Goal: Task Accomplishment & Management: Manage account settings

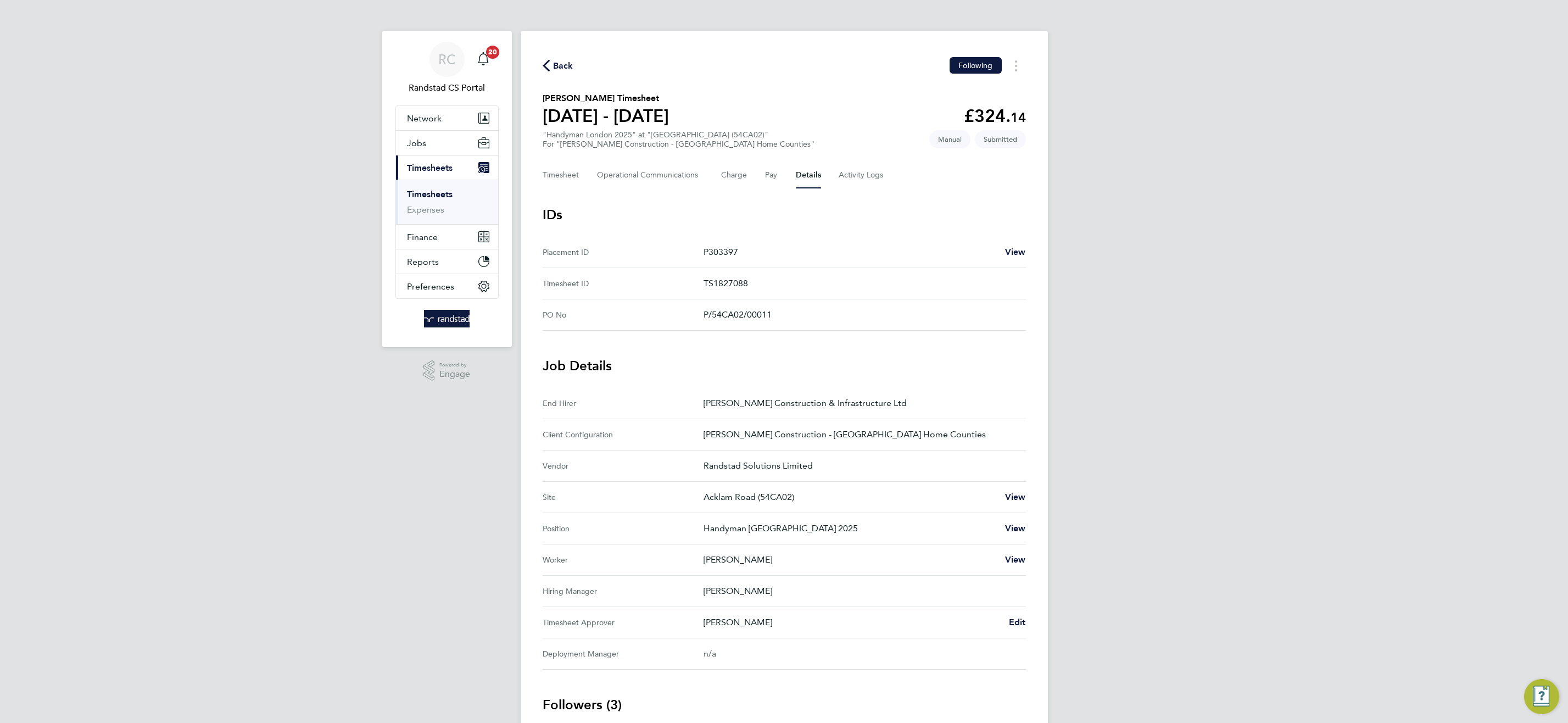
click at [422, 194] on link "Timesheets" at bounding box center [430, 194] width 46 height 10
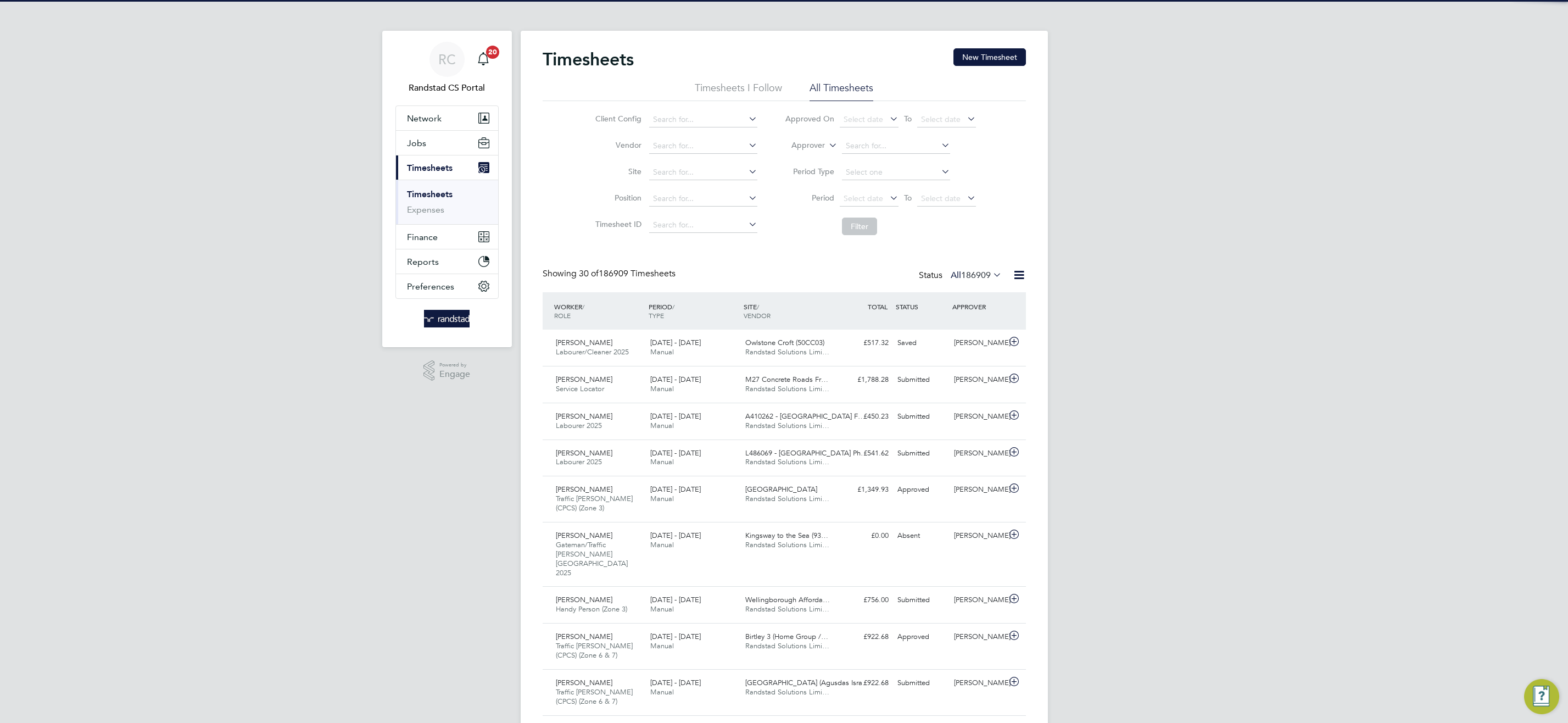
click at [826, 140] on icon at bounding box center [826, 142] width 0 height 10
click at [826, 142] on icon at bounding box center [826, 142] width 0 height 10
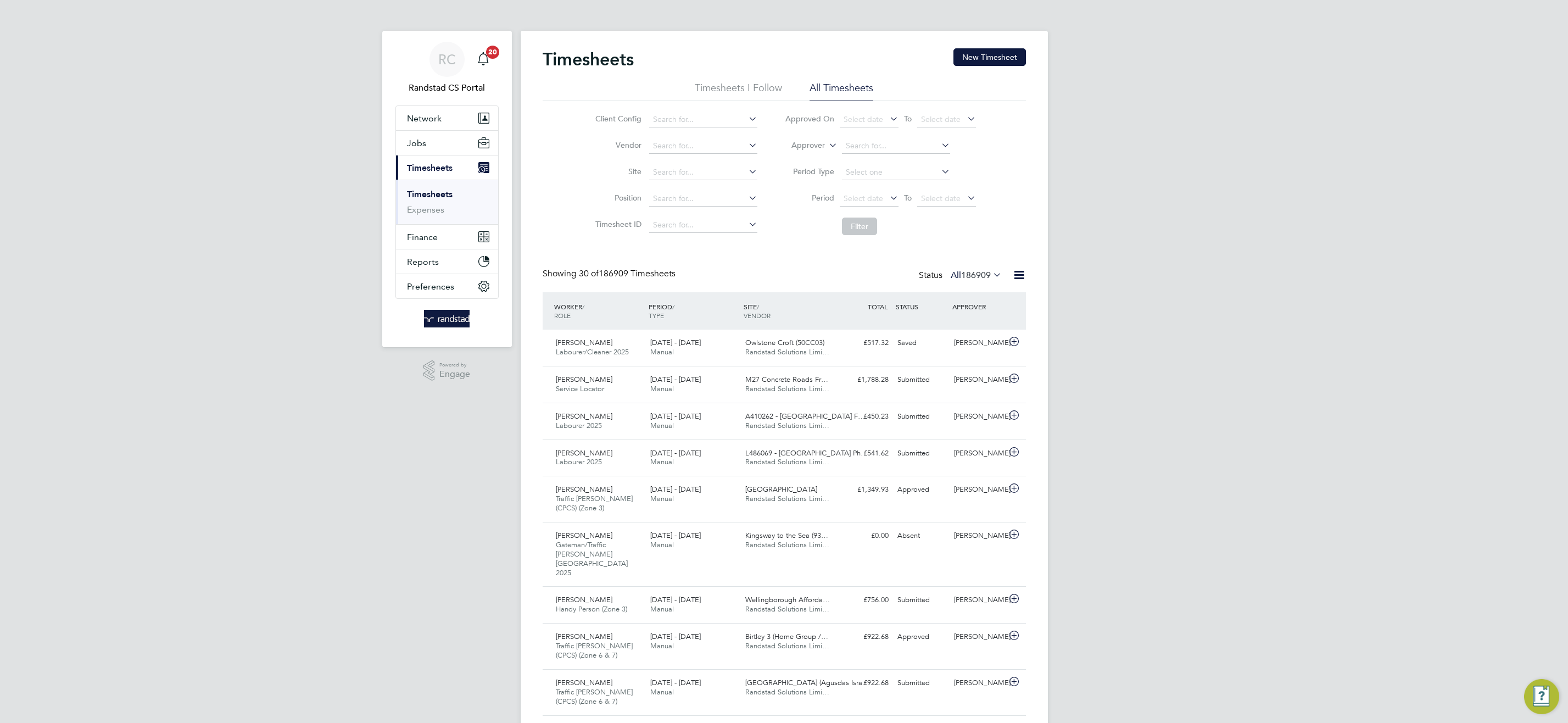
click at [819, 154] on li "Worker" at bounding box center [798, 158] width 54 height 14
click at [867, 150] on input at bounding box center [897, 145] width 109 height 15
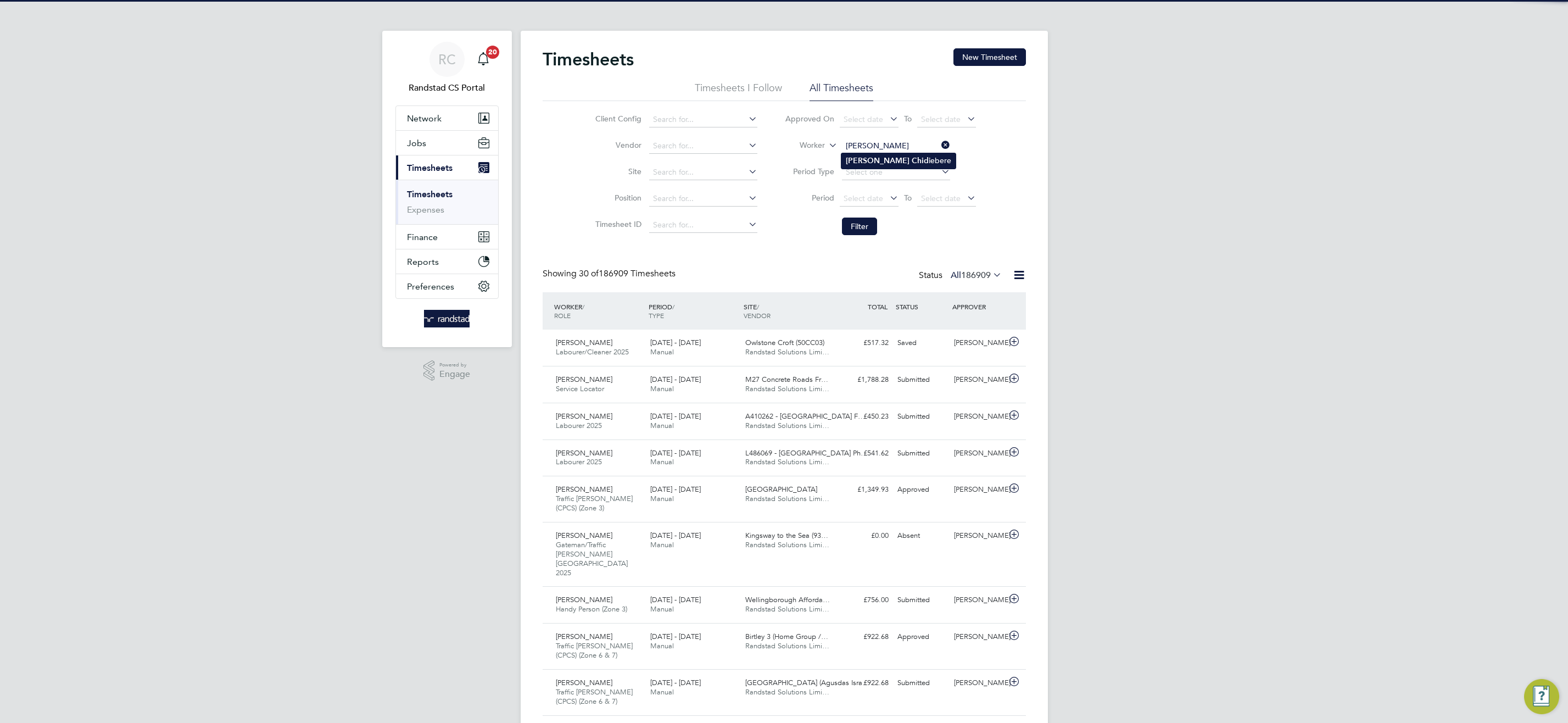
click at [902, 159] on li "Louis Chid iebere" at bounding box center [898, 161] width 114 height 15
type input "Louis Chidiebere"
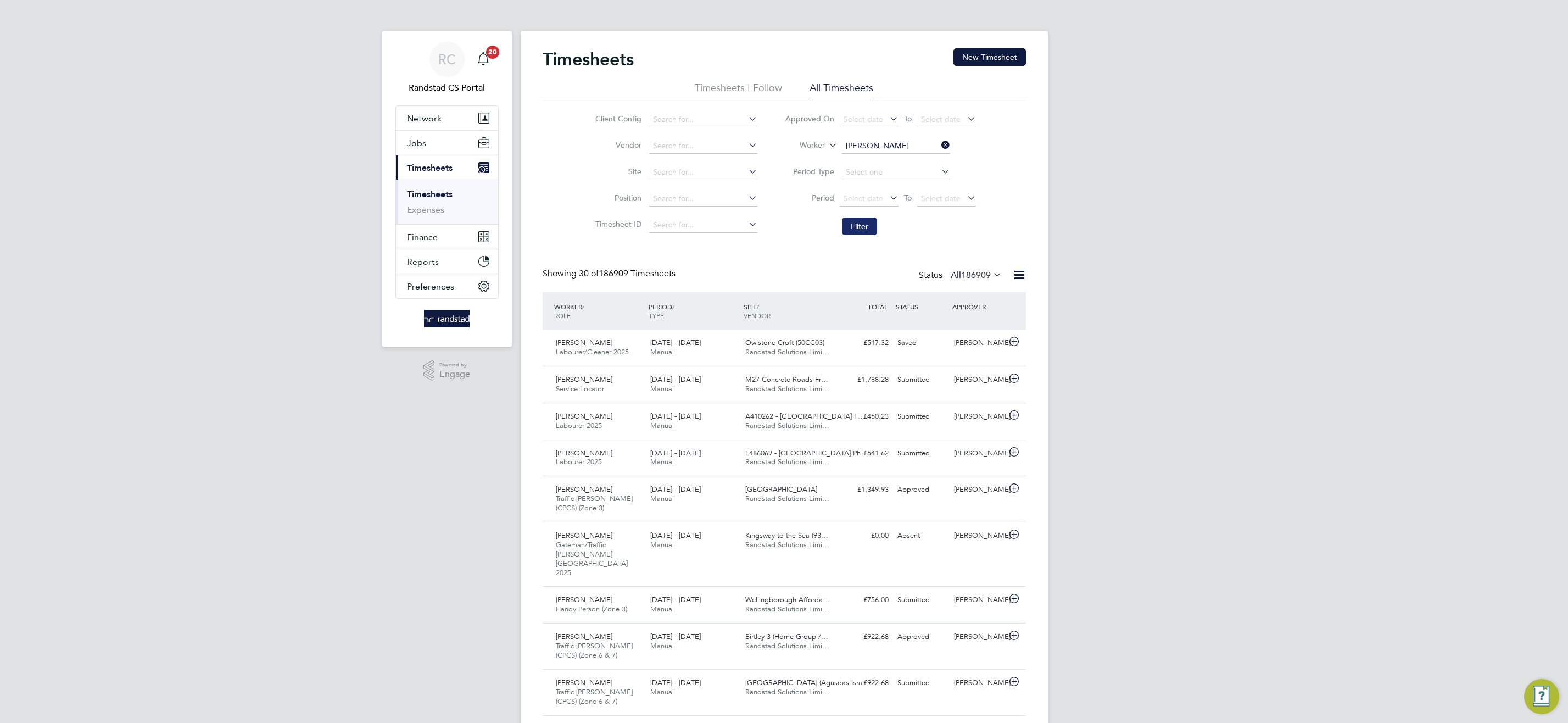
click at [852, 235] on button "Filter" at bounding box center [860, 226] width 35 height 18
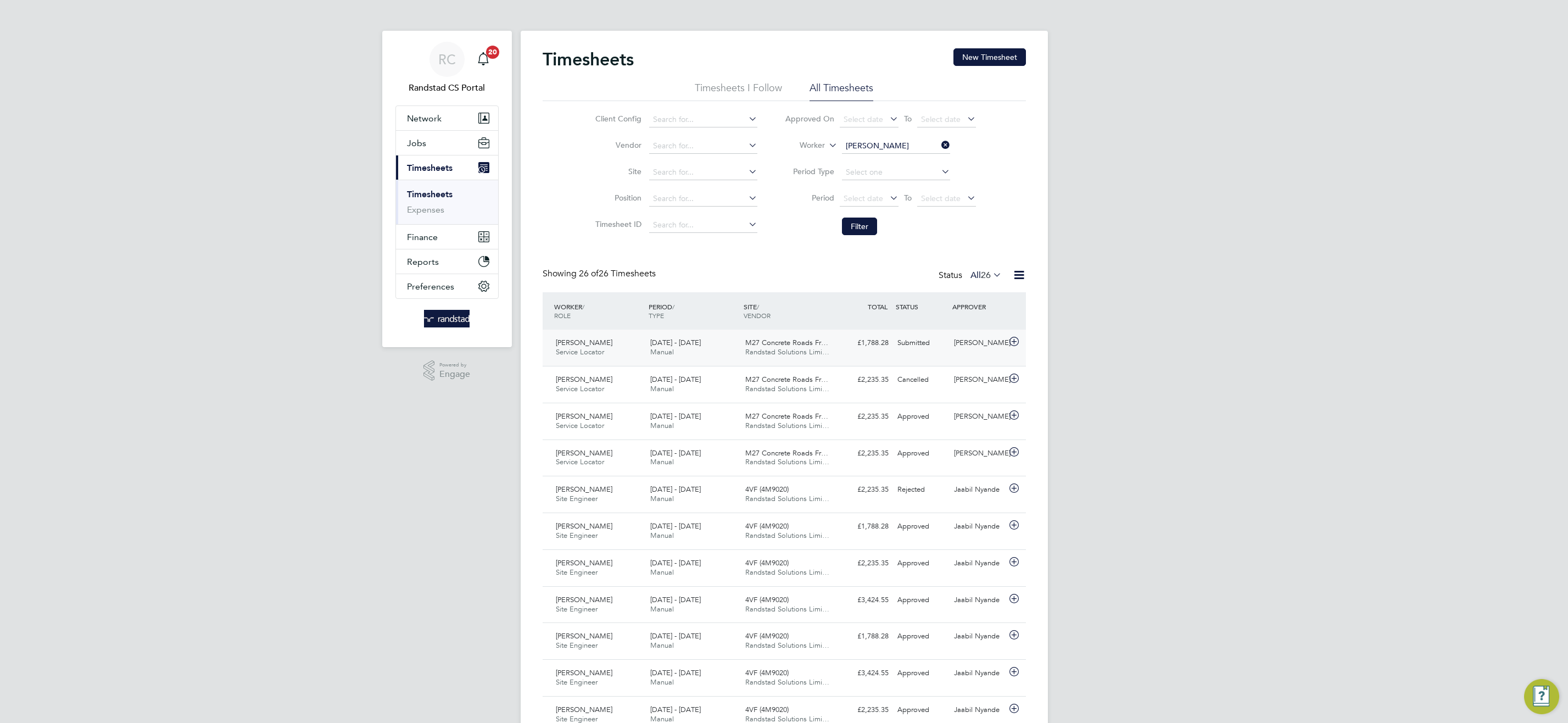
click at [739, 343] on div "13 - 19 Sep 2025 Manual" at bounding box center [693, 348] width 95 height 27
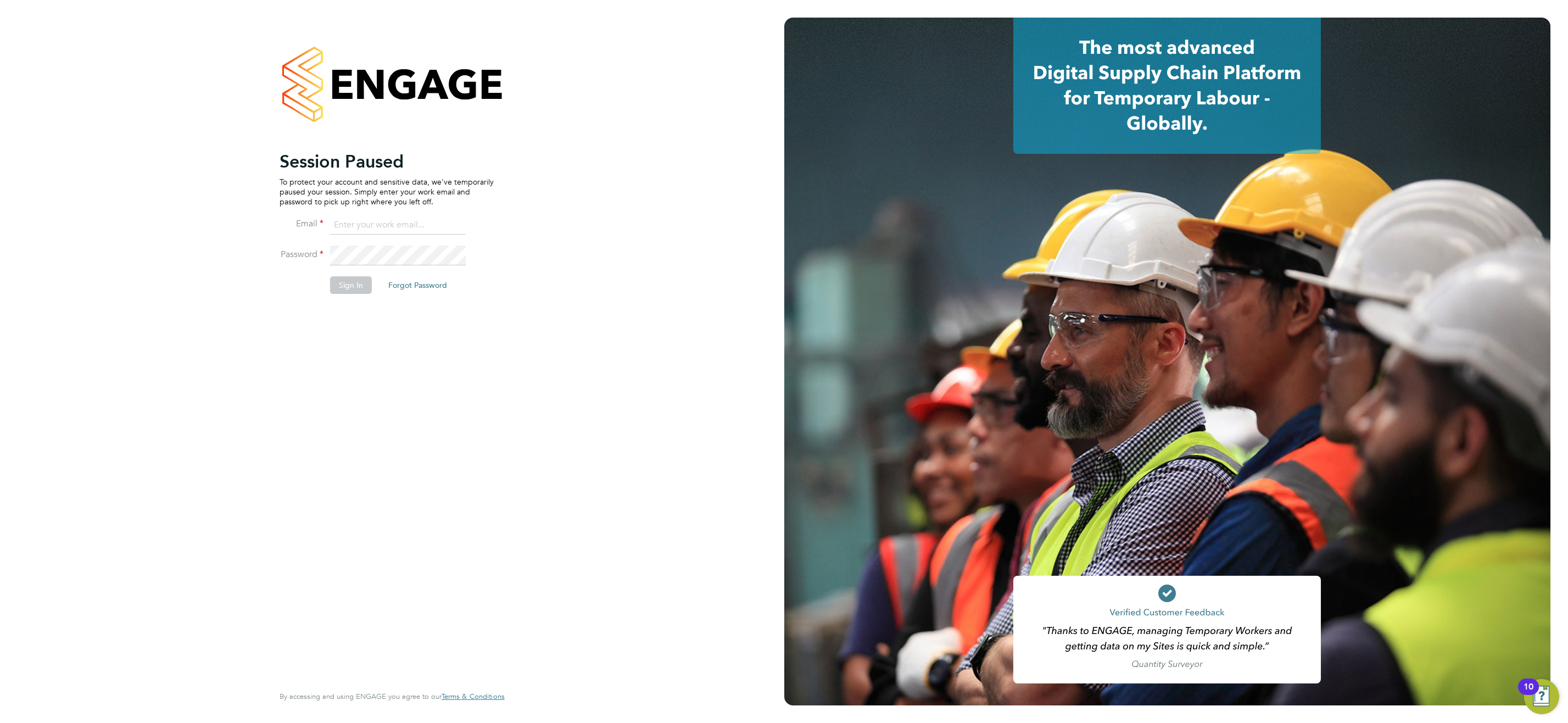
type input "msps@randstadcpe.com"
click at [353, 281] on button "Sign In" at bounding box center [350, 285] width 42 height 18
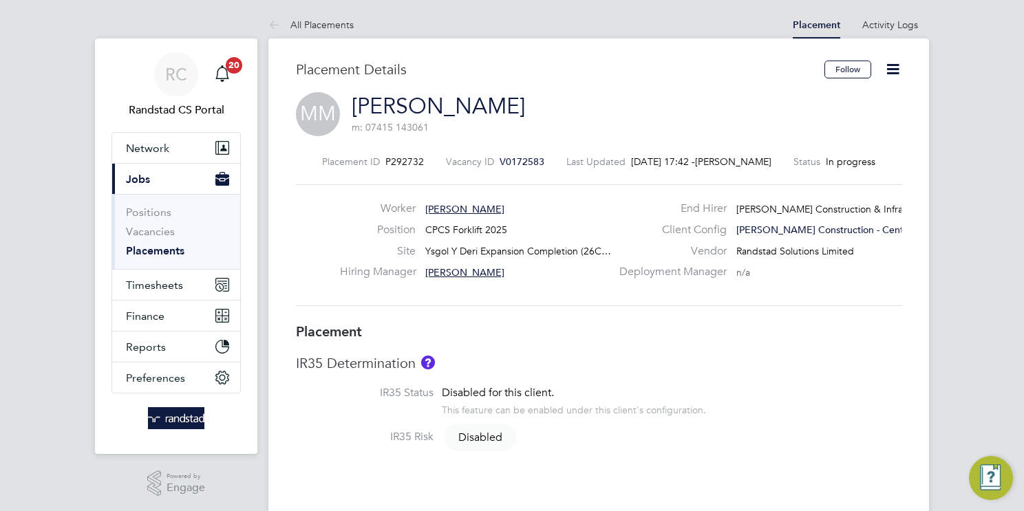
click at [892, 74] on icon at bounding box center [892, 69] width 17 height 17
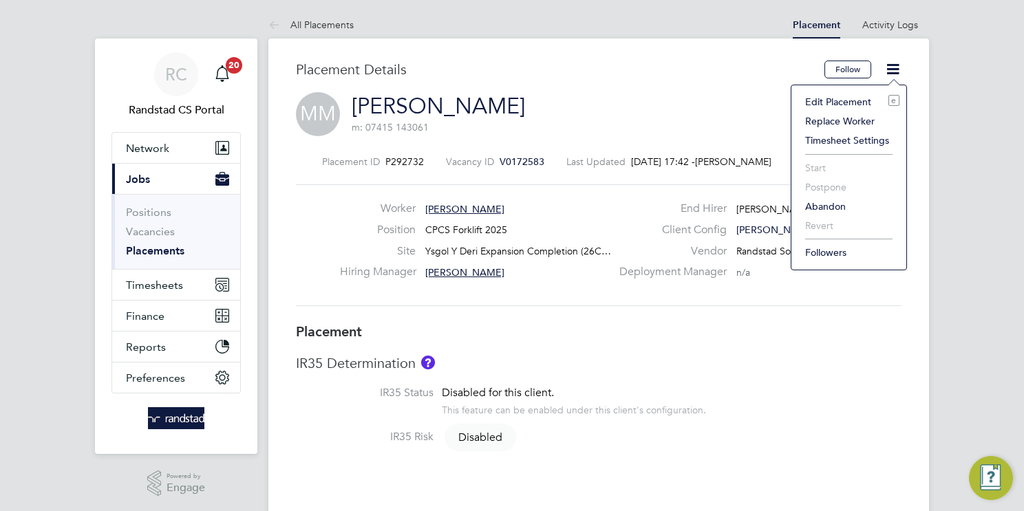
click at [845, 102] on li "Edit Placement e" at bounding box center [848, 101] width 101 height 19
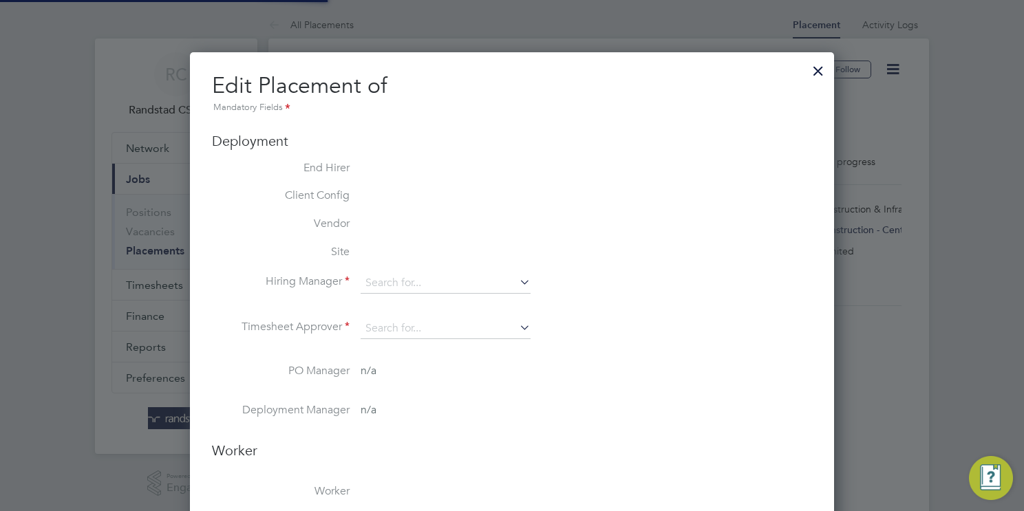
type input "Nigel Stone"
type input "09 Jun 2025"
type input "28 Sep 2025"
type input "08:00"
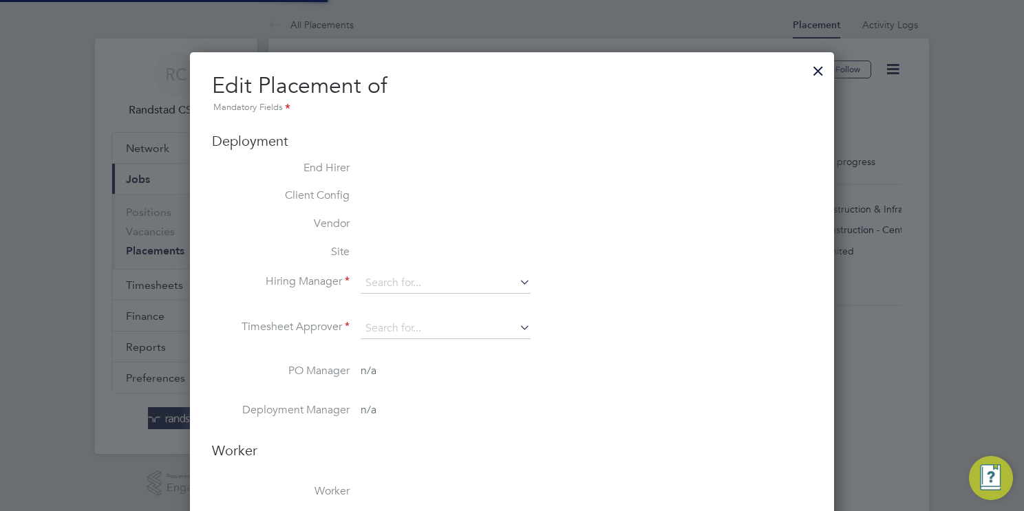
type input "17:00"
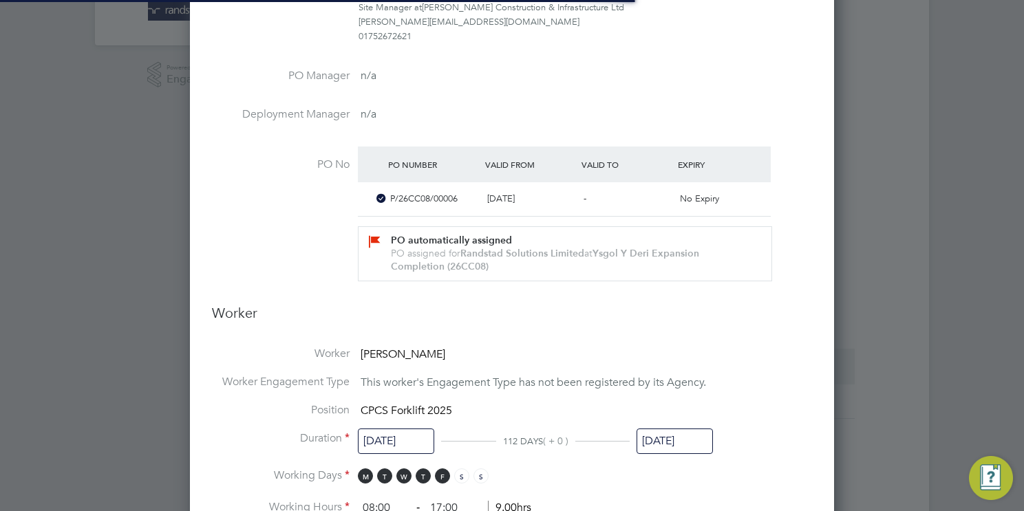
scroll to position [7, 7]
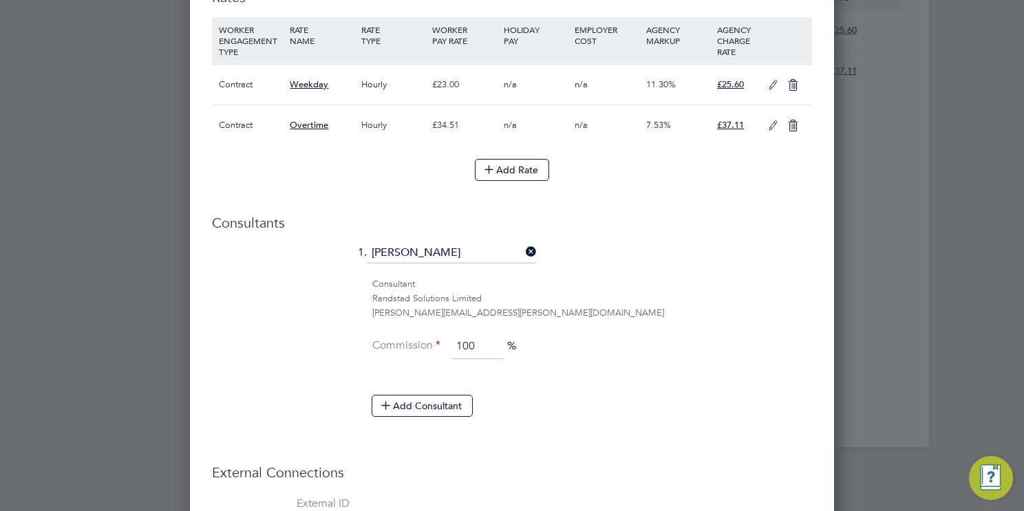
click at [767, 120] on icon at bounding box center [772, 125] width 17 height 11
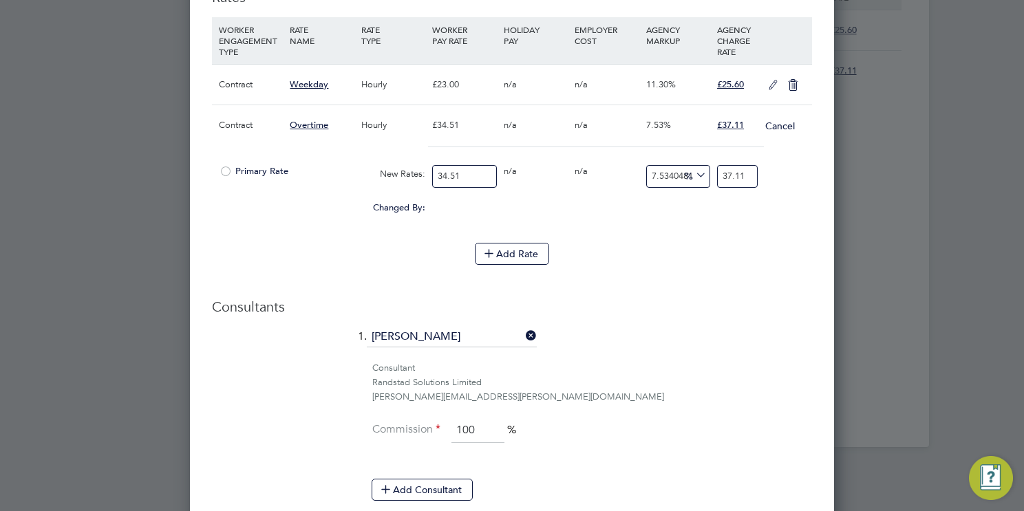
click at [471, 173] on input "34.51" at bounding box center [464, 176] width 64 height 23
type input "34.5"
type input "37.0992465951898"
type input "34"
type input "36.5615763546798"
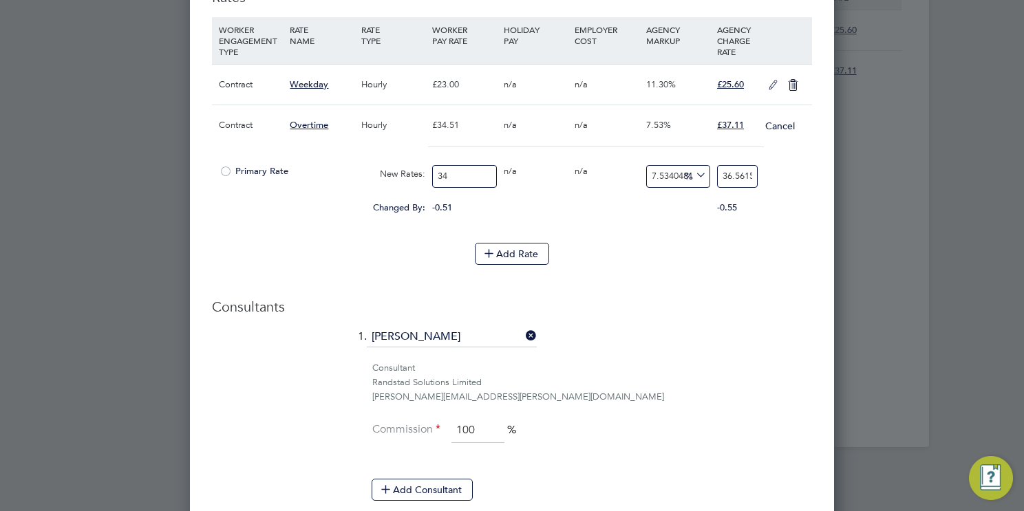
type input "34.9"
type input "37.5293827875978"
type input "34.97"
type input "37.6046566212692"
type input "34.97"
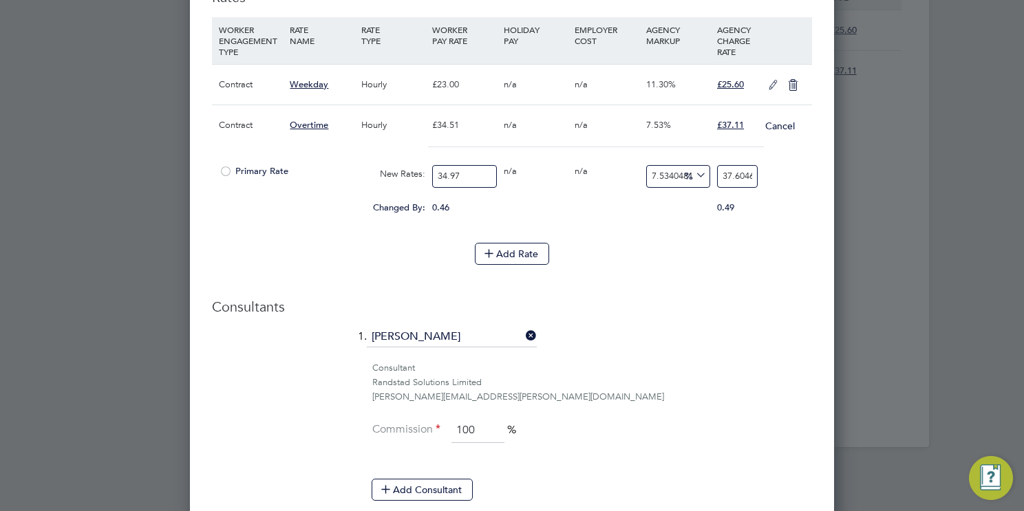
click at [742, 171] on input "37.6046566212692" at bounding box center [737, 176] width 41 height 23
type input "-91.42121818701744"
type input "3"
type input "5.80497569345153"
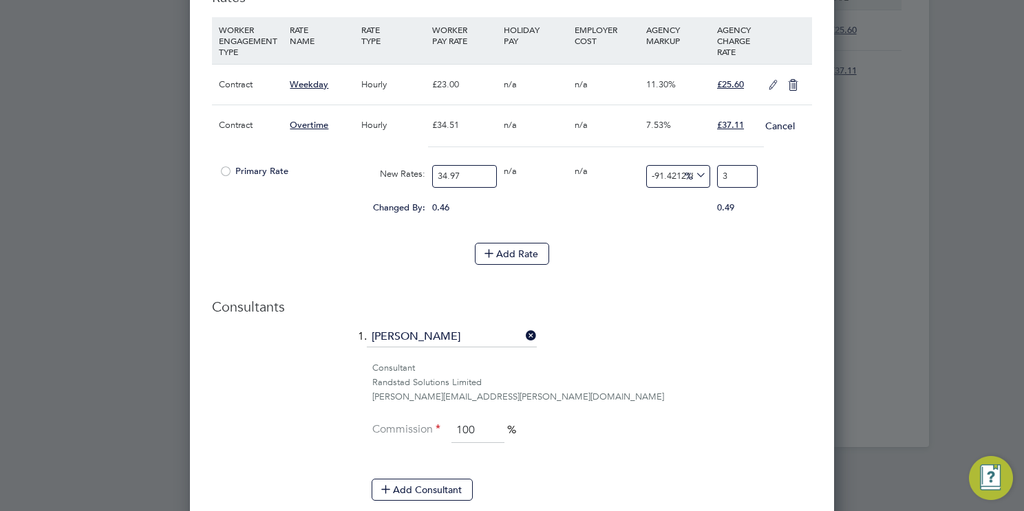
type input "37"
type input "7.234772662281956"
type input "37.5"
type input "7.434944237918216"
type input "37.57"
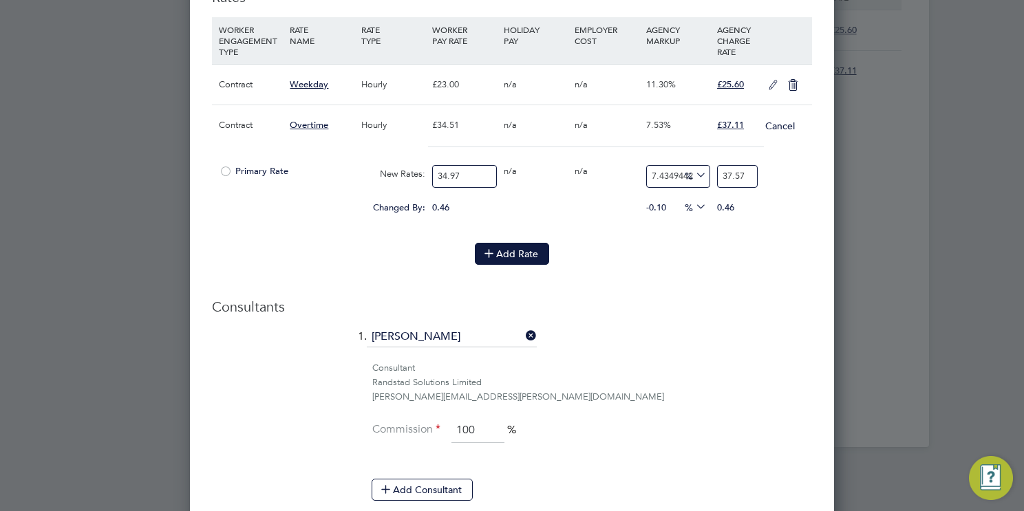
click at [516, 243] on button "Add Rate" at bounding box center [512, 254] width 74 height 22
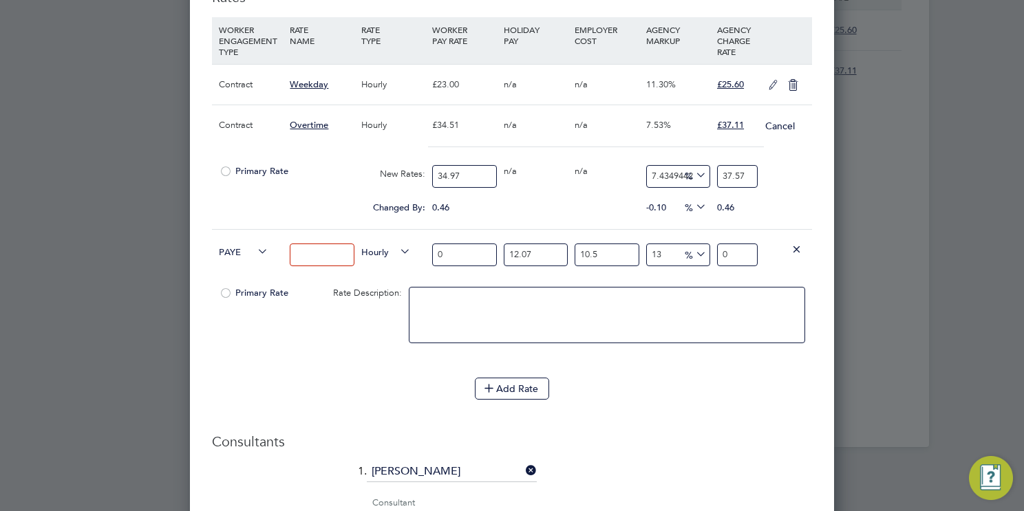
click at [231, 244] on span "PAYE" at bounding box center [244, 251] width 50 height 15
click at [232, 261] on li "Contract" at bounding box center [241, 263] width 55 height 17
click at [317, 249] on input at bounding box center [322, 255] width 64 height 23
type input "Overtime 2"
drag, startPoint x: 469, startPoint y: 250, endPoint x: 364, endPoint y: 251, distance: 105.3
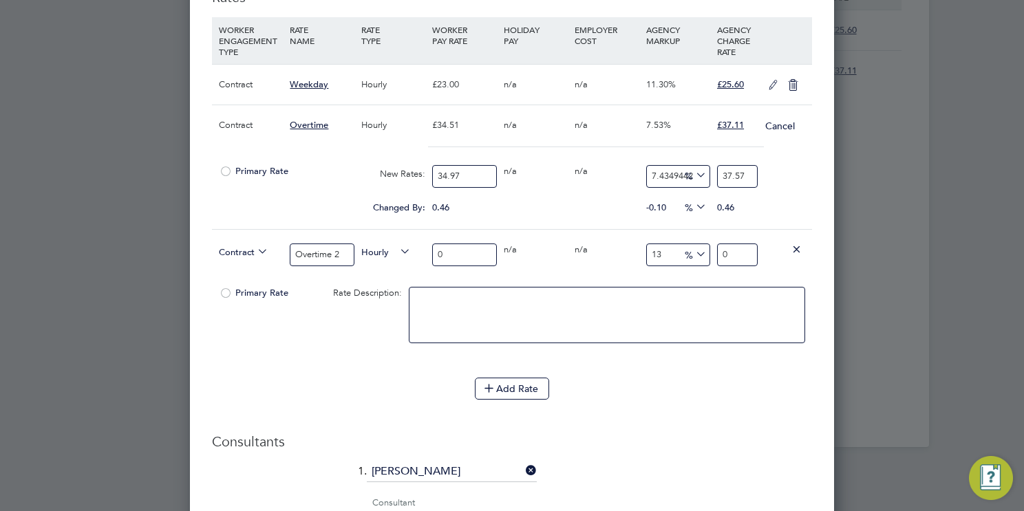
click at [364, 251] on div "Contract Overtime 2 Hourly 0 0 n/a 0 n/a 13 0 % 0" at bounding box center [512, 254] width 600 height 51
type input "4"
type input "4.52"
type input "46"
type input "51.98"
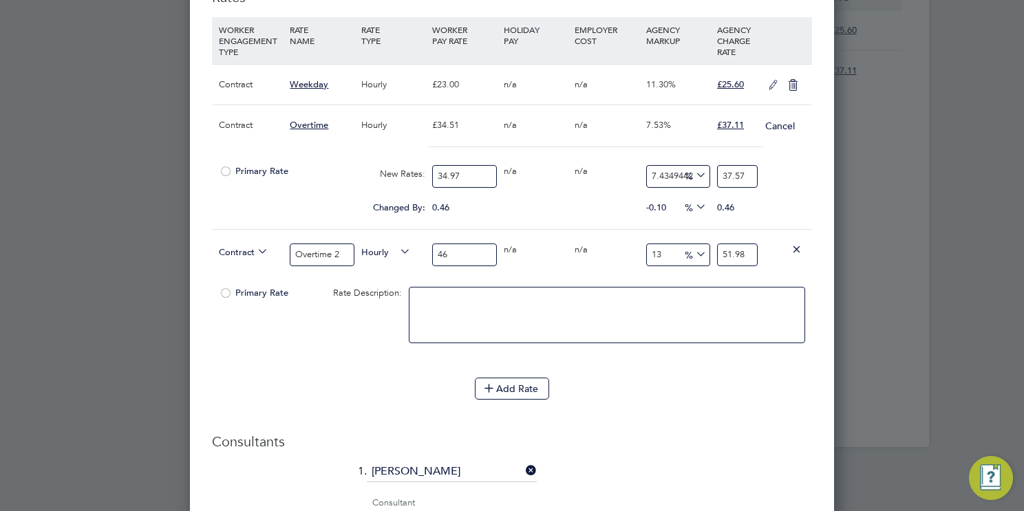
type input "46.6"
type input "52.658"
type input "46.63"
type input "52.6919"
type input "46.63"
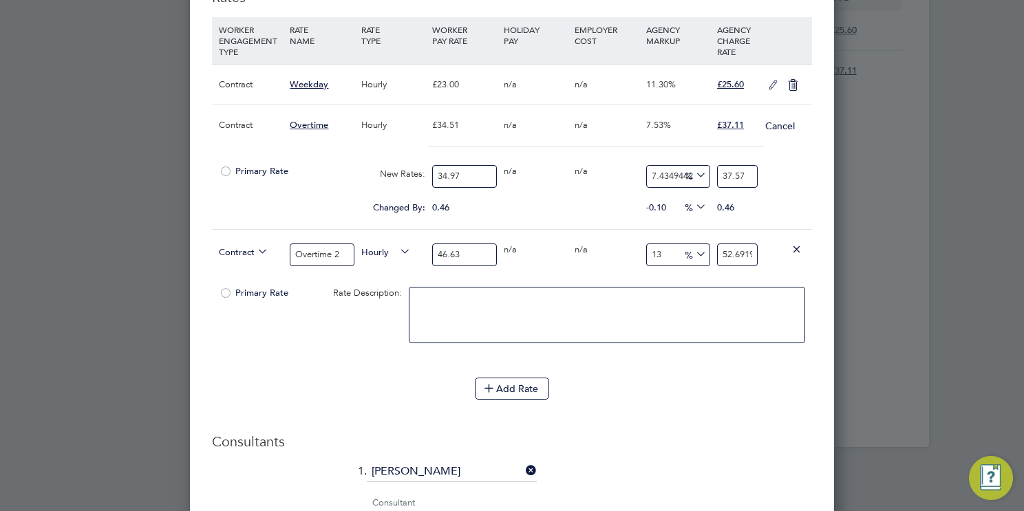
click at [735, 251] on input "52.6919" at bounding box center [737, 255] width 41 height 23
type input "-91.42183143898778"
type input "4"
type input "5.082564872399742"
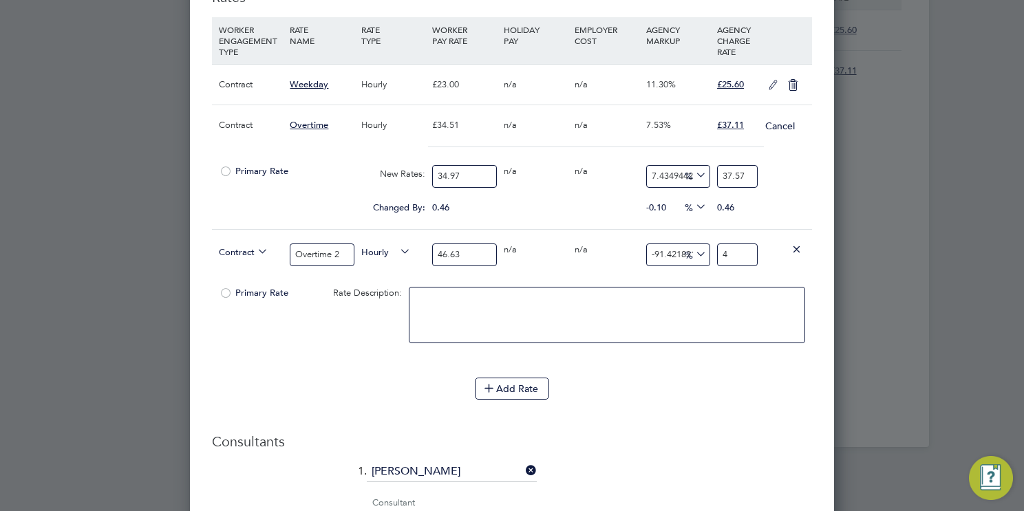
type input "49"
type input "5.511473300450354"
type input "49.2"
type input "5.575809564657946"
type input "49.23"
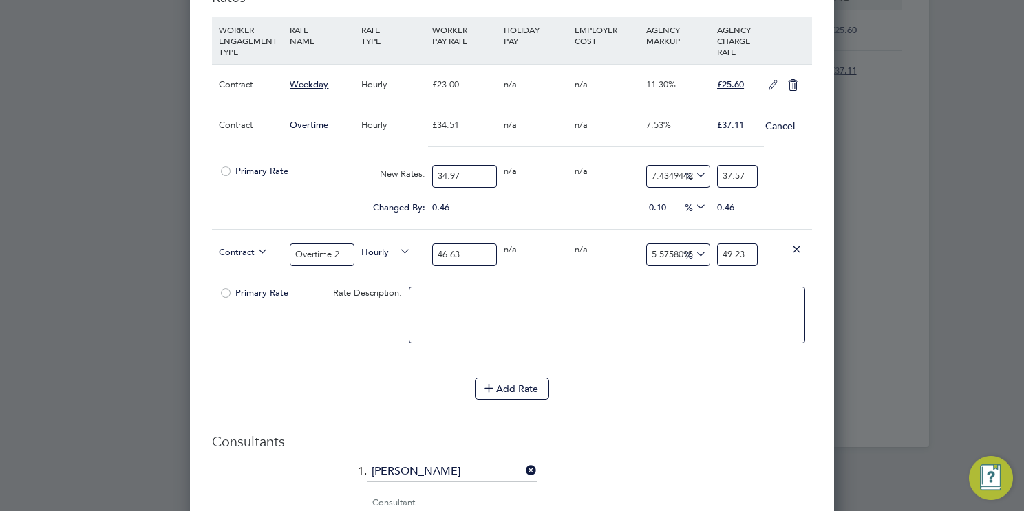
click at [698, 388] on div "Add Rate" at bounding box center [512, 389] width 600 height 22
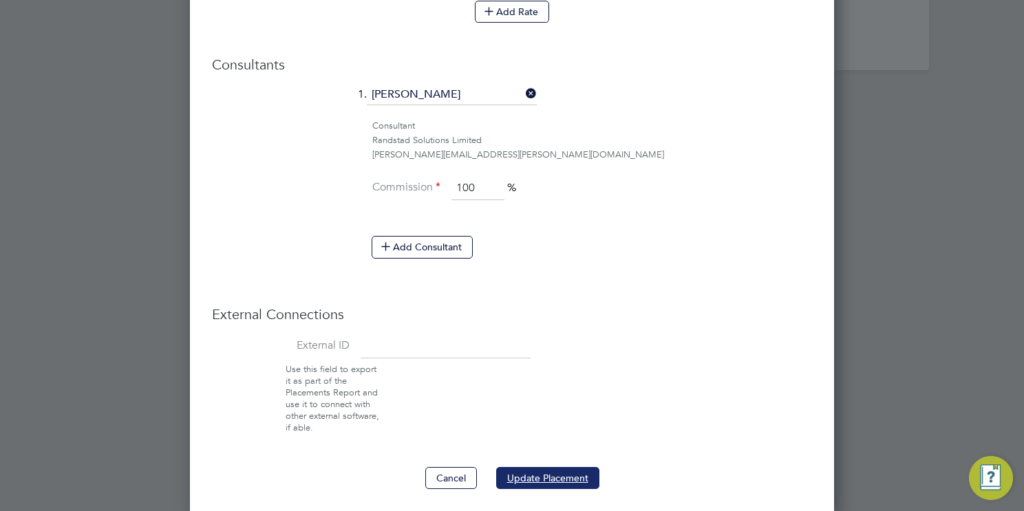
click at [547, 474] on button "Update Placement" at bounding box center [547, 478] width 103 height 22
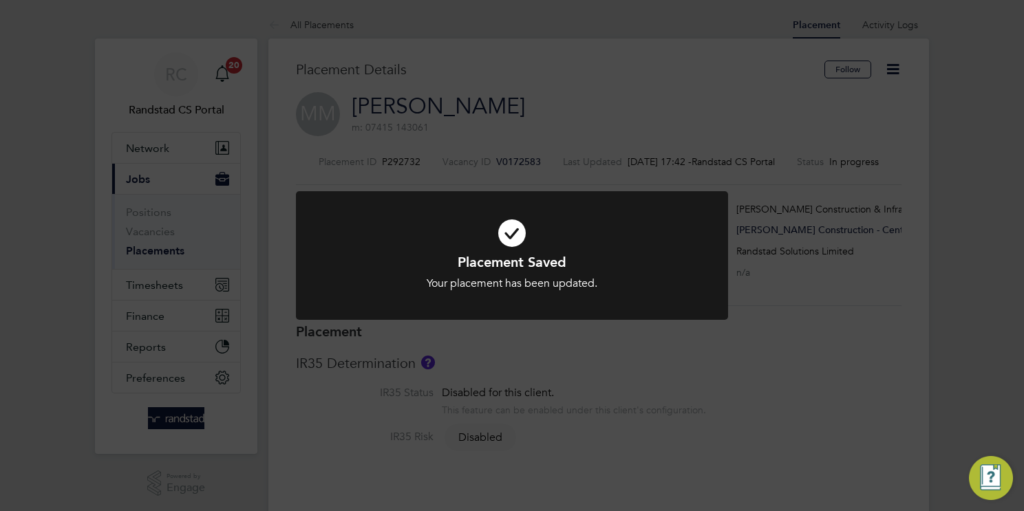
scroll to position [41, 96]
drag, startPoint x: 488, startPoint y: 239, endPoint x: 499, endPoint y: 241, distance: 11.3
click at [490, 238] on icon at bounding box center [512, 233] width 358 height 54
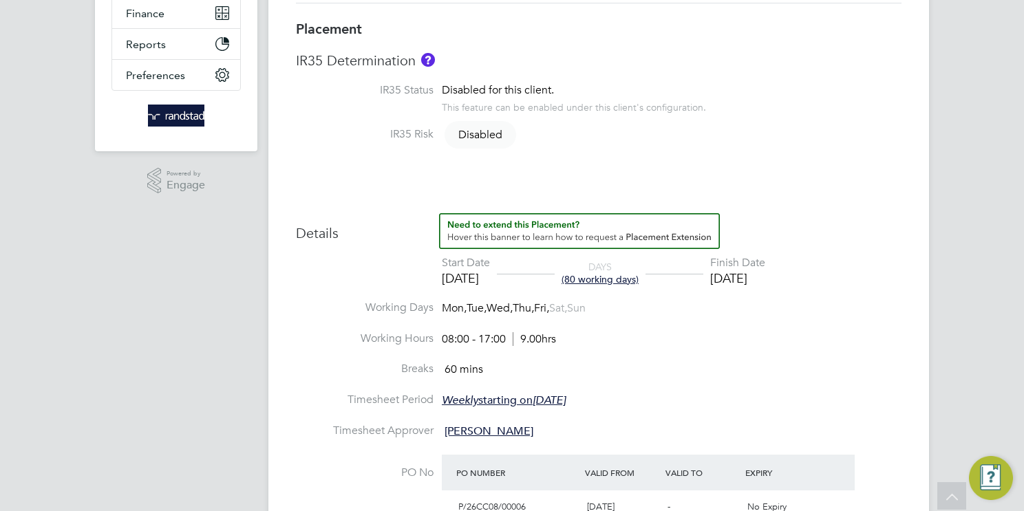
scroll to position [0, 0]
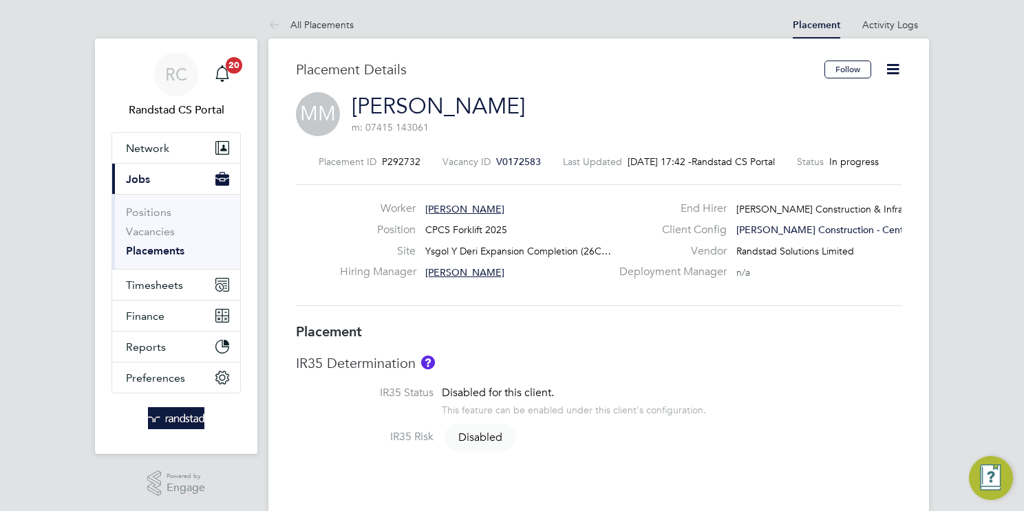
click at [168, 252] on link "Placements" at bounding box center [155, 250] width 58 height 13
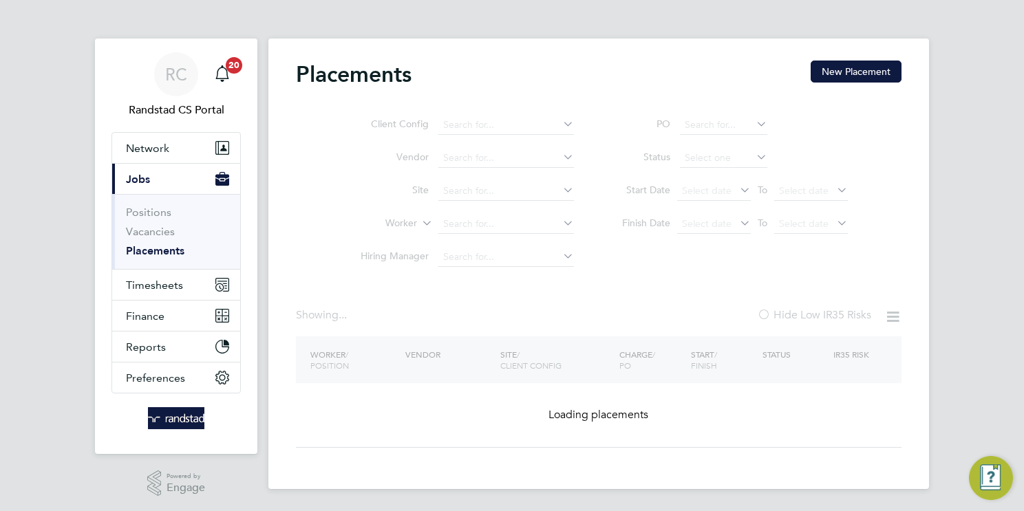
click at [515, 228] on ul "Client Config Vendor Site Worker Hiring Manager" at bounding box center [461, 191] width 259 height 165
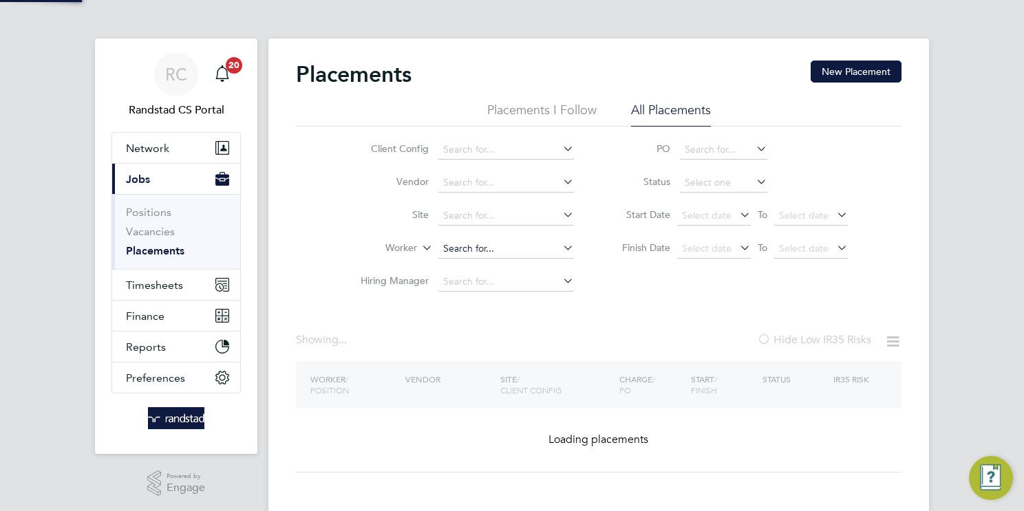
click at [506, 248] on input at bounding box center [506, 248] width 136 height 19
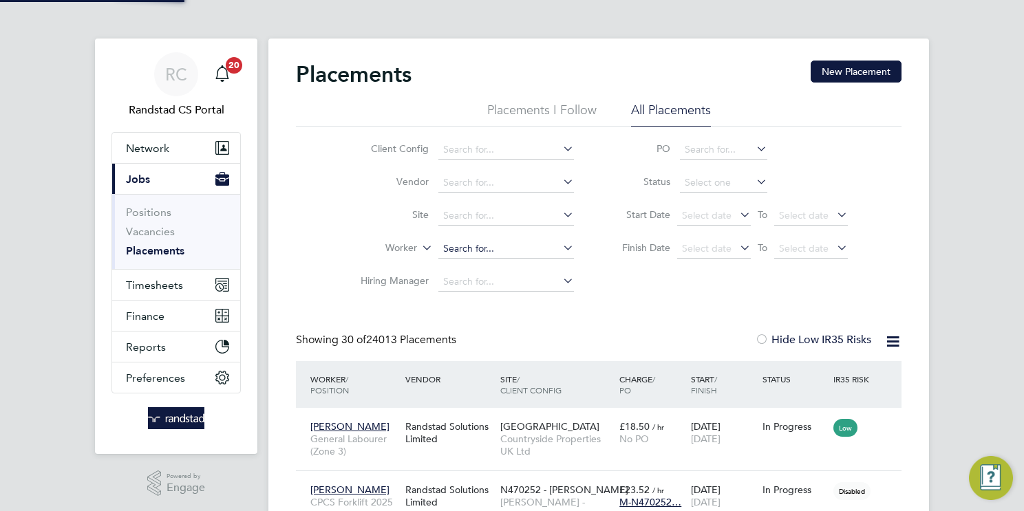
paste input "[PERSON_NAME]"
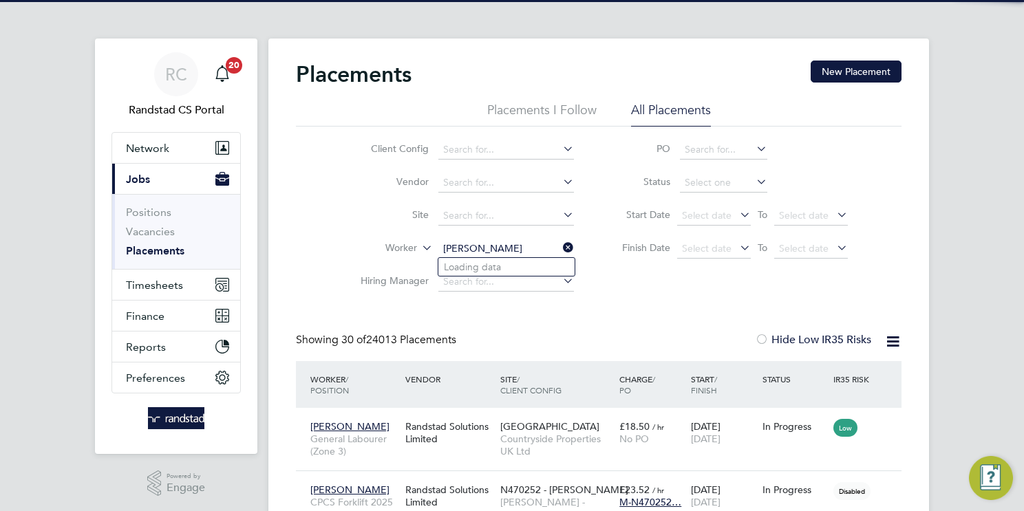
scroll to position [13, 65]
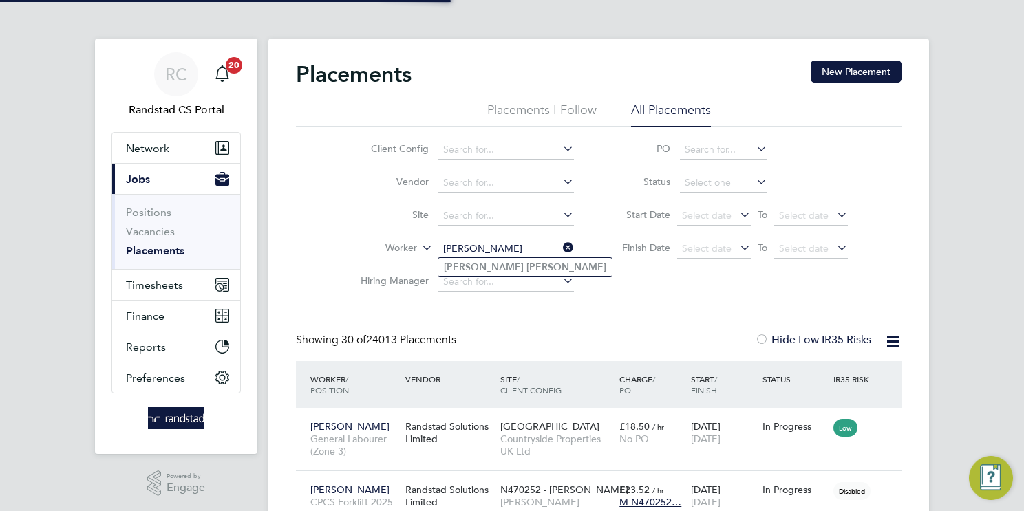
type input "[PERSON_NAME]"
click at [525, 269] on li "Jorge Araujo" at bounding box center [524, 267] width 173 height 19
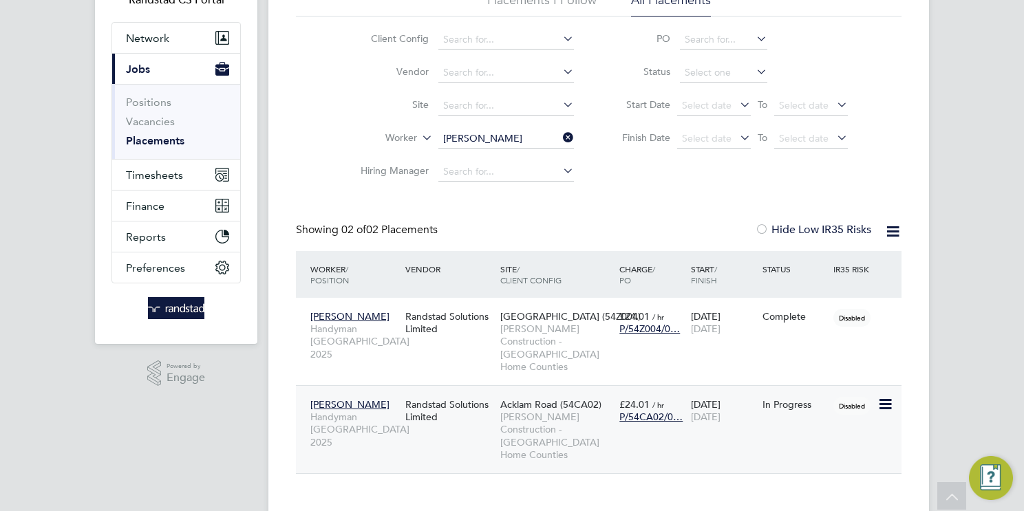
click at [550, 412] on span "[PERSON_NAME] Construction - [GEOGRAPHIC_DATA] Home Counties" at bounding box center [556, 436] width 112 height 50
click at [520, 319] on span "Manor Road (54Z004)" at bounding box center [570, 316] width 140 height 12
click at [883, 312] on icon at bounding box center [884, 316] width 14 height 17
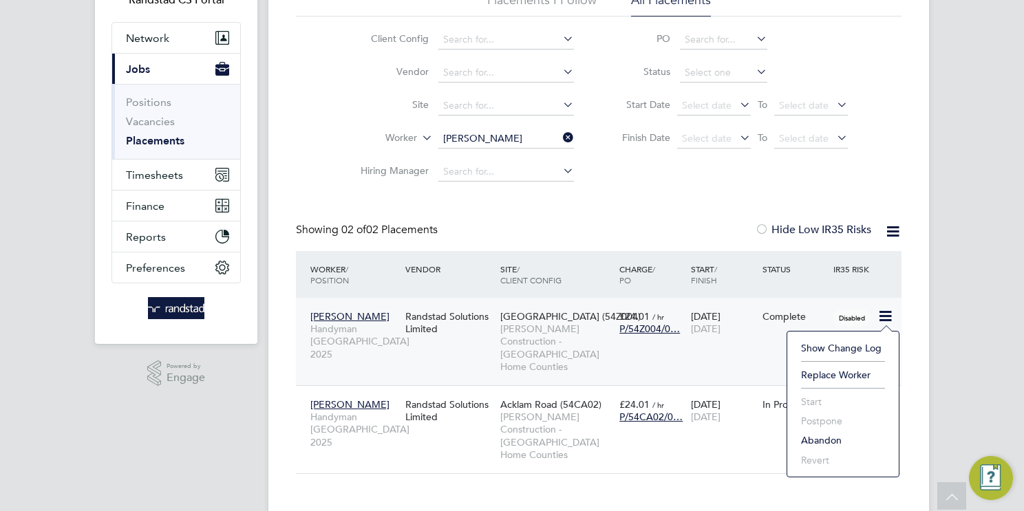
click at [525, 325] on span "[PERSON_NAME] Construction - [GEOGRAPHIC_DATA] Home Counties" at bounding box center [556, 348] width 112 height 50
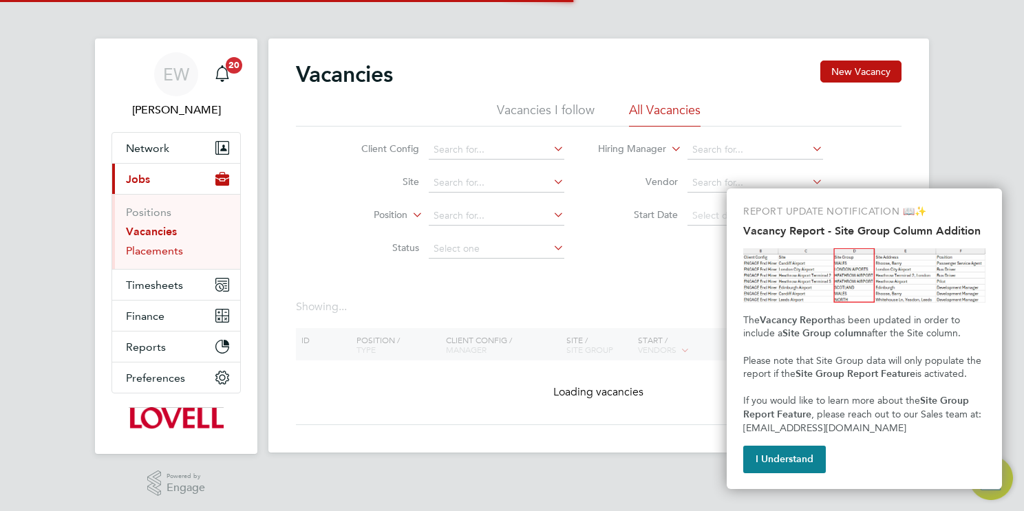
click at [169, 250] on link "Placements" at bounding box center [154, 250] width 57 height 13
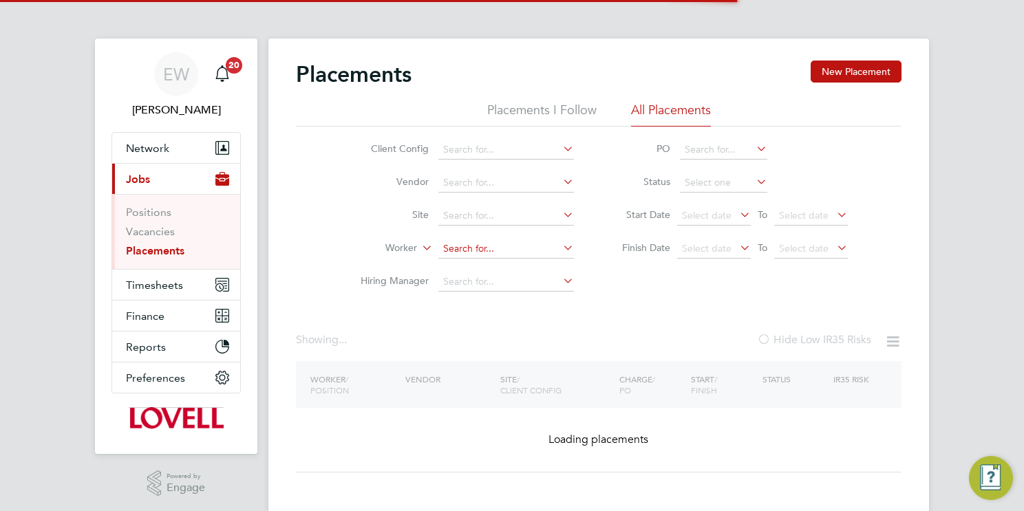
click at [492, 252] on input at bounding box center [506, 248] width 136 height 19
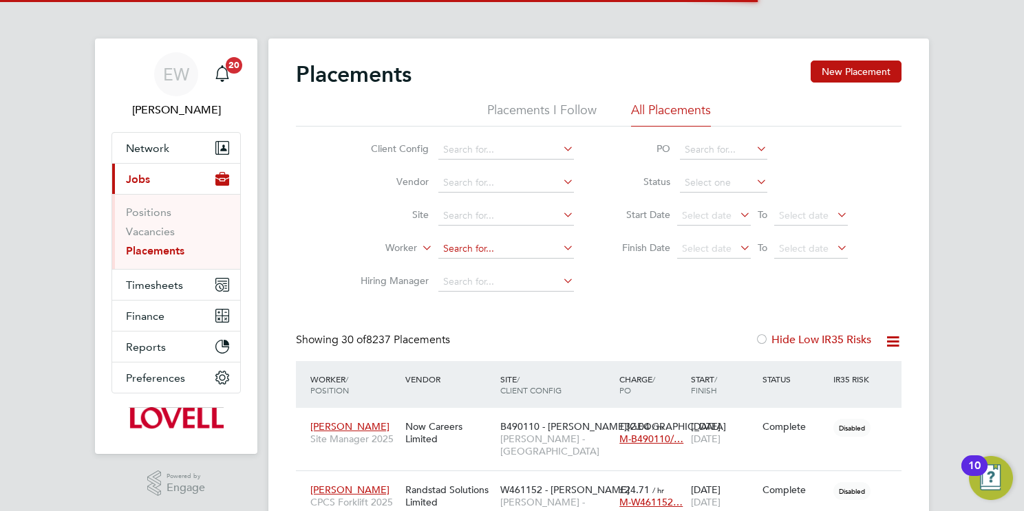
paste input "Anthony Graham"
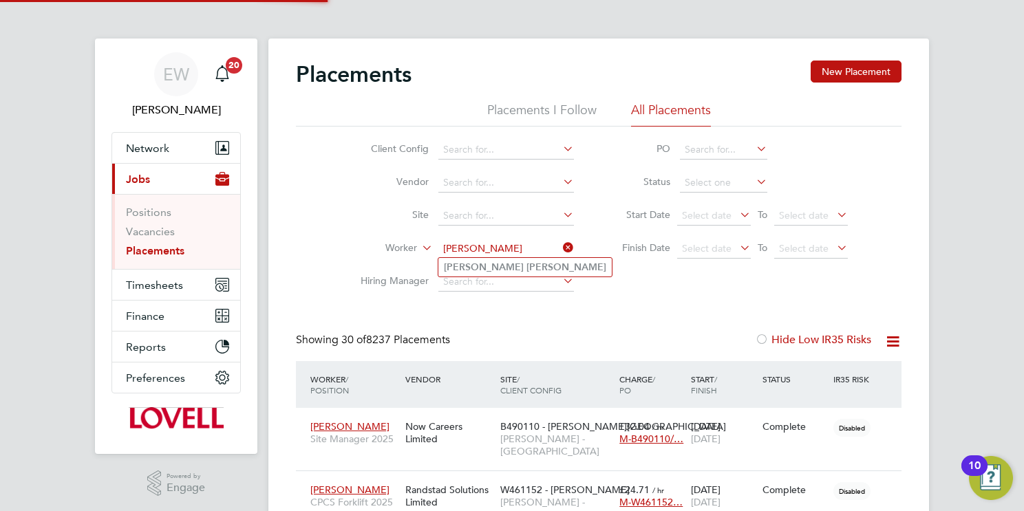
type input "Anthony Graham"
click at [519, 265] on li "Anthony Graham" at bounding box center [524, 267] width 173 height 19
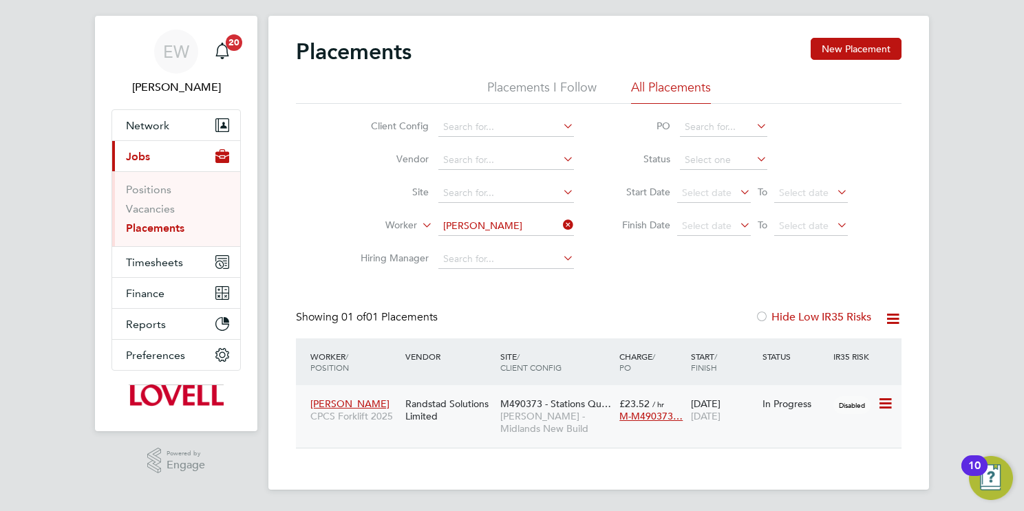
click at [540, 411] on span "Lovell - Midlands New Build" at bounding box center [556, 422] width 112 height 25
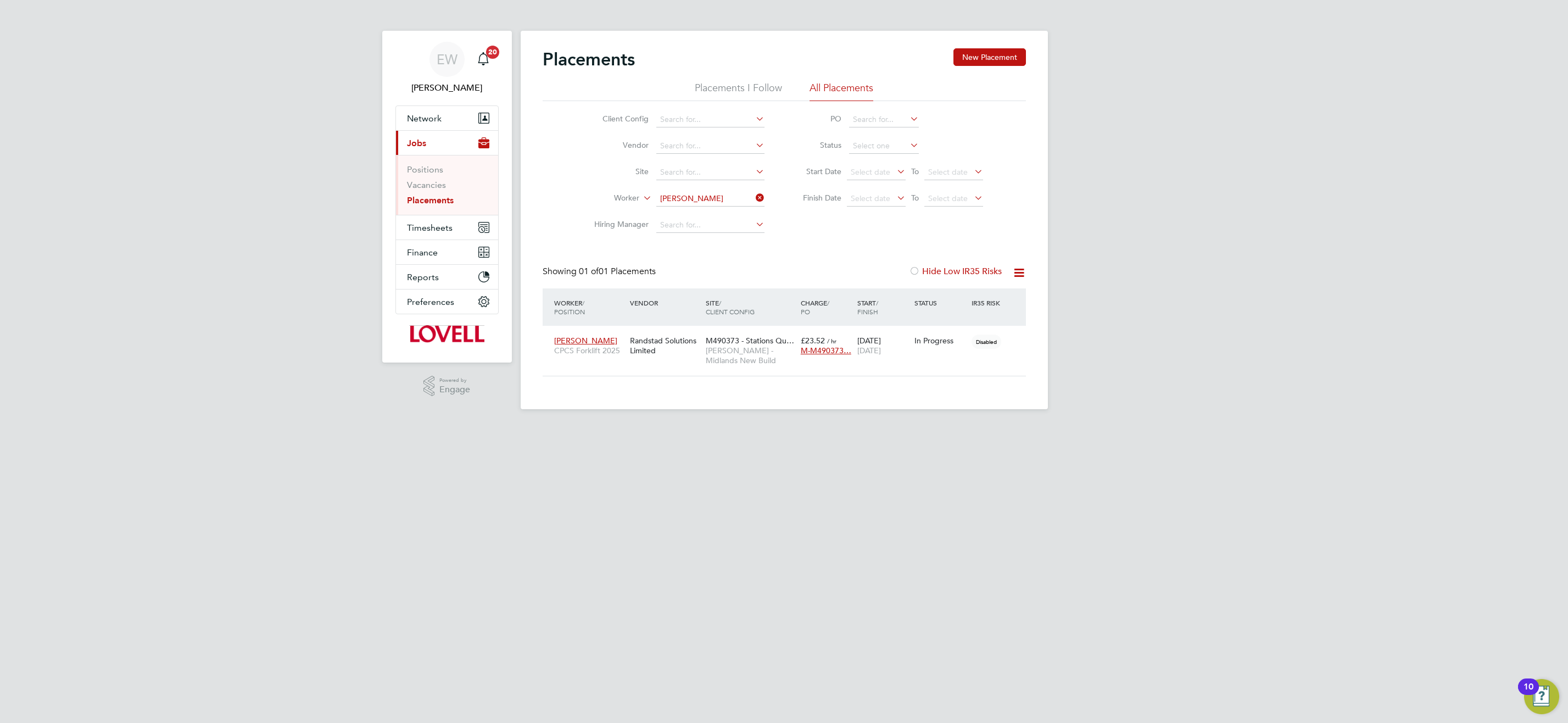
scroll to position [10, 52]
click at [749, 358] on span "Lovell - Midlands New Build" at bounding box center [750, 356] width 89 height 20
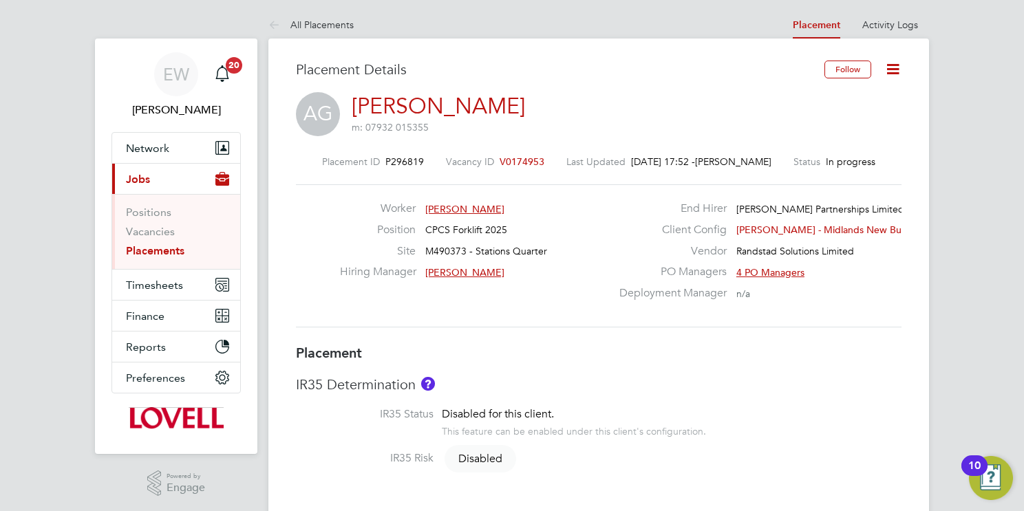
click at [895, 67] on icon at bounding box center [892, 69] width 17 height 17
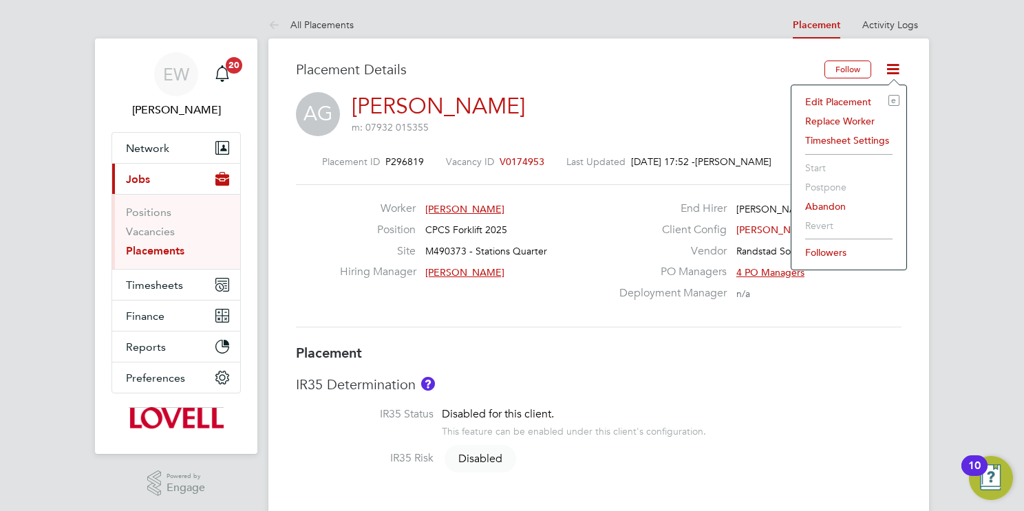
click at [852, 96] on li "Edit Placement e" at bounding box center [848, 101] width 101 height 19
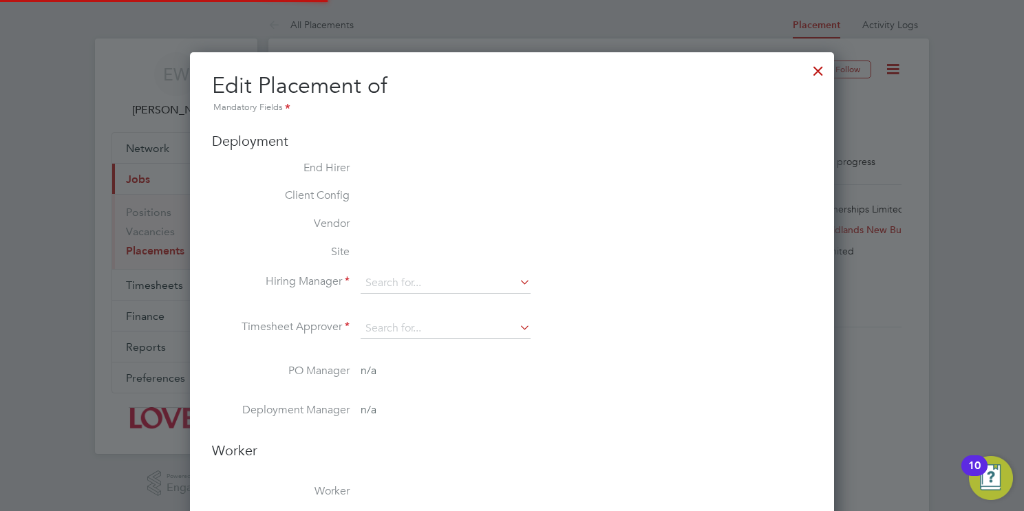
type input "Richard Williams"
type input "30 Jun 2025"
type input "28 Nov 2025"
type input "08:00"
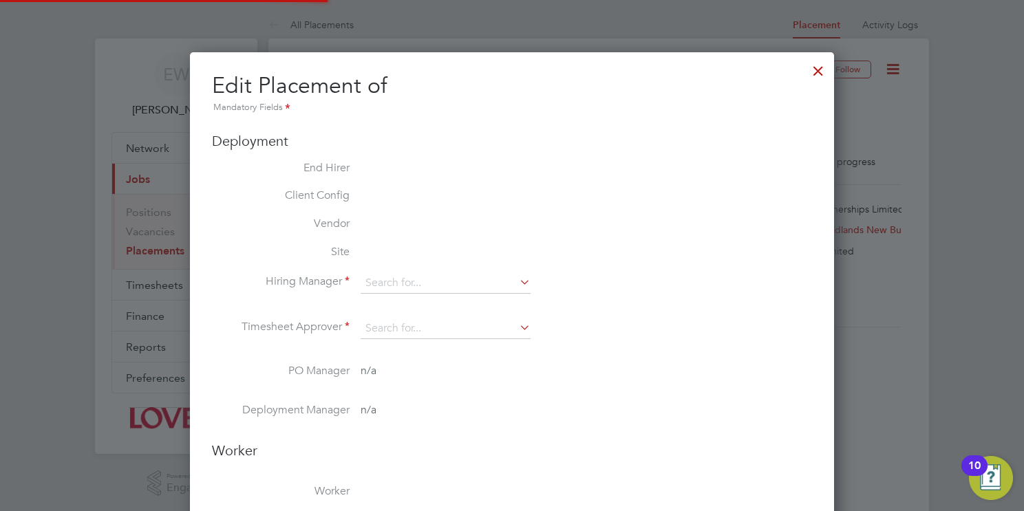
type input "17:00"
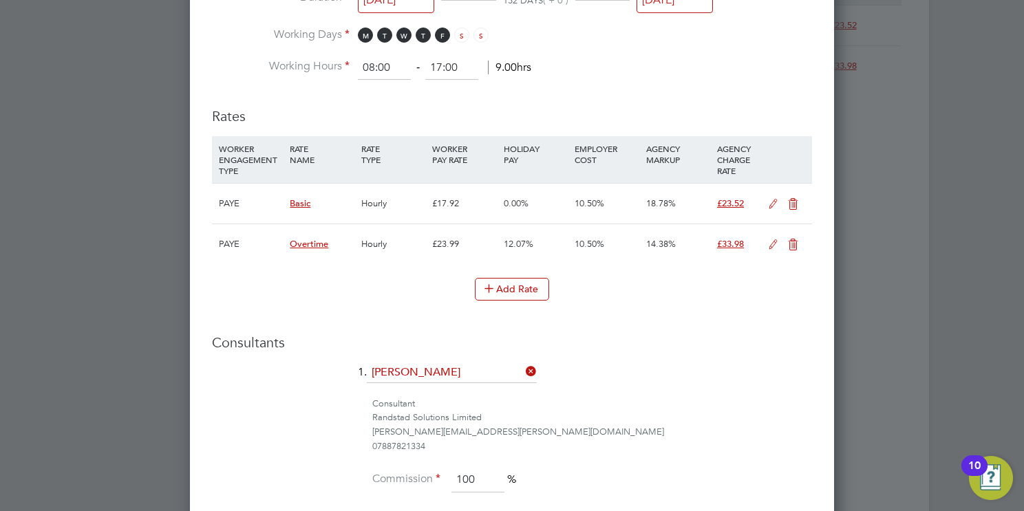
drag, startPoint x: 769, startPoint y: 201, endPoint x: 742, endPoint y: 205, distance: 27.8
click at [769, 201] on icon at bounding box center [772, 204] width 17 height 11
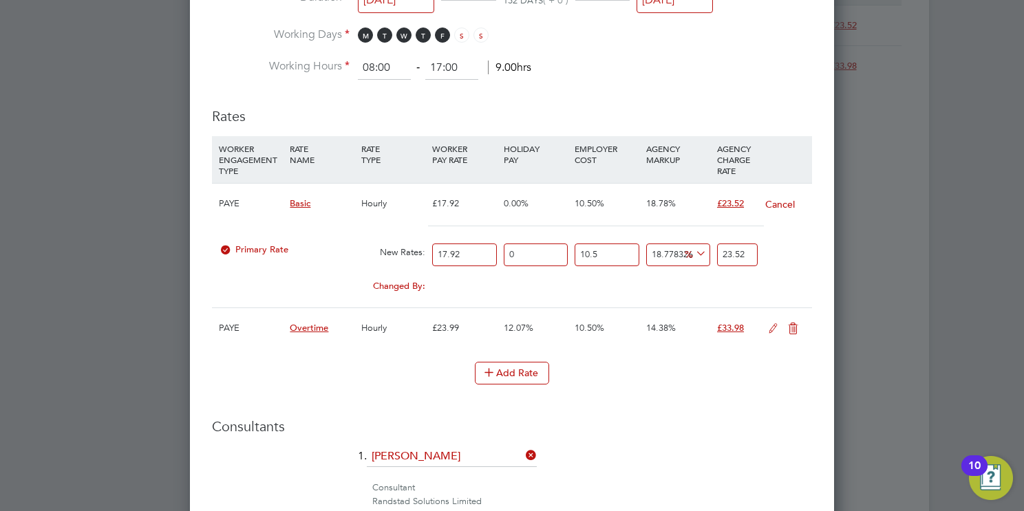
drag, startPoint x: 475, startPoint y: 251, endPoint x: 279, endPoint y: 252, distance: 196.1
click at [281, 252] on div "Primary Rate New Rates: 17.92 0 n/a 10.5 n/a 18.778326940770388 0 % 23.52" at bounding box center [512, 255] width 600 height 36
type input "1"
type input "1.3125005126955127"
type input "18"
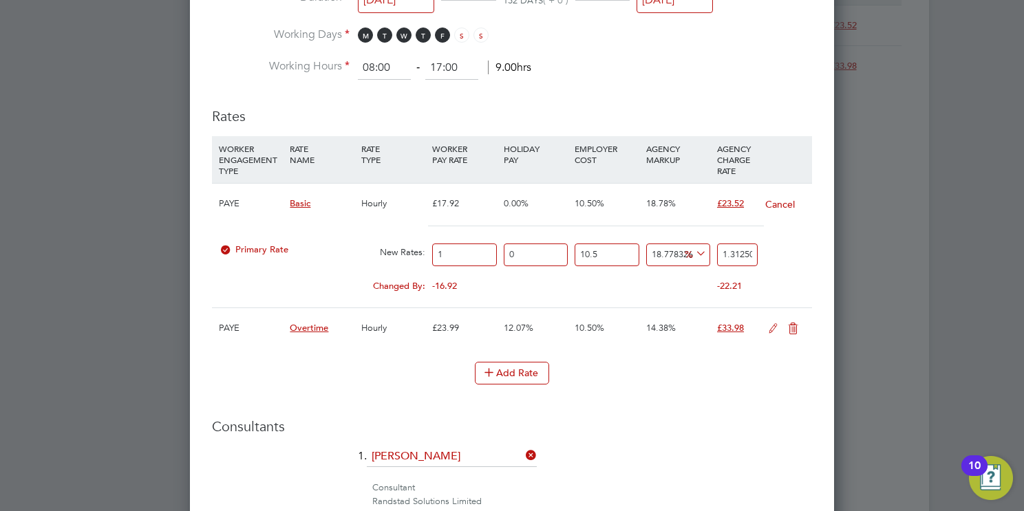
type input "23.62500922851923"
type input "18.5"
type input "24.281259484866986"
type input "18.56"
type input "24.360009515628718"
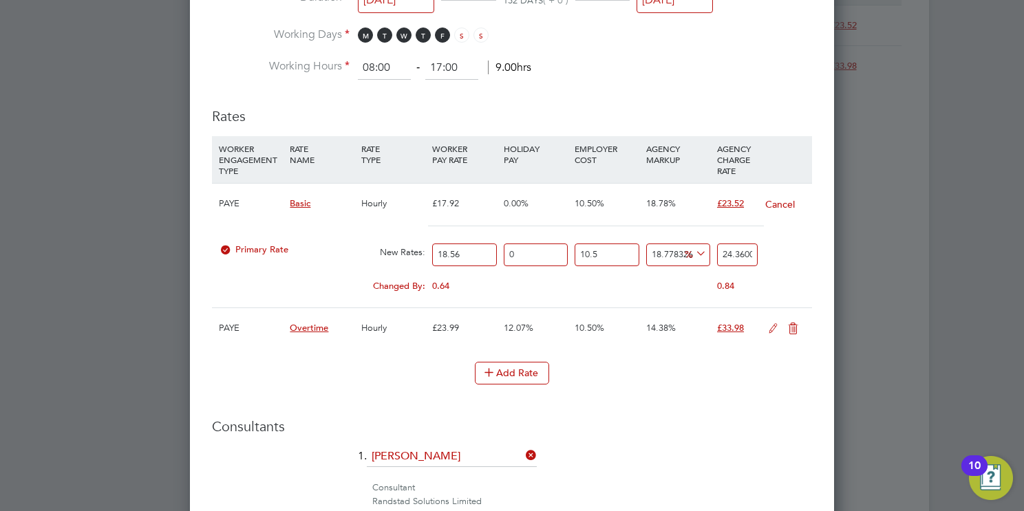
type input "18.56"
click at [742, 257] on input "24.360009515628718" at bounding box center [737, 255] width 41 height 23
type input "-90.24808862537057"
type input "2"
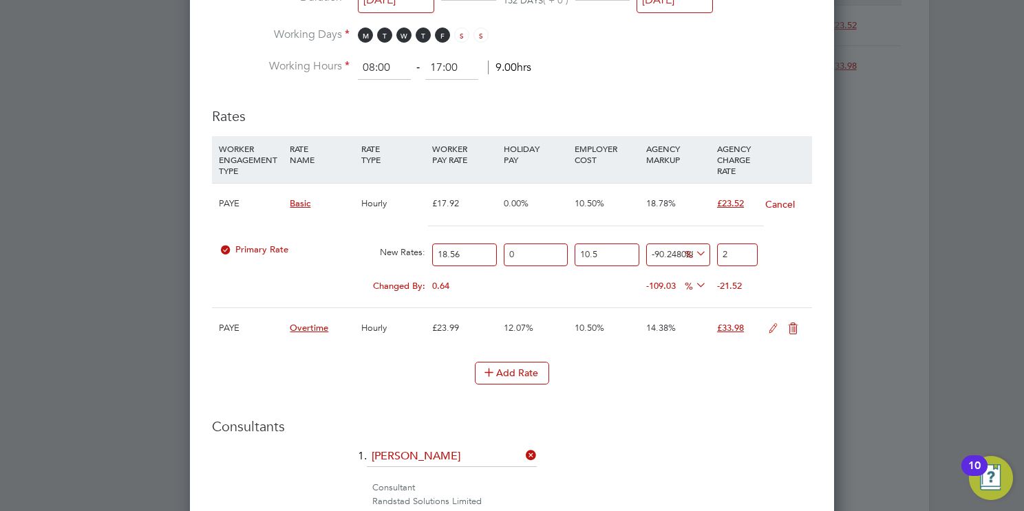
type input "17.02293649555313"
type input "24"
type input "17.99812763301607"
type input "24.2"
type input "18.339444531128102"
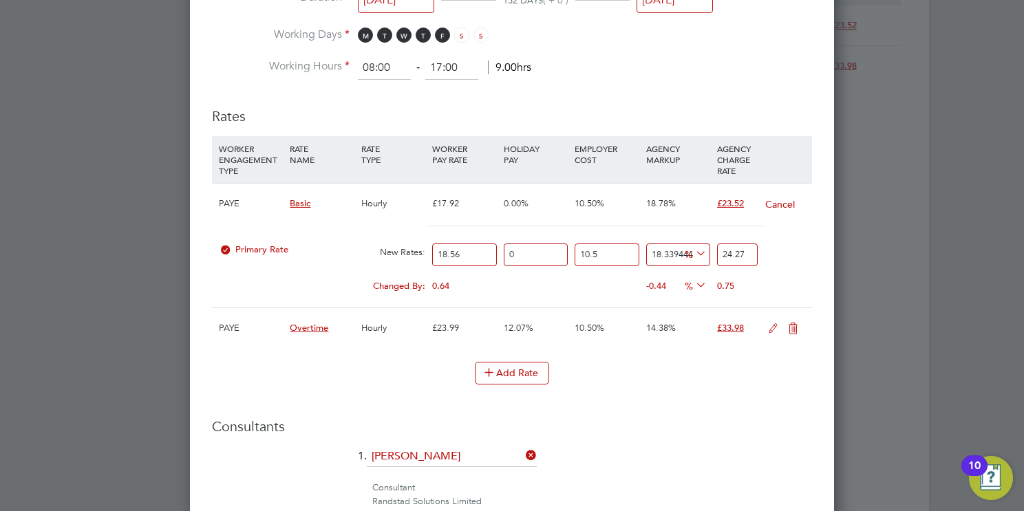
type input "24.27"
click at [777, 323] on icon at bounding box center [772, 328] width 17 height 11
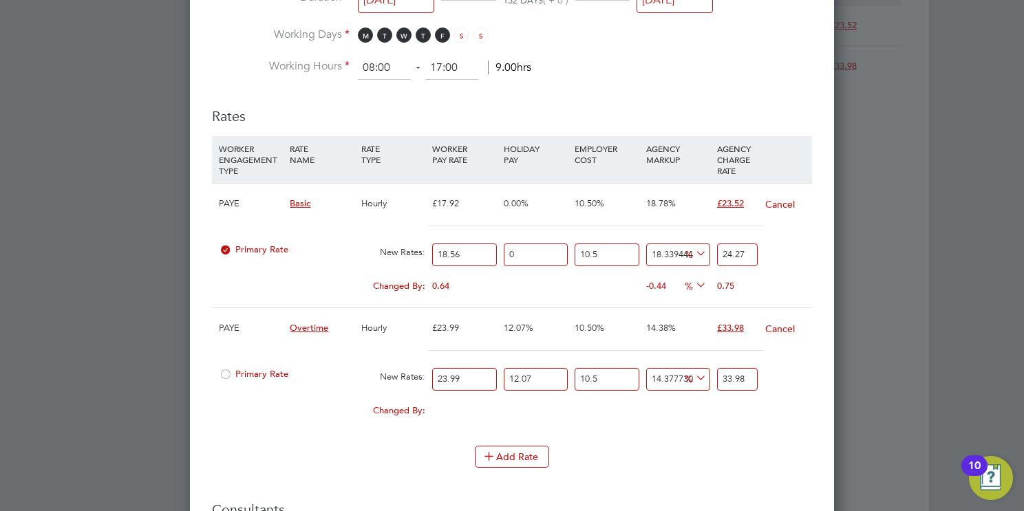
drag, startPoint x: 393, startPoint y: 378, endPoint x: 383, endPoint y: 375, distance: 10.0
click at [367, 376] on div "Primary Rate New Rates: 23.99 12.07 n/a 10.5 n/a 14.37773093462903 0 % 33.98" at bounding box center [512, 379] width 600 height 36
type input "2"
type input "2.8328470195914965"
type input "27"
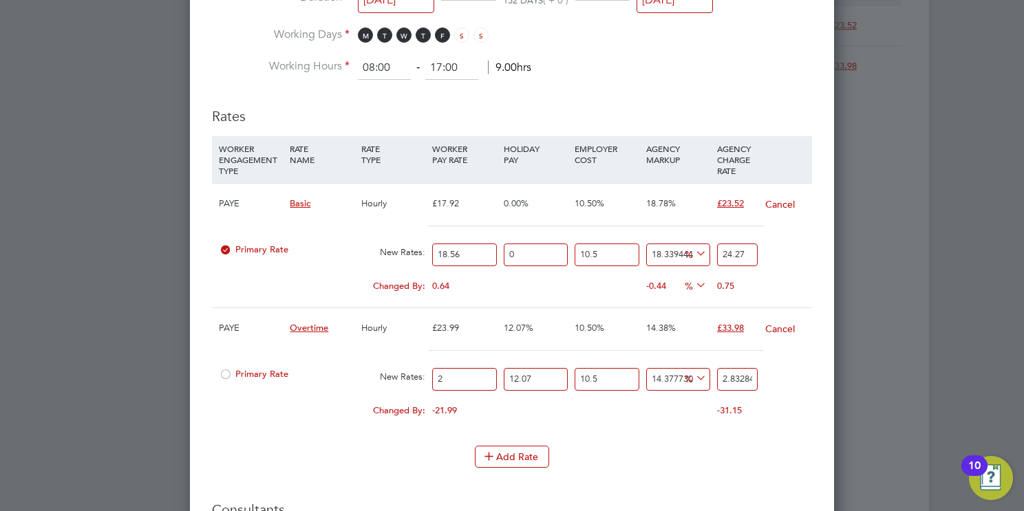
type input "38.2434347644852"
type input "27.8"
type input "39.3765735723218"
type input "27.84"
type input "39.43323051271363"
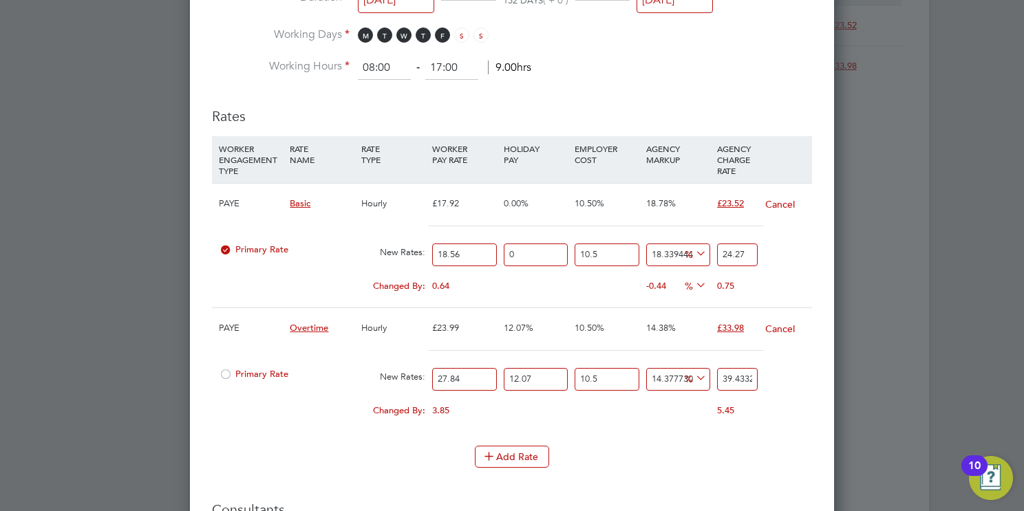
type input "27.84"
drag, startPoint x: 554, startPoint y: 382, endPoint x: 451, endPoint y: 375, distance: 103.4
click at [451, 375] on div "Primary Rate New Rates: 27.84 12.07 n/a 10.5 n/a 14.37773093462903 4.9569122727…" at bounding box center [512, 379] width 600 height 36
type input "0"
click at [740, 376] on input "39.43323051271363" at bounding box center [737, 379] width 41 height 23
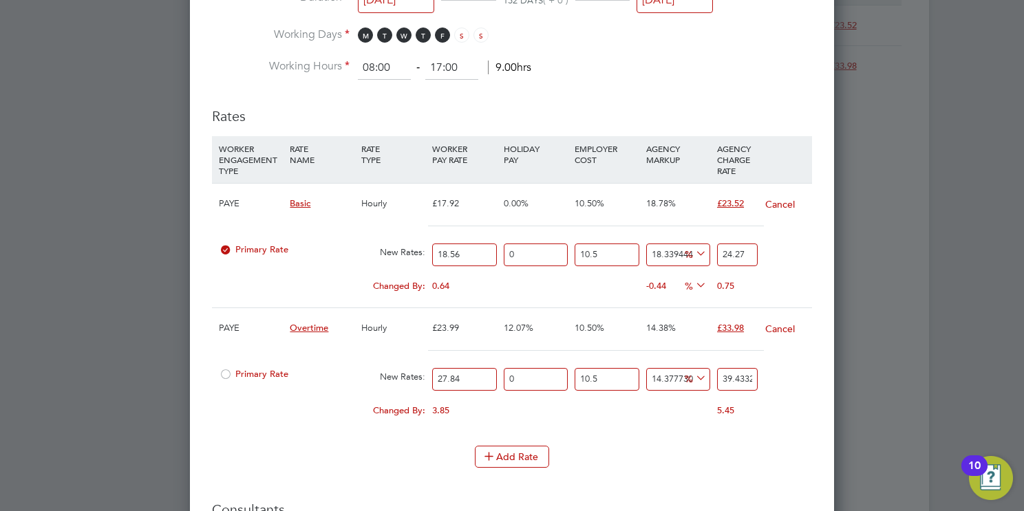
type input "35.186250122881795"
click at [740, 376] on input "35.186250122881795" at bounding box center [737, 379] width 41 height 23
type input "-93.49872575024705"
type input "2"
type input "-18.734071878088105"
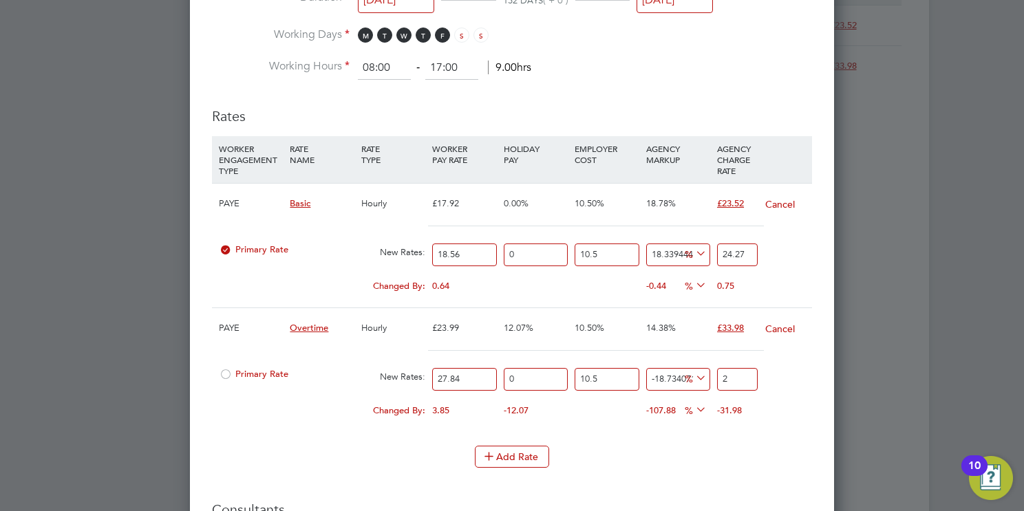
type input "25"
type input "-93.49872575024705"
type input "2"
type input "-90.24808862537057"
type input "3"
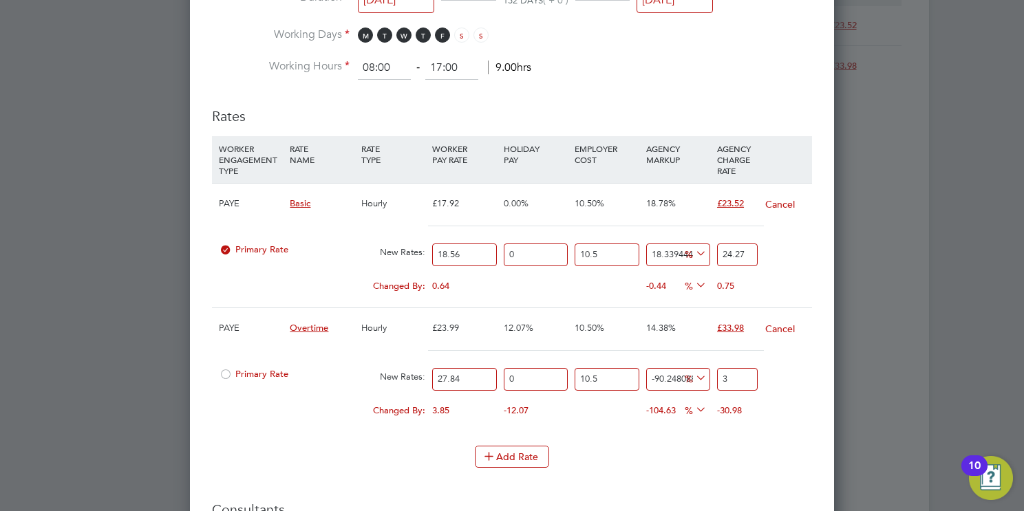
type input "13.772299370676652"
type input "35"
type input "14.422426795651948"
type input "35.2"
type input "14.649971394393301"
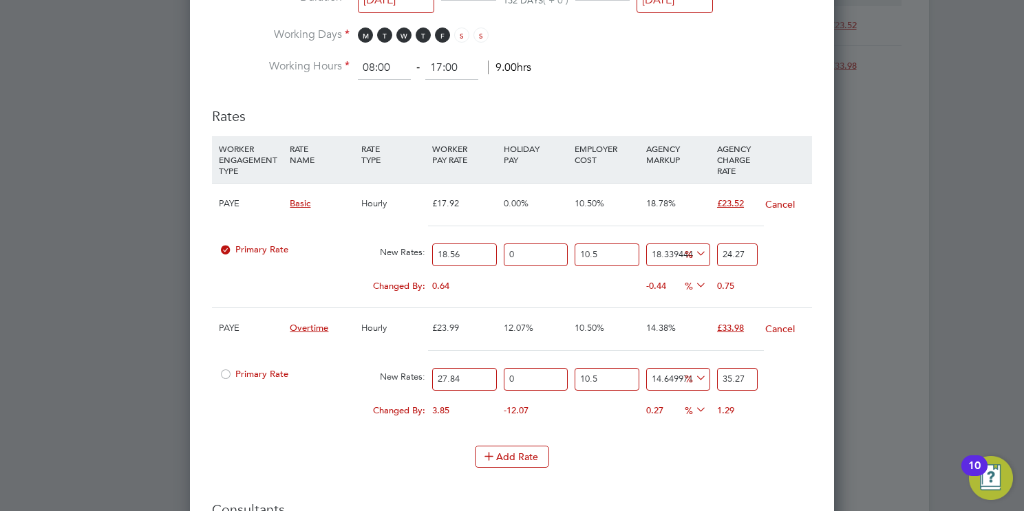
type input "35.27"
click at [724, 439] on li "WORKER ENGAGEMENT TYPE RATE NAME RATE TYPE WORKER PAY RATE HOLIDAY PAY EMPLOYER…" at bounding box center [512, 291] width 600 height 310
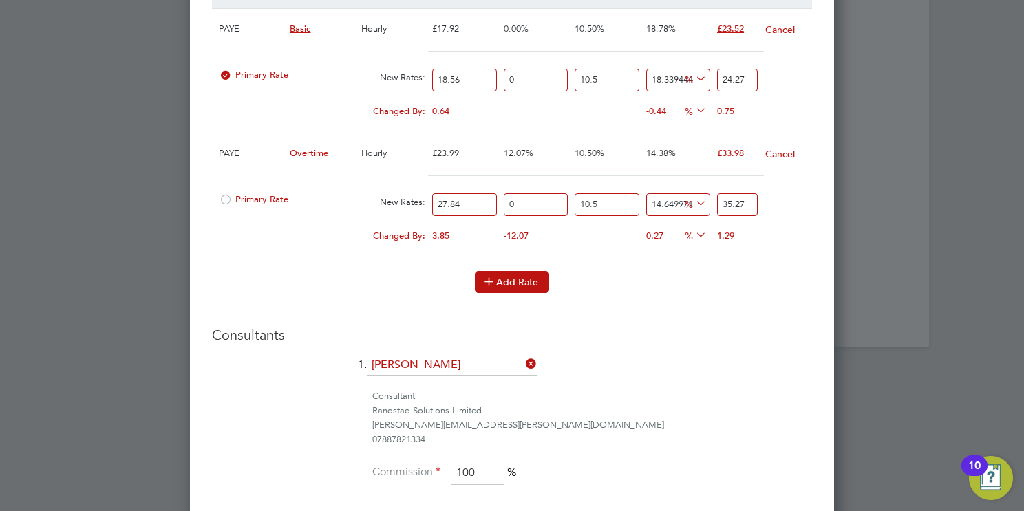
click at [519, 281] on button "Add Rate" at bounding box center [512, 282] width 74 height 22
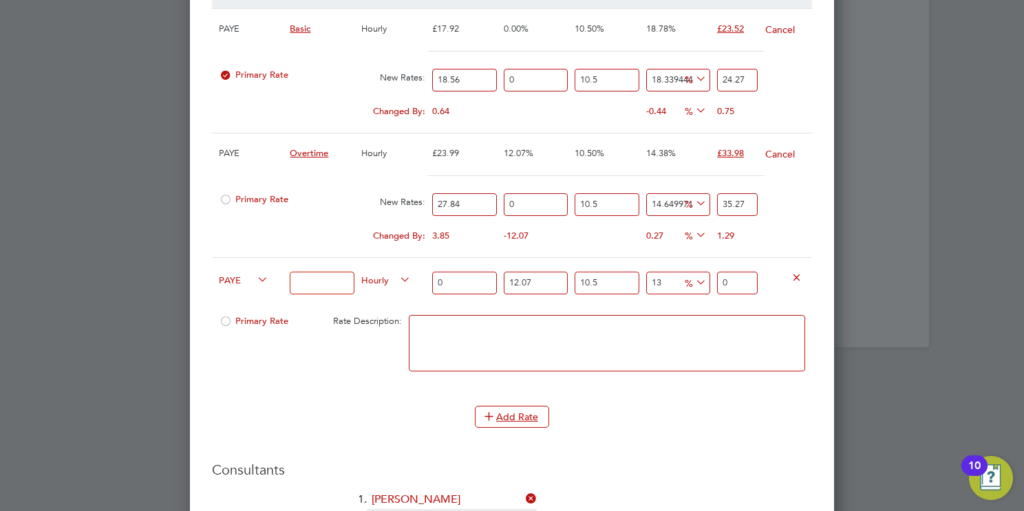
click at [307, 277] on input at bounding box center [322, 283] width 64 height 23
type input "Overtime 2"
drag, startPoint x: 468, startPoint y: 280, endPoint x: 392, endPoint y: 279, distance: 76.4
click at [392, 279] on div "PAYE Overtime 2 Hourly 0 12.07 n/a 10.5 n/a 13 0 % 0" at bounding box center [512, 282] width 600 height 51
type input "3"
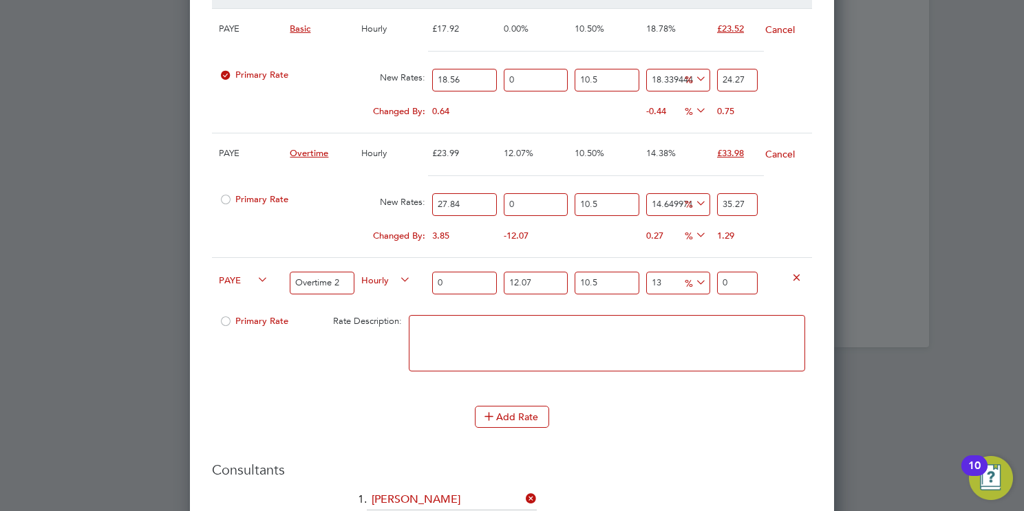
type input "4.198086165"
type input "37"
type input "51.776396035"
type input "37.1"
type input "51.9163322405"
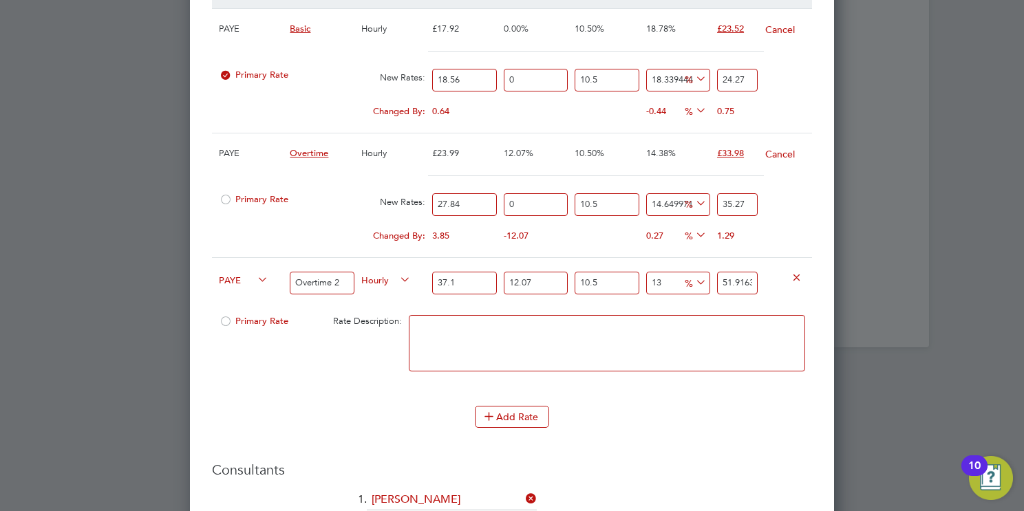
type input "37.13"
type input "51.95831310215"
type input "37.1"
type input "51.9163322405"
type input "37.12"
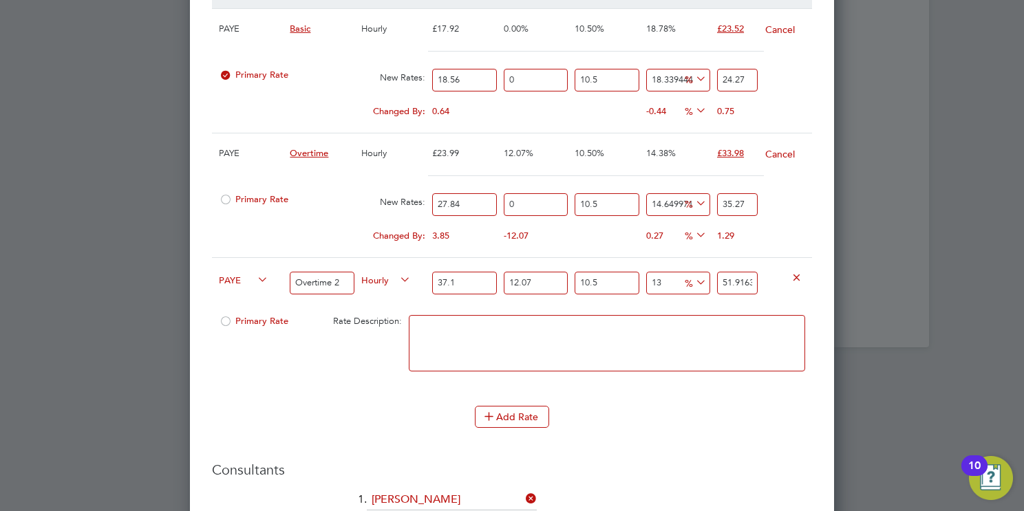
type input "51.9443194816"
type input "37.12"
drag, startPoint x: 537, startPoint y: 283, endPoint x: 392, endPoint y: 280, distance: 144.5
click at [392, 280] on div "PAYE Overtime 2 Hourly 37.12 12.07 n/a 10.5 n/a 13 5.9758951616 % 51.9443194816" at bounding box center [512, 282] width 600 height 51
type input "0"
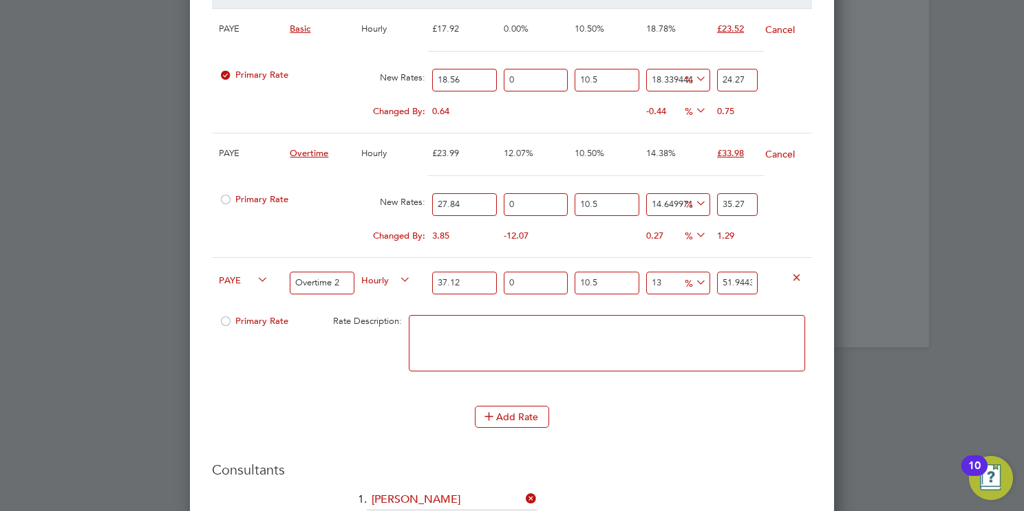
click at [738, 276] on input "51.9443194816" at bounding box center [737, 283] width 41 height 23
click at [738, 276] on input "46.349888" at bounding box center [737, 283] width 41 height 23
type input "4"
type input "-90.24808862537057"
type input "46"
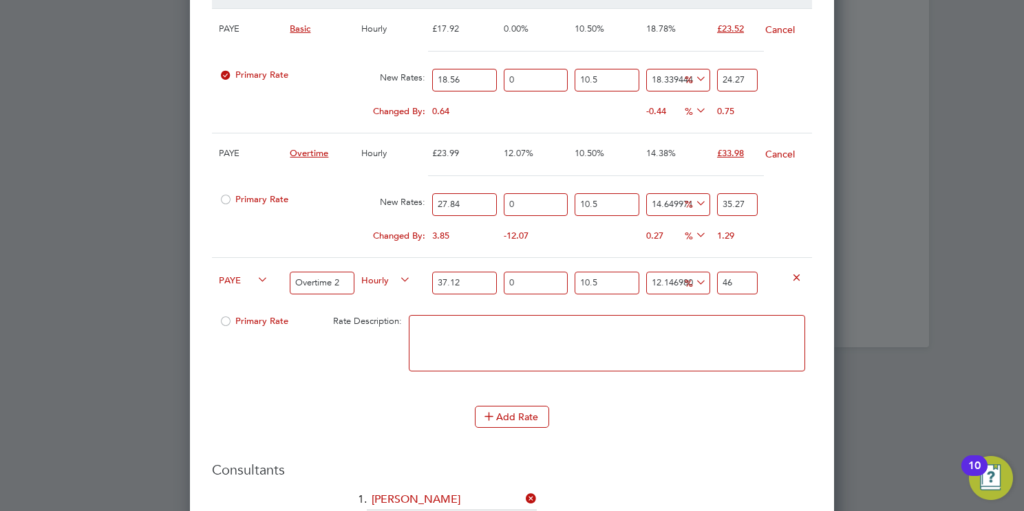
type input "12.634576376969886"
type input "46.2"
type input "12.8052348260259"
type input "46.269999999999996"
click at [658, 422] on li "Add Rate" at bounding box center [512, 424] width 600 height 36
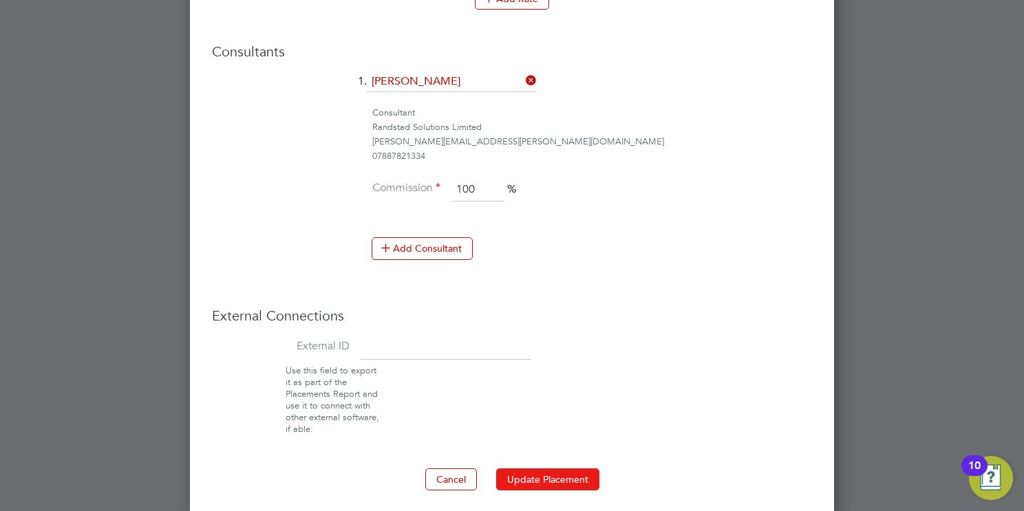
click at [564, 468] on button "Update Placement" at bounding box center [547, 479] width 103 height 22
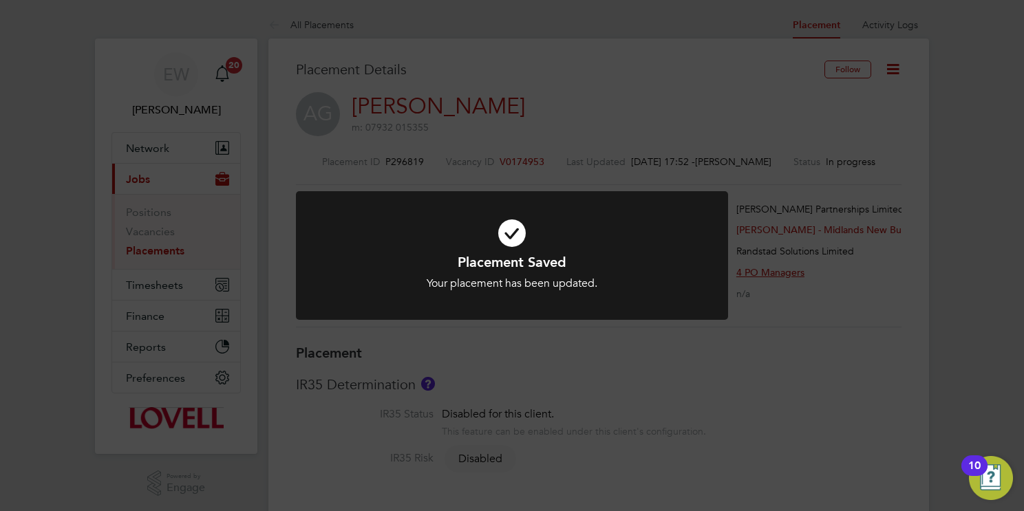
drag, startPoint x: 654, startPoint y: 355, endPoint x: 647, endPoint y: 350, distance: 7.8
click at [649, 349] on div "Placement Saved Your placement has been updated. Cancel Okay" at bounding box center [512, 255] width 1024 height 511
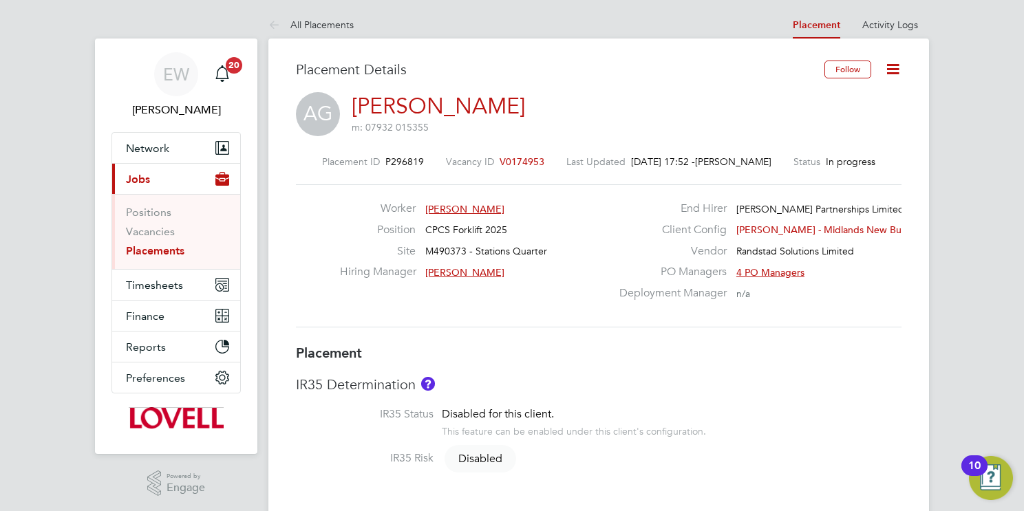
click at [172, 252] on link "Placements" at bounding box center [155, 250] width 58 height 13
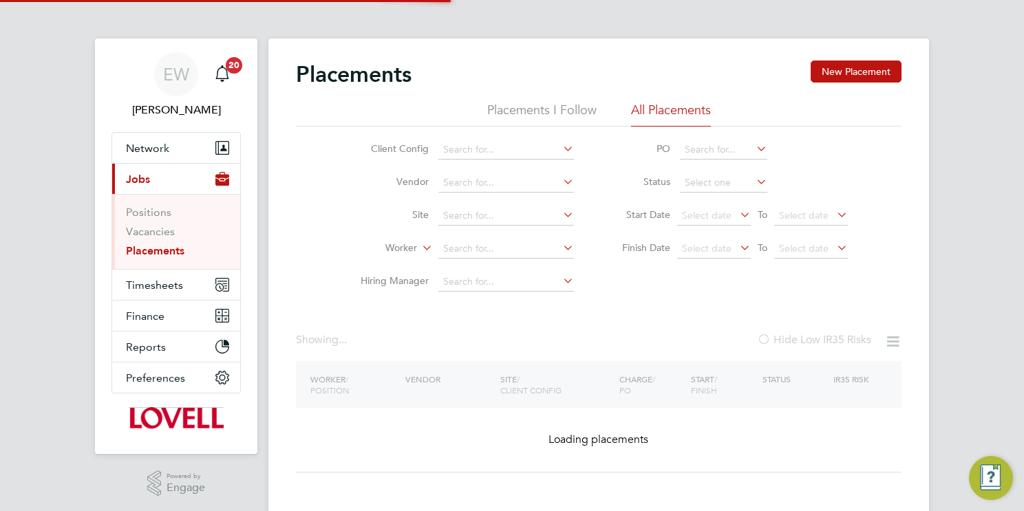
click at [460, 246] on input at bounding box center [506, 248] width 136 height 19
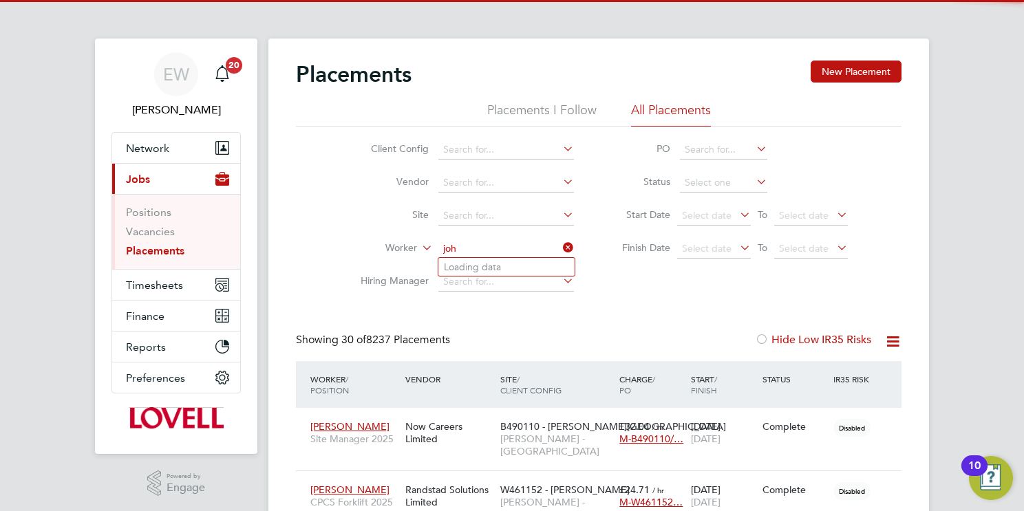
scroll to position [52, 120]
click at [544, 270] on li "John Lee" at bounding box center [524, 267] width 173 height 19
type input "John Lee"
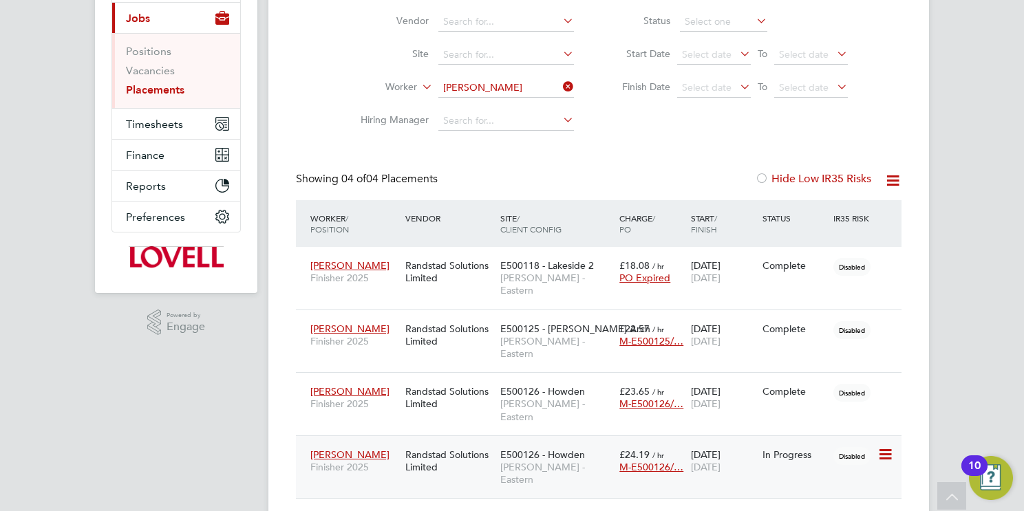
click at [521, 461] on span "Lovell - Eastern" at bounding box center [556, 473] width 112 height 25
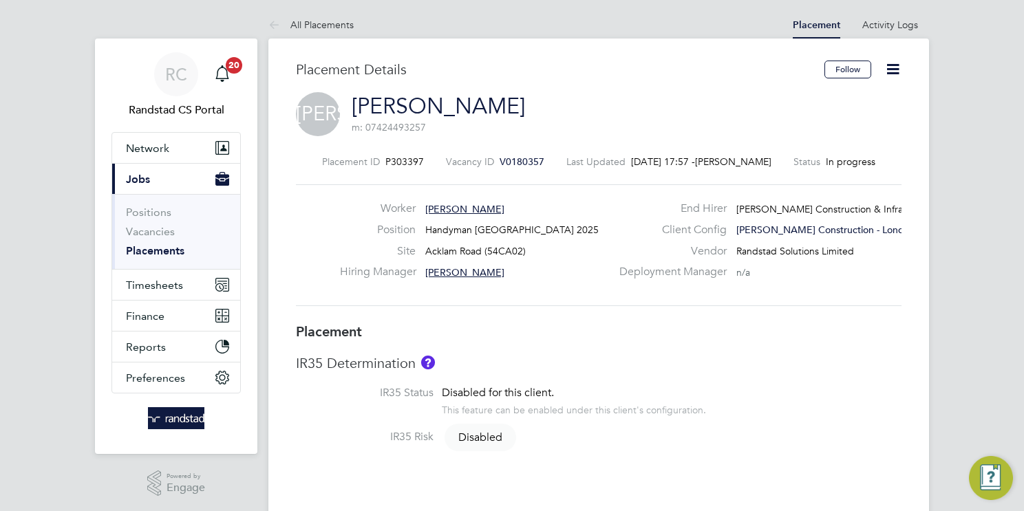
click at [895, 75] on icon at bounding box center [892, 69] width 17 height 17
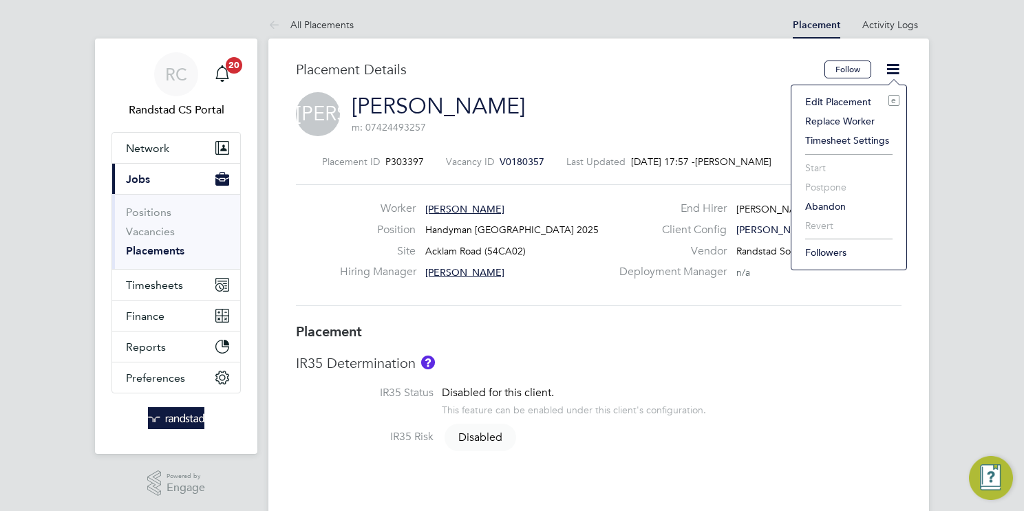
click at [837, 99] on li "Edit Placement e" at bounding box center [848, 101] width 101 height 19
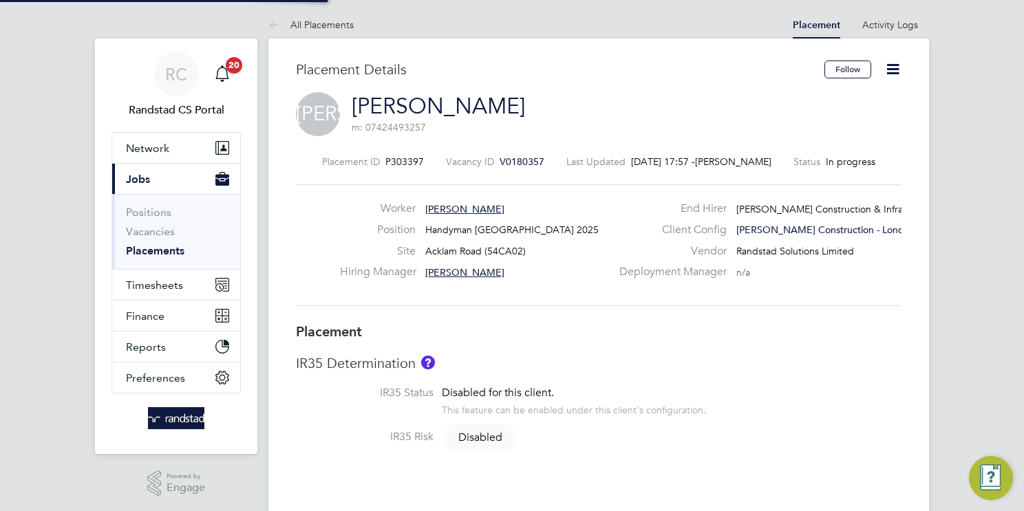
type input "[PERSON_NAME]"
type input "[DATE]"
type input "08:00"
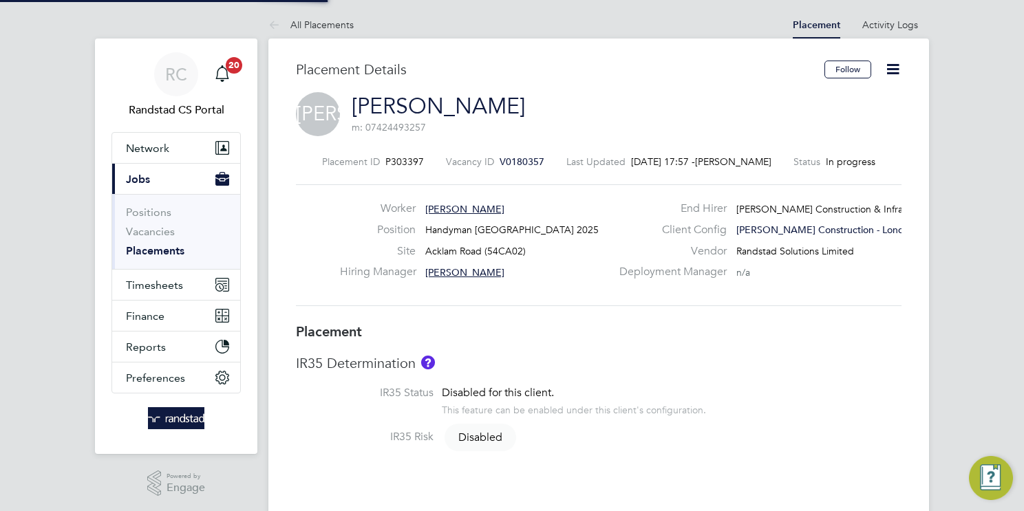
type input "18:00"
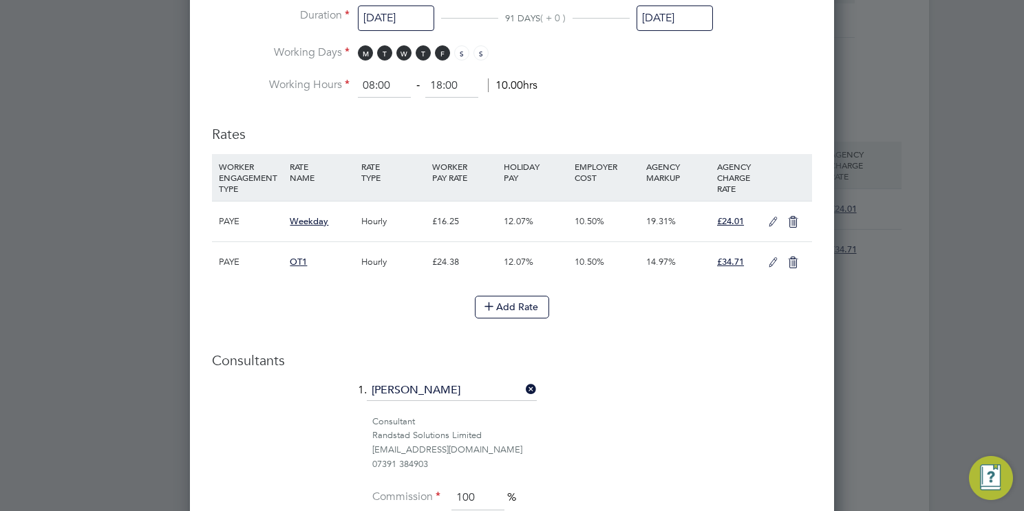
click at [770, 219] on icon at bounding box center [772, 222] width 17 height 11
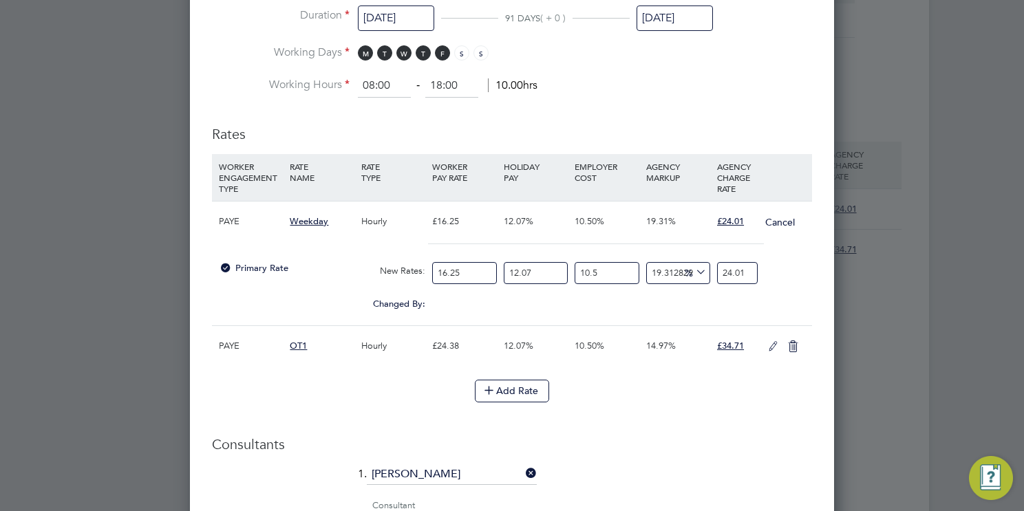
drag, startPoint x: 471, startPoint y: 267, endPoint x: 228, endPoint y: 283, distance: 242.7
click at [232, 282] on div "Primary Rate New Rates: 16.25 12.07 n/a 10.5 n/a 19.312829412003854 0 % 24.01" at bounding box center [512, 273] width 600 height 36
type input "1"
type input "1.4775384615384615"
type input "16"
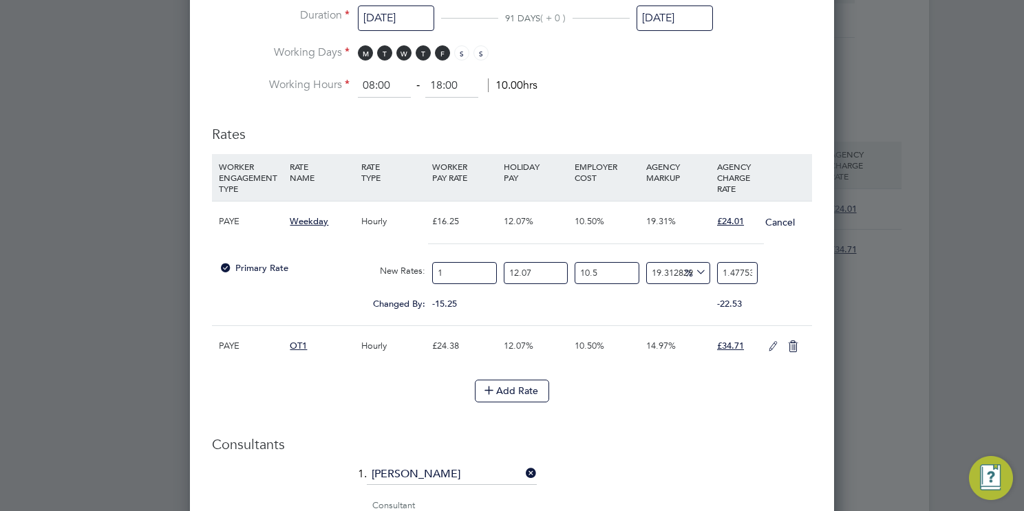
type input "23.640615384615383"
type input "16.2"
type input "23.936123076923078"
type input "16.27"
type input "24.039550769230768"
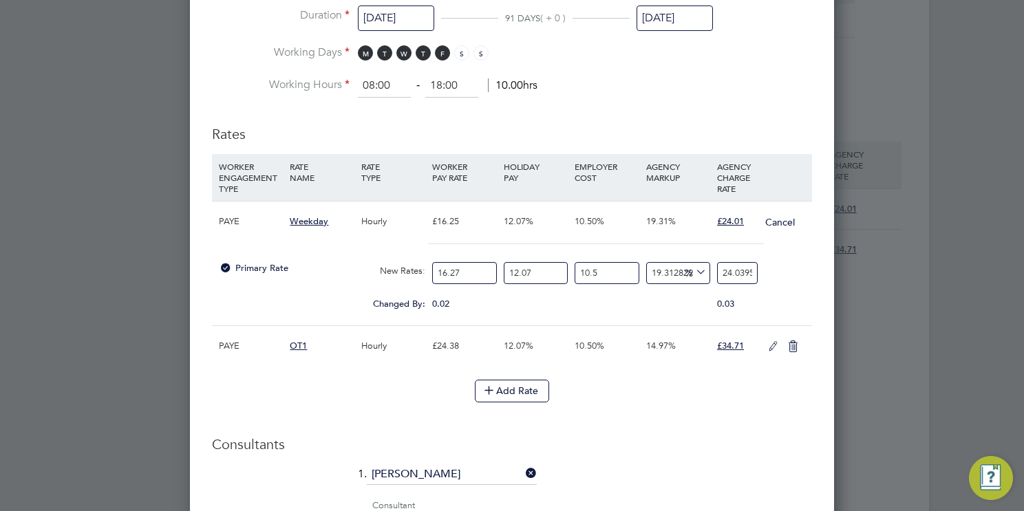
type input "16.27"
click at [738, 269] on input "24.039550769230768" at bounding box center [737, 273] width 41 height 23
click at [737, 270] on input "24.039550769230768" at bounding box center [737, 273] width 41 height 23
type input "-90.07362237694413"
type input "24"
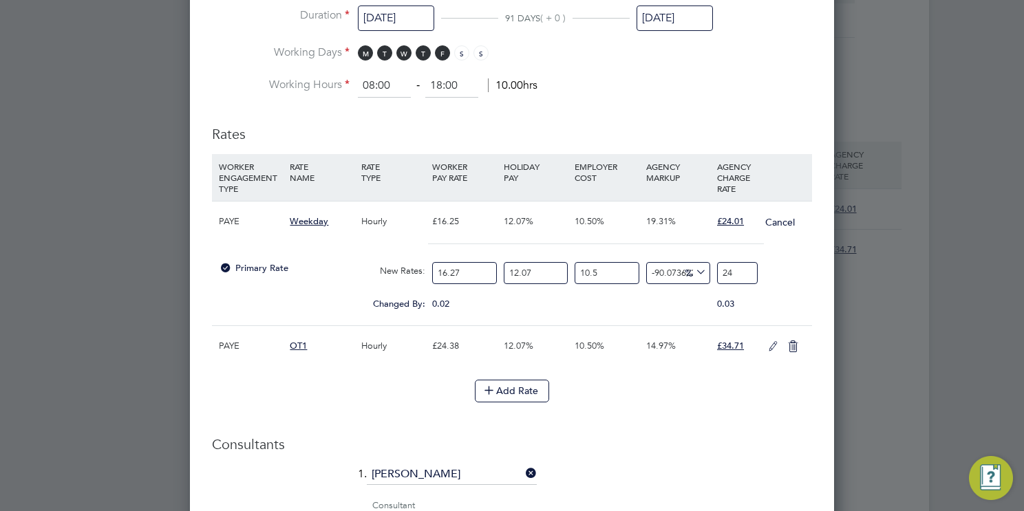
type input "19.116531476670378"
type input "24.0"
type input "19.166163364785657"
type input "24.01"
click at [767, 345] on icon at bounding box center [772, 346] width 17 height 11
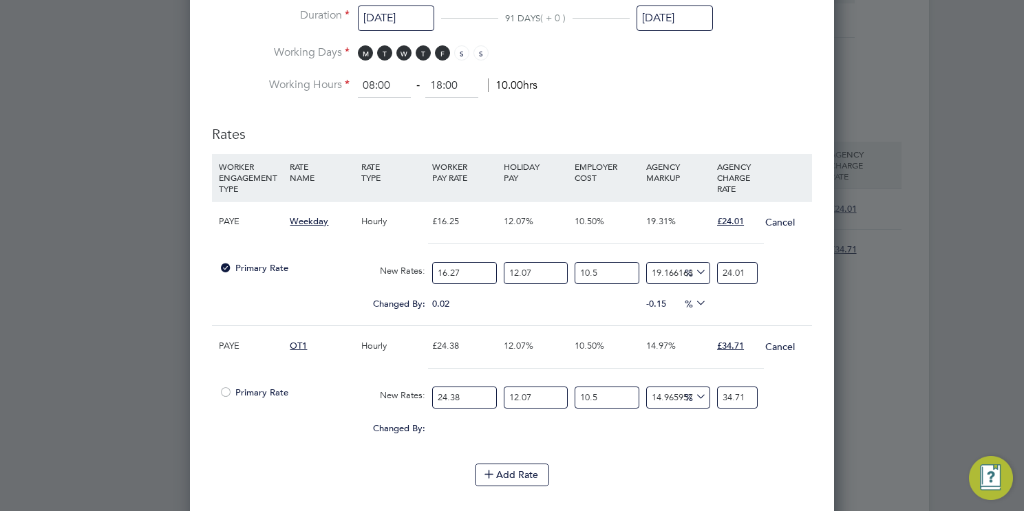
click at [471, 395] on input "24.38" at bounding box center [464, 398] width 64 height 23
type input "24.3"
type input "34.59610336341263"
type input "24"
type input "34.16899097621001"
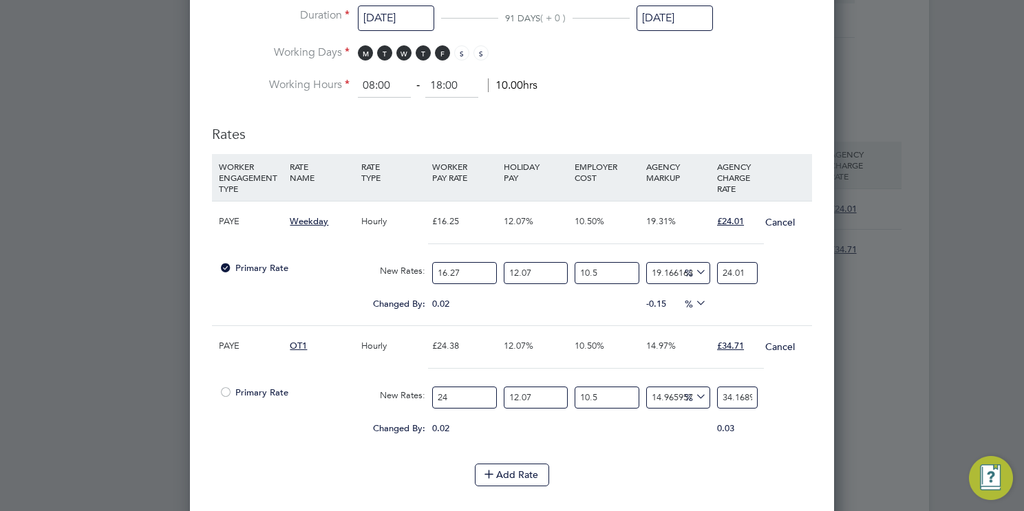
type input "24.4"
type input "34.73847415914684"
type input "24.41"
type input "34.75271123872026"
type input "24.41"
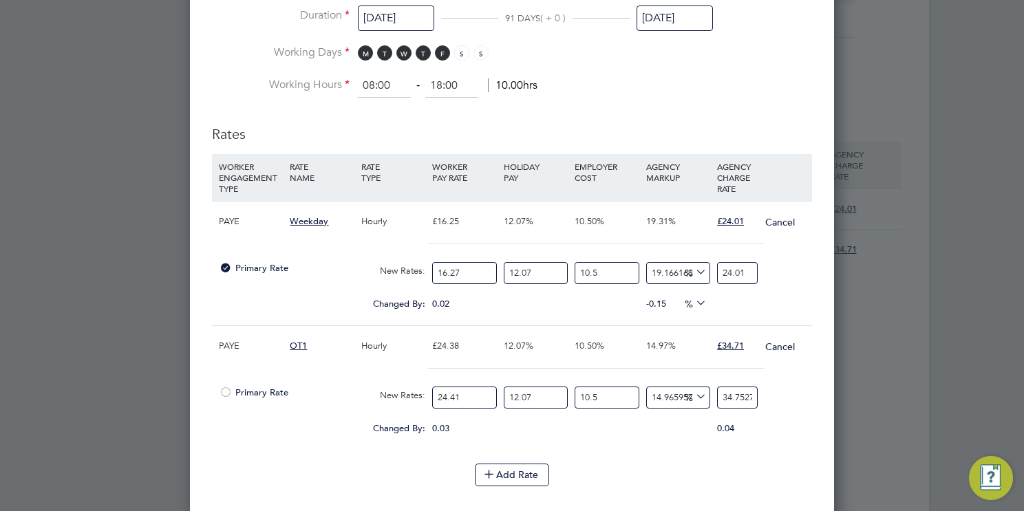
click at [747, 392] on input "34.75271123872026" at bounding box center [737, 398] width 41 height 23
type input "-90.07565563741588"
type input "3"
type input "15.784017563481404"
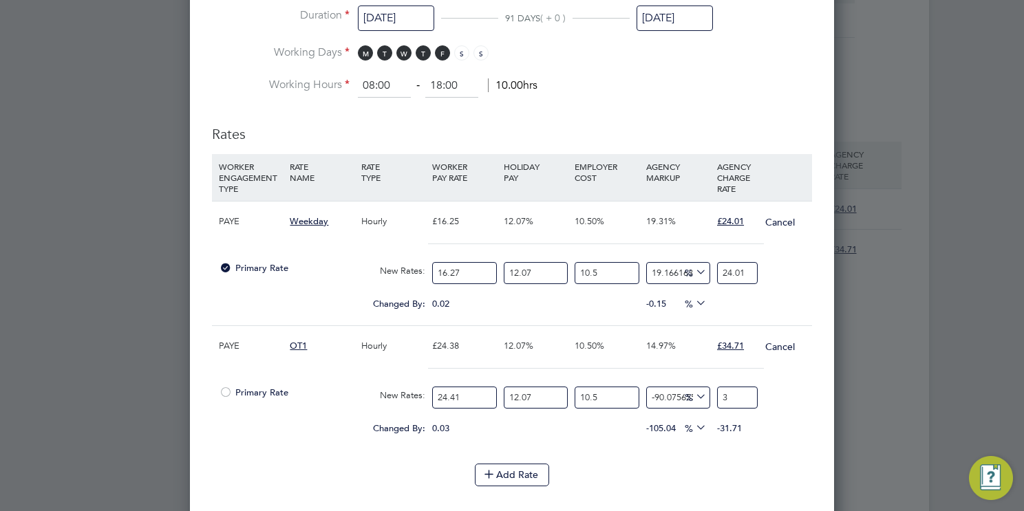
type input "35"
type input "16.11482904223421"
type input "35.1"
type input "16.28023478161061"
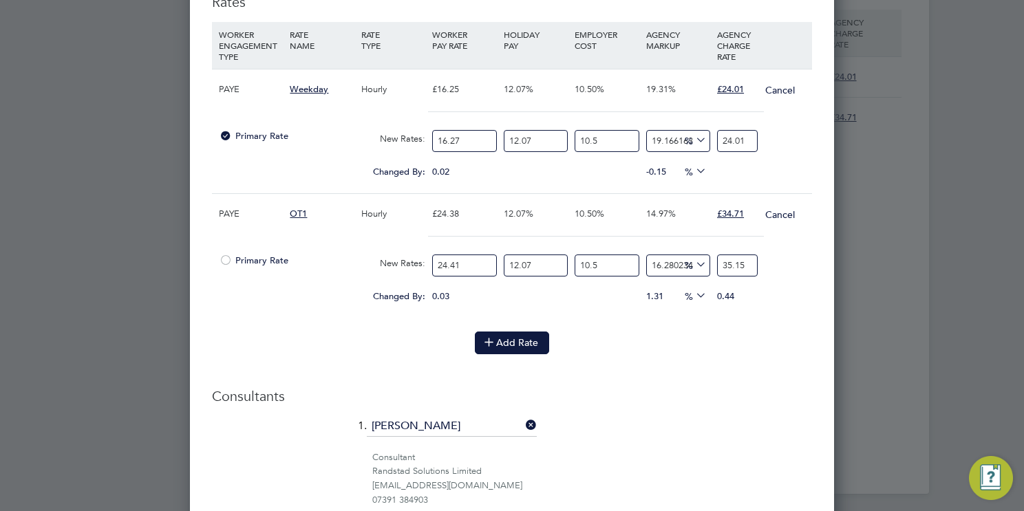
type input "35.15"
click at [509, 339] on button "Add Rate" at bounding box center [512, 343] width 74 height 22
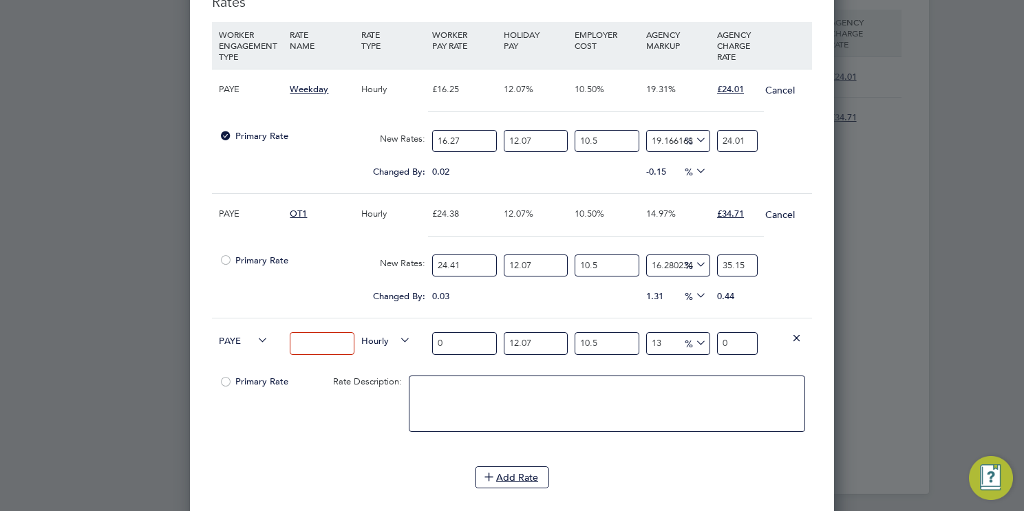
click at [345, 341] on input at bounding box center [322, 343] width 64 height 23
type input "Overtime 2"
drag, startPoint x: 477, startPoint y: 337, endPoint x: 281, endPoint y: 330, distance: 195.5
click at [283, 330] on div "PAYE Overtime 2 Hourly 0 12.07 n/a 10.5 n/a 13 0 % 0" at bounding box center [512, 343] width 600 height 51
type input "3"
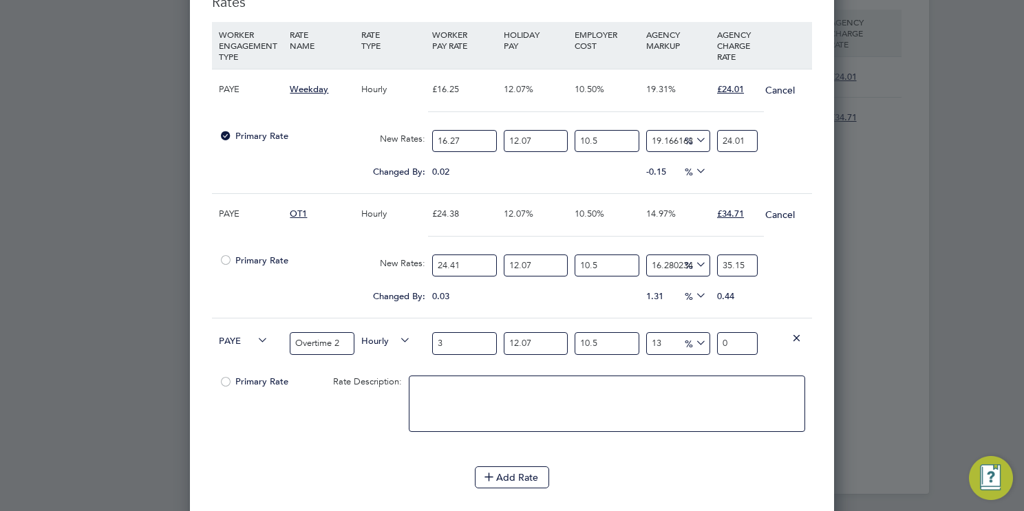
type input "4.198086165"
type input "32"
type input "44.77958576"
type input "32.5"
type input "45.4792667875"
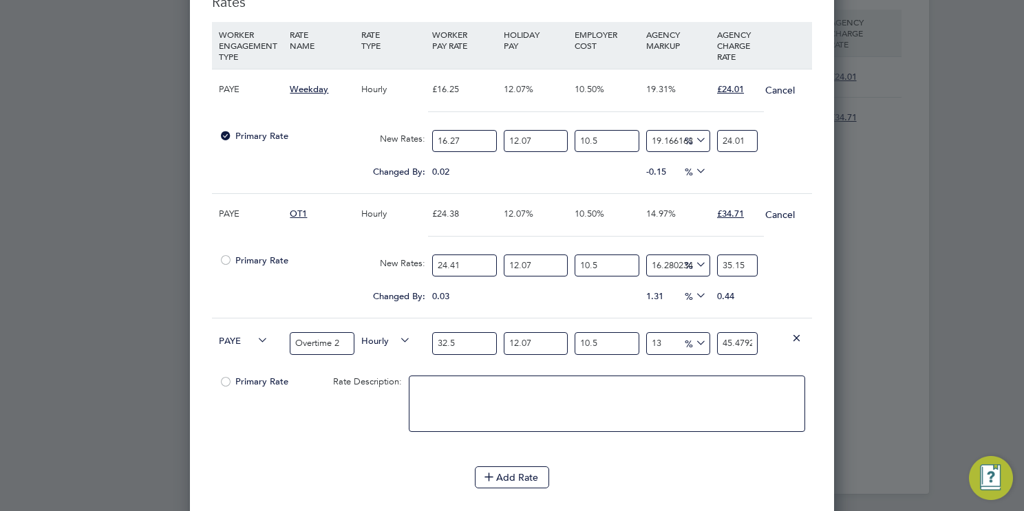
type input "32.54"
type input "45.5352412697"
type input "32.54"
click at [732, 346] on input "45.5352412697" at bounding box center [737, 343] width 41 height 23
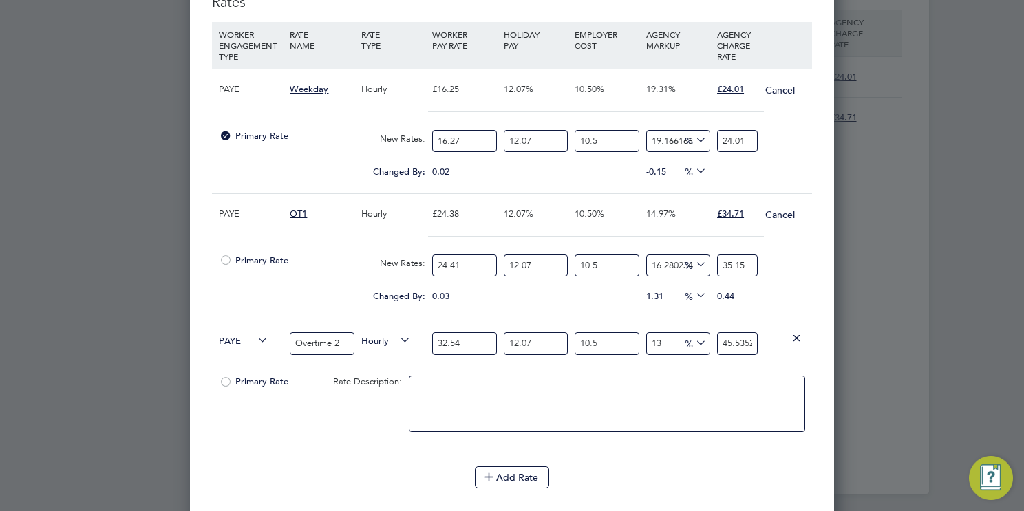
type input "-90.07362237694413"
type input "4"
type input "14.153342665142445"
type input "46.00"
click at [682, 468] on div "Add Rate" at bounding box center [512, 477] width 600 height 22
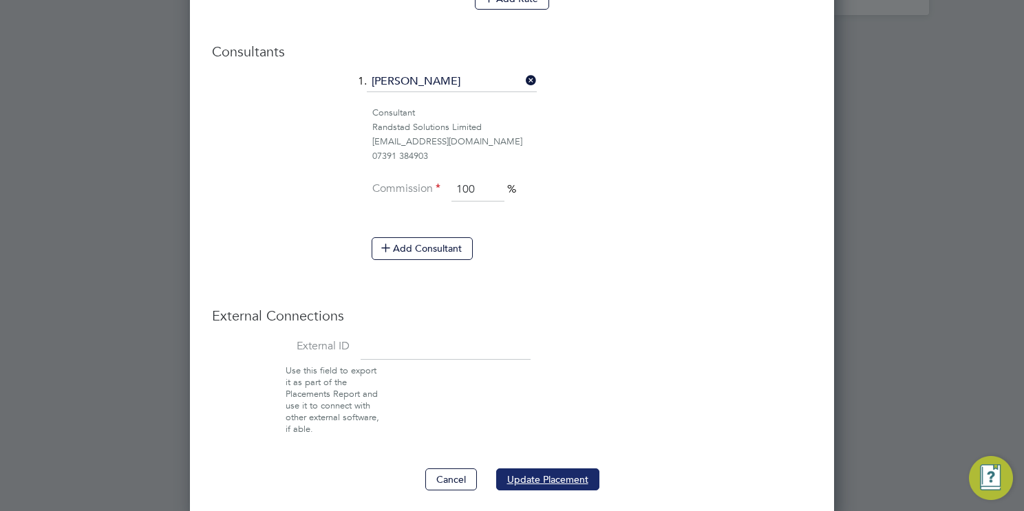
click at [564, 477] on button "Update Placement" at bounding box center [547, 479] width 103 height 22
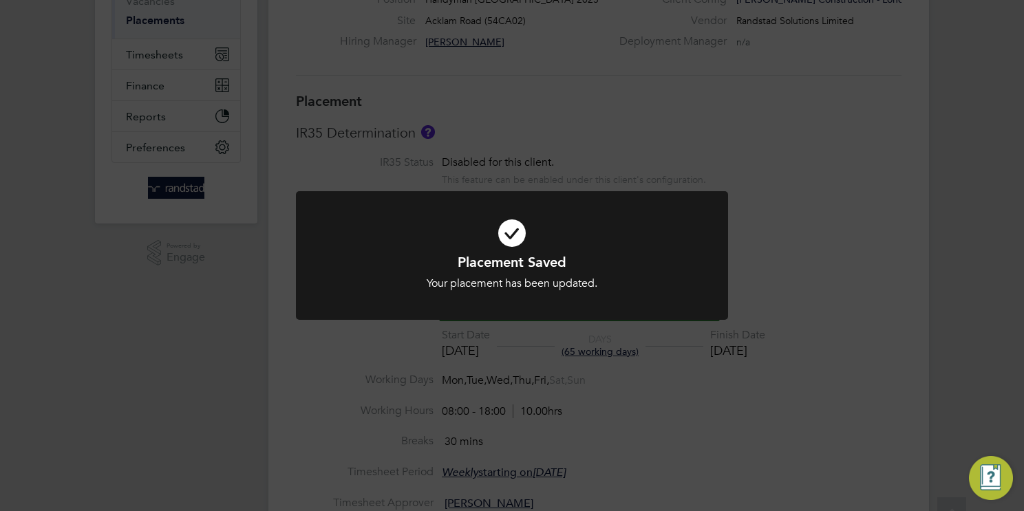
scroll to position [267, 0]
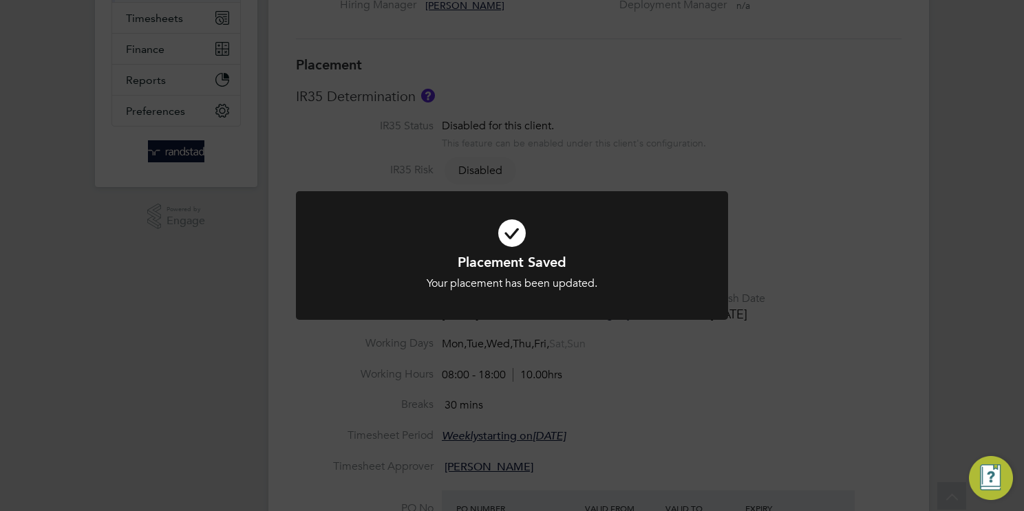
click at [786, 331] on div "Placement Saved Your placement has been updated. Cancel Okay" at bounding box center [512, 255] width 1024 height 511
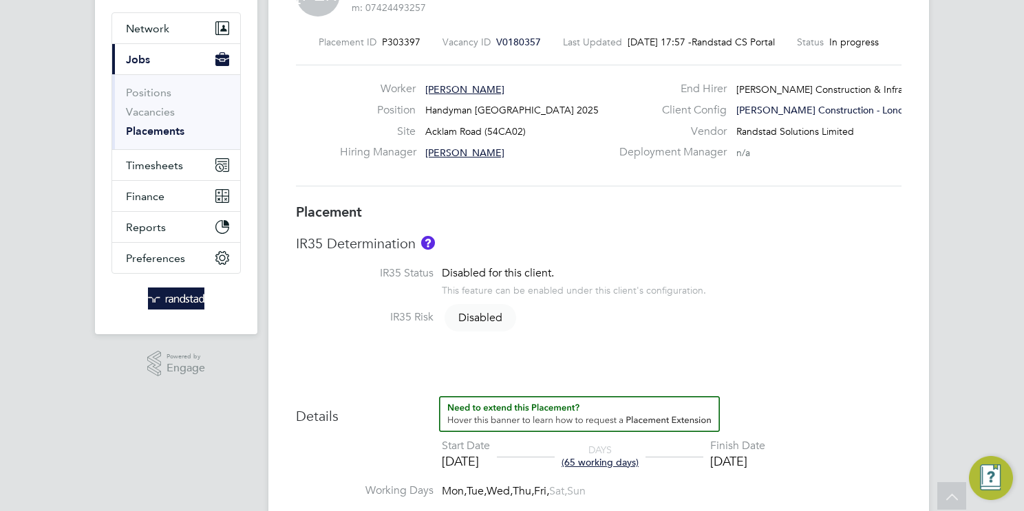
scroll to position [21, 0]
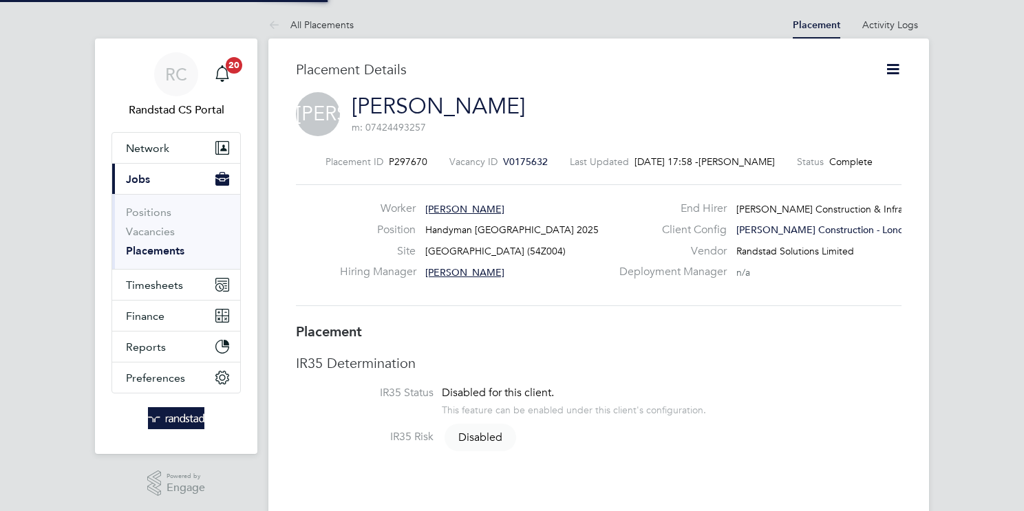
click at [897, 68] on icon at bounding box center [892, 69] width 17 height 17
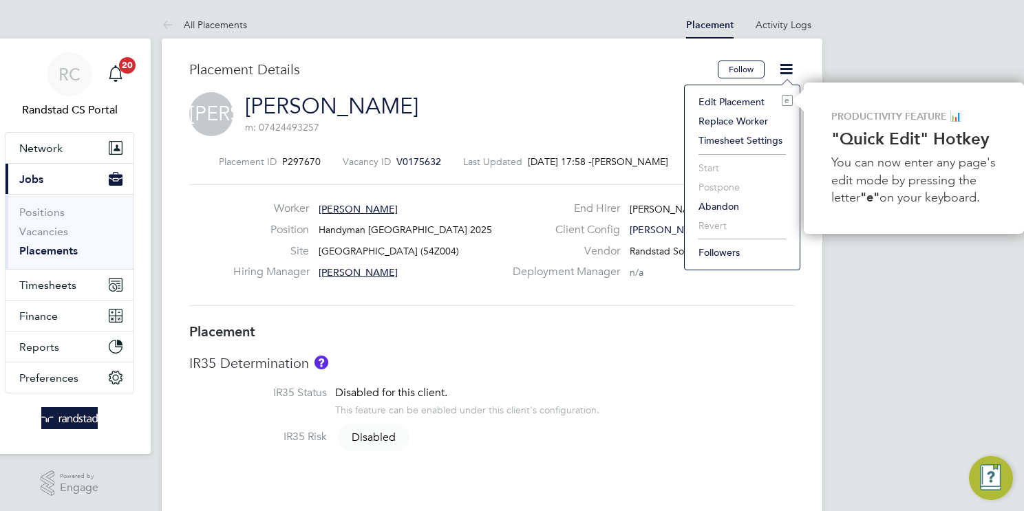
click at [737, 102] on li "Edit Placement e" at bounding box center [741, 101] width 101 height 19
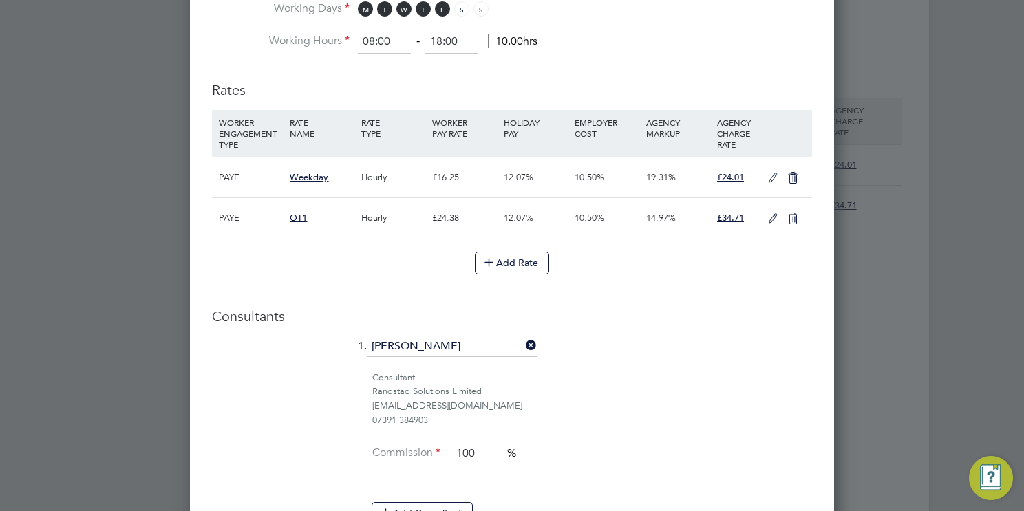
click at [774, 177] on icon at bounding box center [772, 178] width 17 height 11
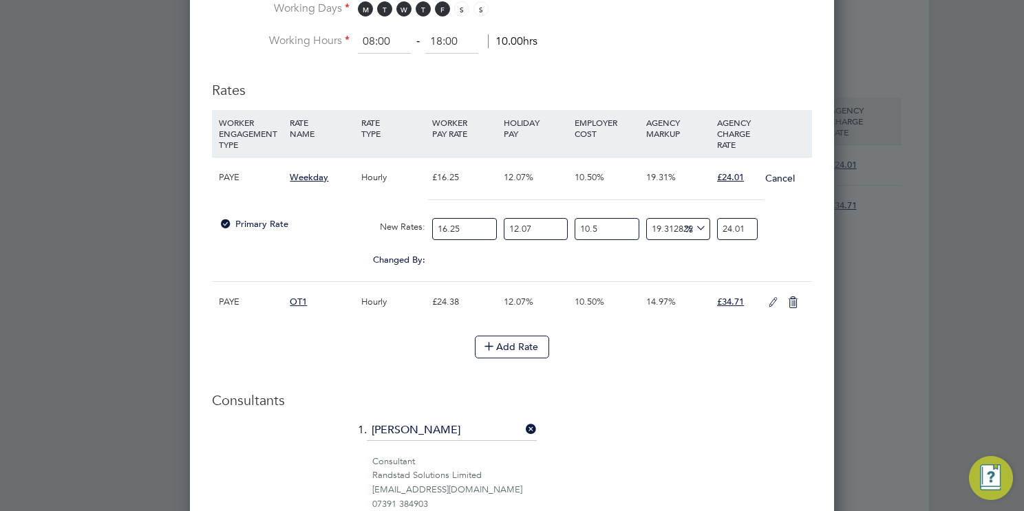
click at [479, 230] on input "16.25" at bounding box center [464, 229] width 64 height 23
type input "16.2"
type input "23.936123076923078"
type input "16.27"
type input "24.039550769230768"
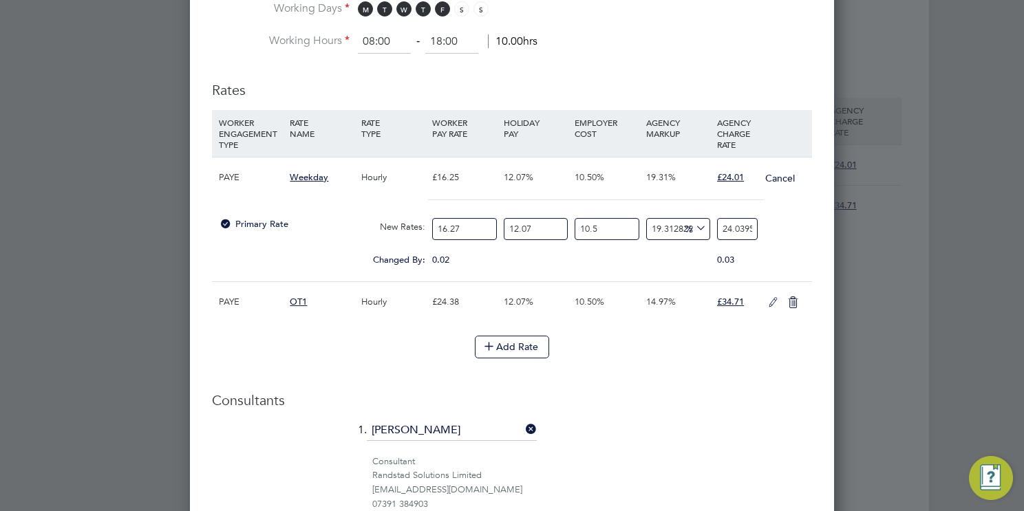
type input "16.27"
click at [734, 226] on input "24.039550769230768" at bounding box center [737, 229] width 41 height 23
type input "-90.07362237694413"
type input "2"
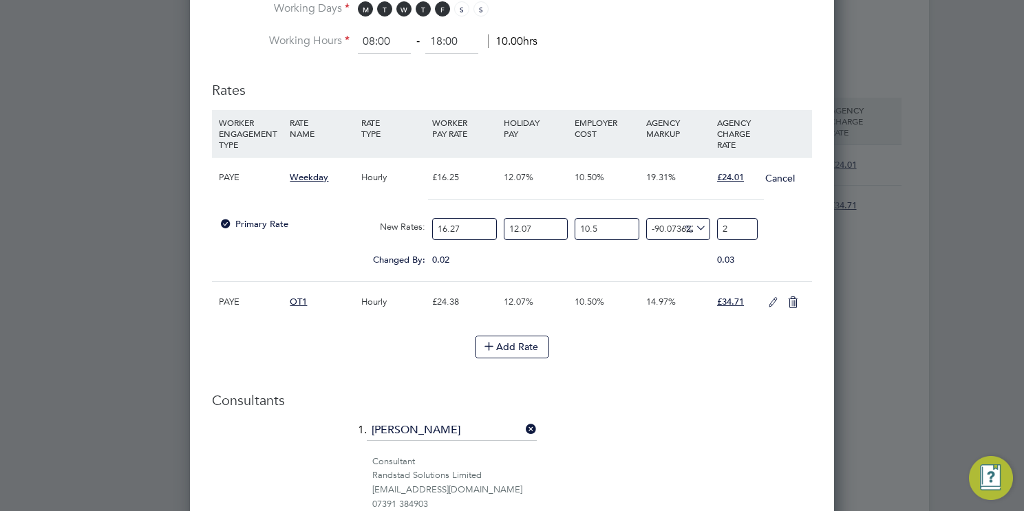
type input "19.116531476670378"
type input "24.0"
type input "19.166163364785657"
type input "24.01"
click at [767, 301] on icon at bounding box center [772, 302] width 17 height 11
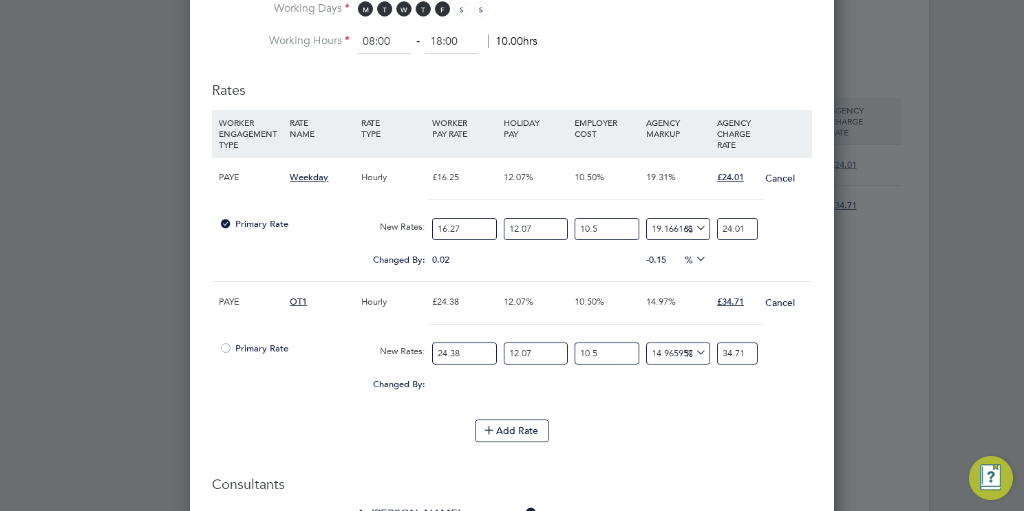
click at [471, 350] on input "24.38" at bounding box center [464, 354] width 64 height 23
type input "24.3"
type input "34.59610336341263"
type input "24"
type input "34.16899097621001"
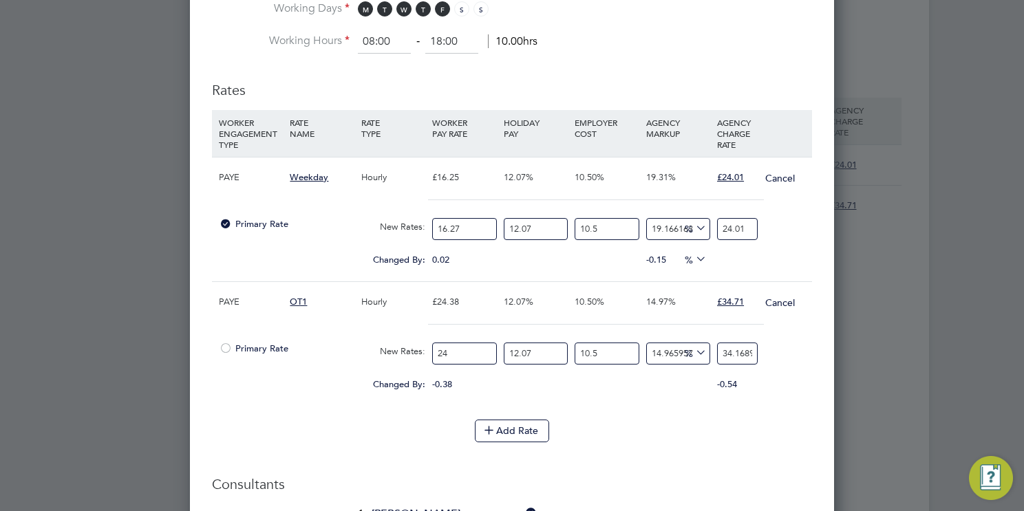
type input "24.4"
type input "34.73847415914684"
type input "24.41"
type input "34.75271123872026"
type input "24.41"
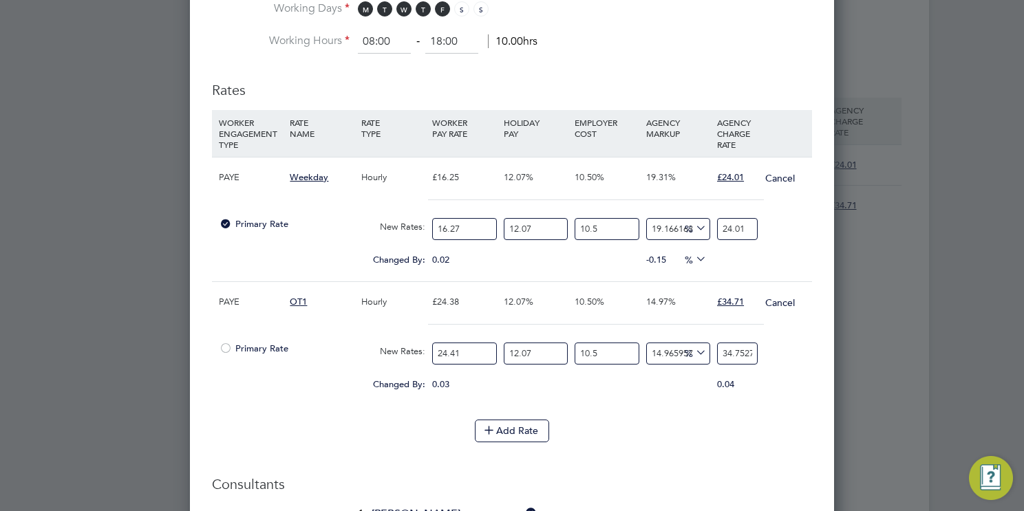
click at [736, 348] on input "34.75271123872026" at bounding box center [737, 354] width 41 height 23
type input "-90.07565563741588"
type input "3"
type input "15.784017563481404"
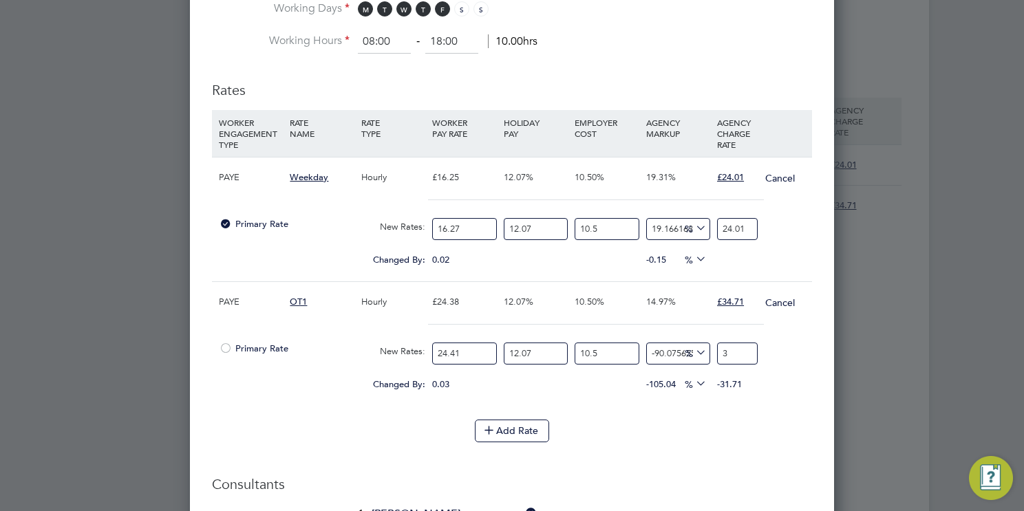
type input "35"
type input "16.11482904223421"
type input "35.1"
type input "16.28023478161061"
type input "35.15"
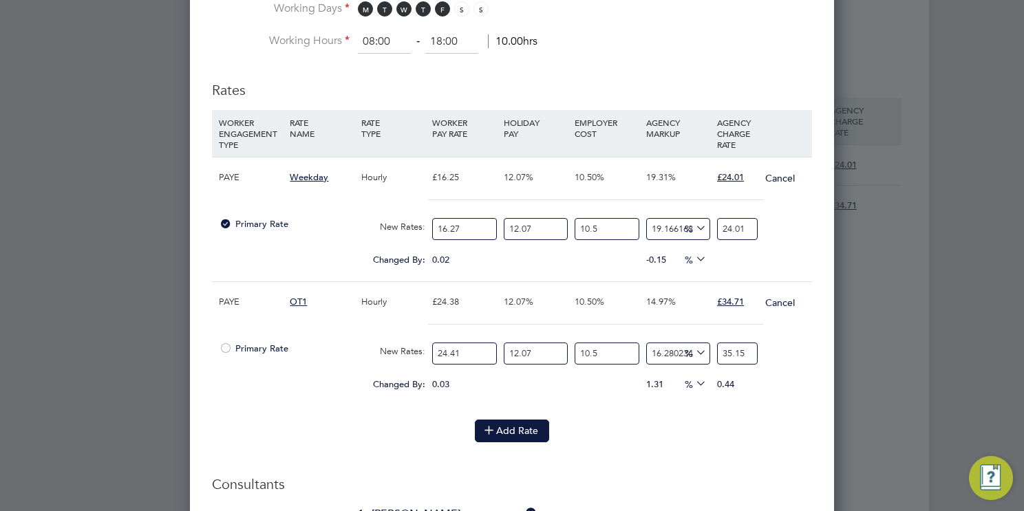
click at [513, 432] on button "Add Rate" at bounding box center [512, 431] width 74 height 22
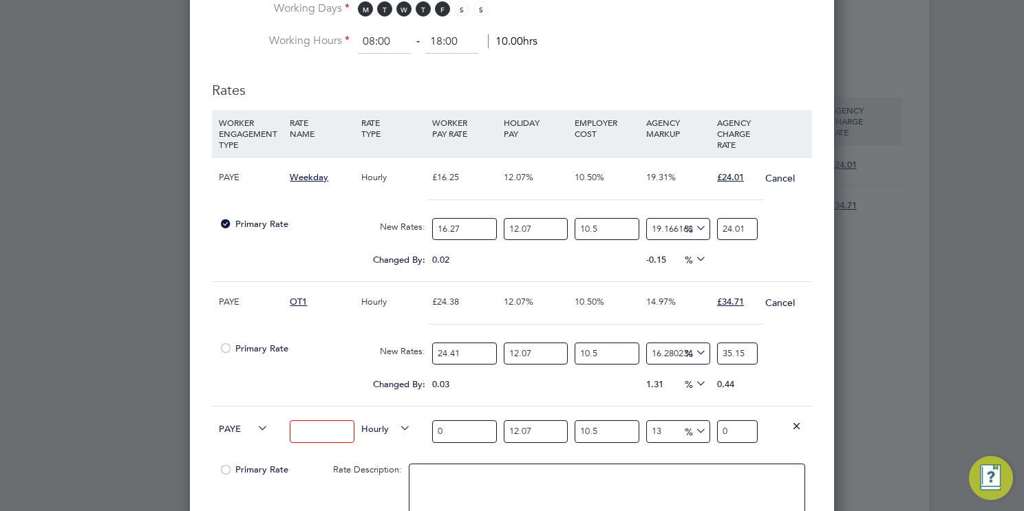
click at [328, 429] on input at bounding box center [322, 431] width 64 height 23
type input "Overtime 2"
drag, startPoint x: 459, startPoint y: 433, endPoint x: 323, endPoint y: 432, distance: 136.2
click at [323, 432] on div "PAYE Overtime 2 Hourly 0 12.07 n/a 10.5 n/a 13 0 % 0" at bounding box center [512, 431] width 600 height 51
type input "3"
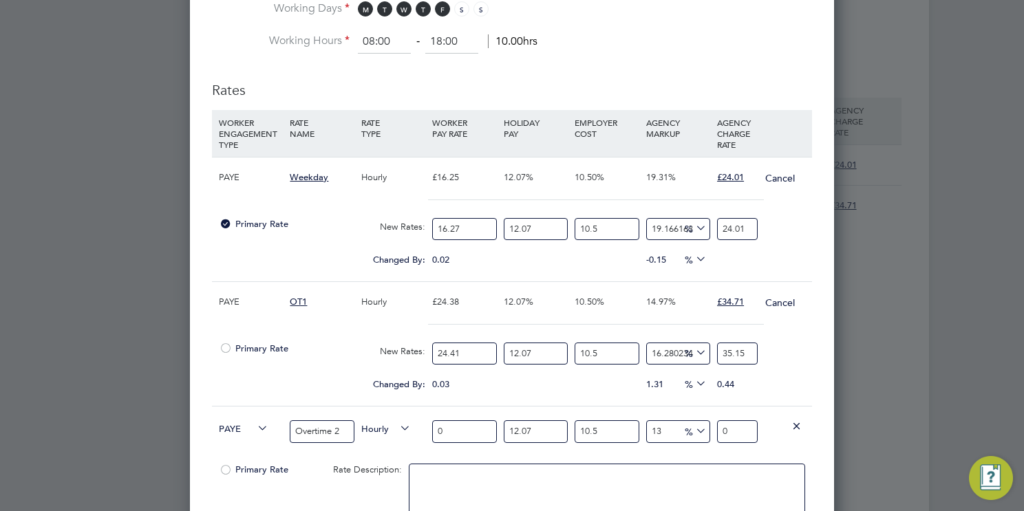
type input "4.198086165"
type input "35"
type input "48.977671925"
type input "35.5"
type input "49.6773529525"
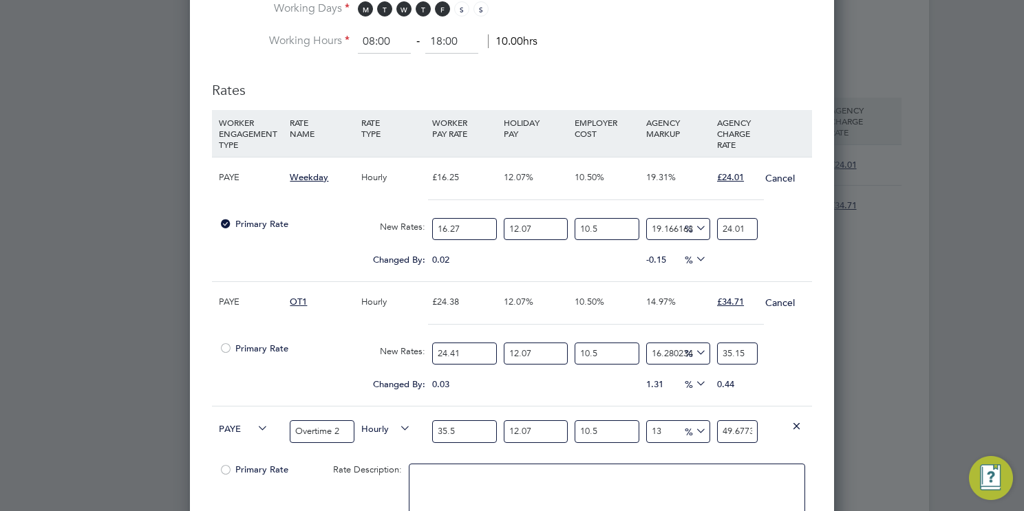
type input "35.54"
type input "49.7333274347"
type input "35.54"
click at [731, 429] on input "49.7333274347" at bounding box center [737, 431] width 41 height 23
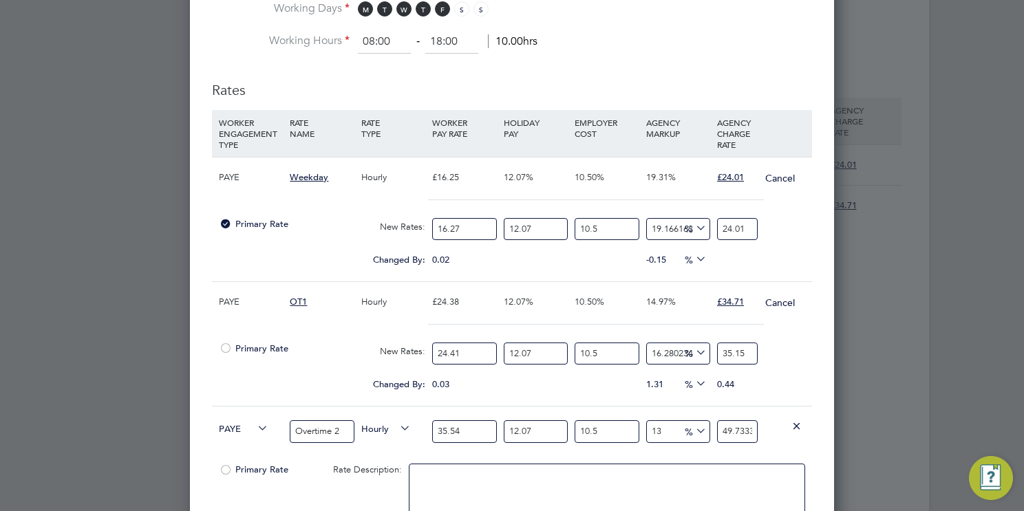
type input "5"
type input "-88.63940884024206"
type input "-90.91152707219365"
type input "4"
type input "4.517438669773076"
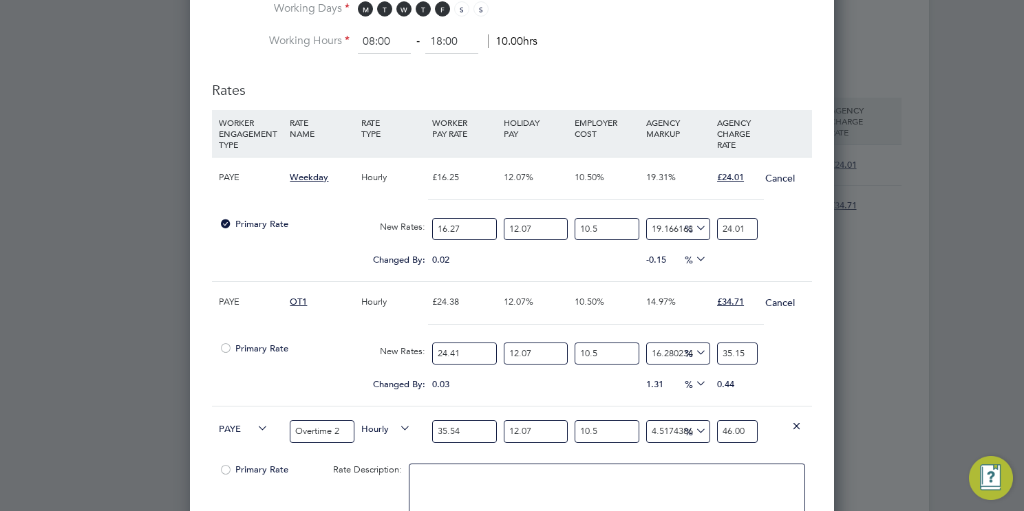
type input "46.00"
click at [816, 365] on div "Edit Placement of Jorge Araujo Mandatory Fields Deployment End Hirer Morgan Sin…" at bounding box center [512, 152] width 644 height 1866
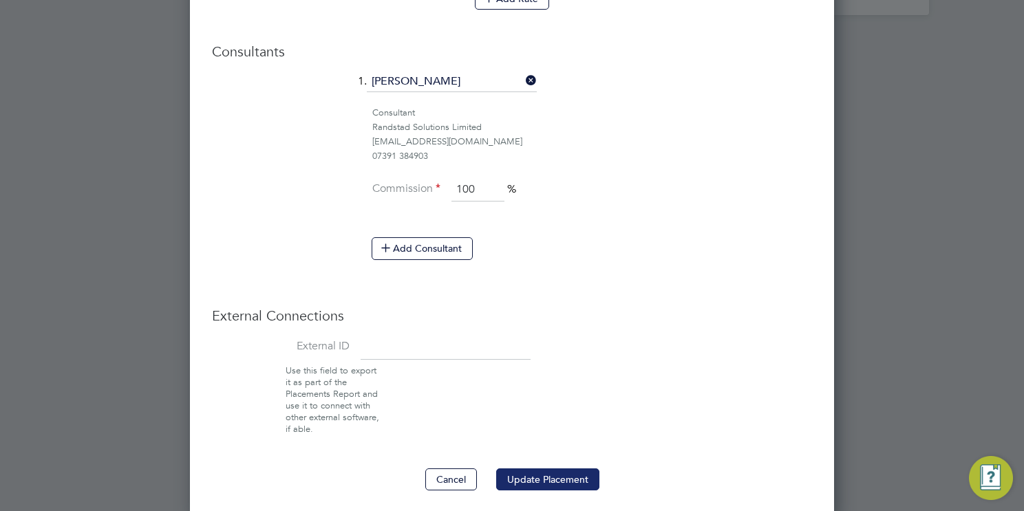
click at [553, 475] on button "Update Placement" at bounding box center [547, 479] width 103 height 22
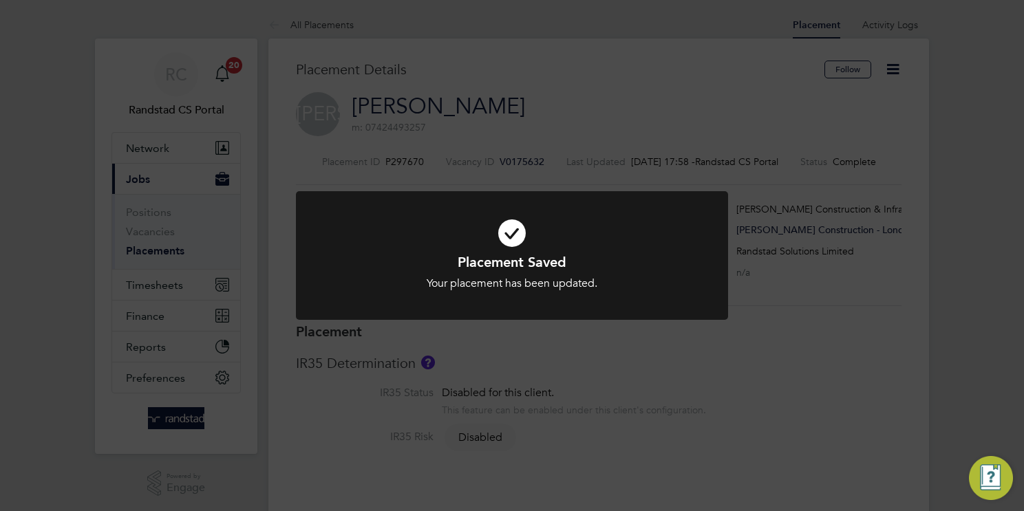
drag, startPoint x: 524, startPoint y: 253, endPoint x: 506, endPoint y: 222, distance: 35.8
click at [523, 253] on h1 "Placement Saved" at bounding box center [512, 262] width 358 height 18
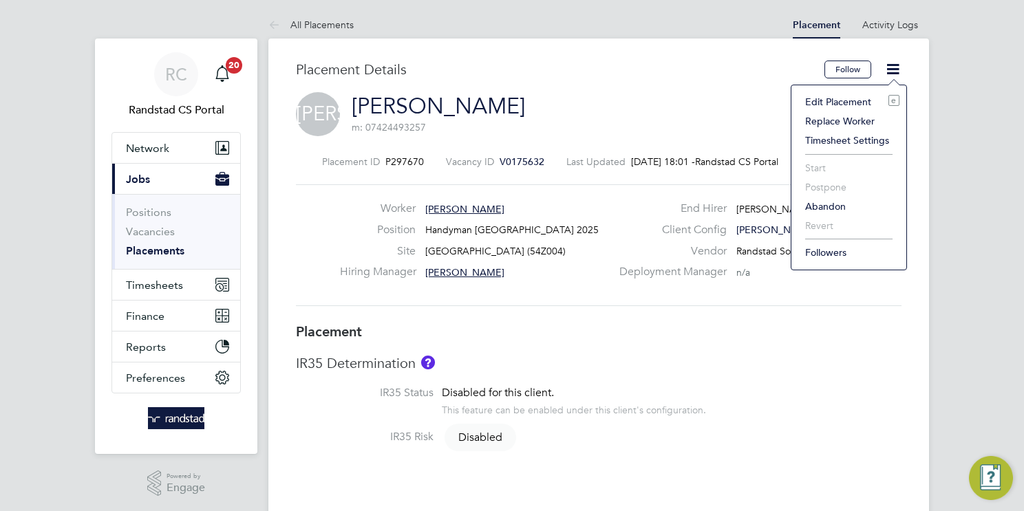
click at [824, 102] on li "Edit Placement e" at bounding box center [848, 101] width 101 height 19
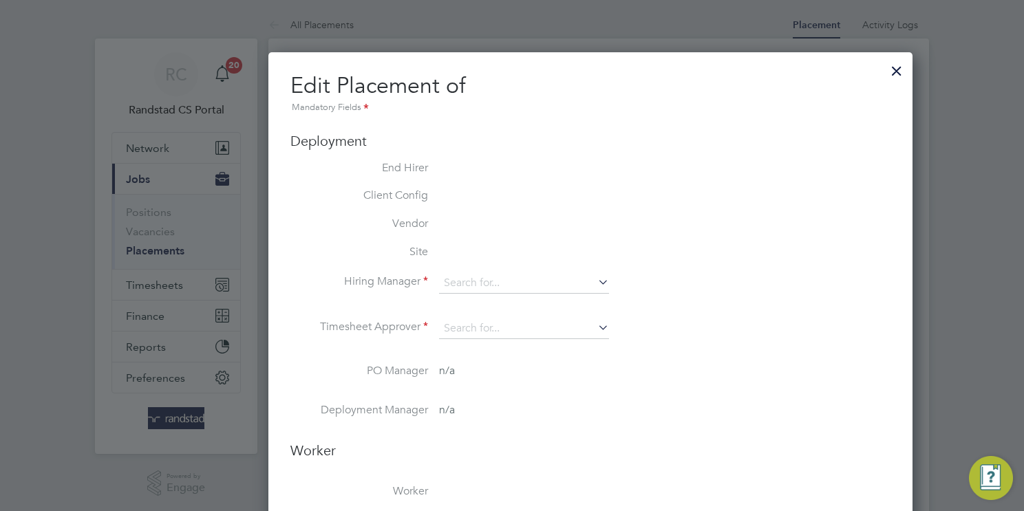
type input "[PERSON_NAME]"
type input "[DATE]"
type input "08:00"
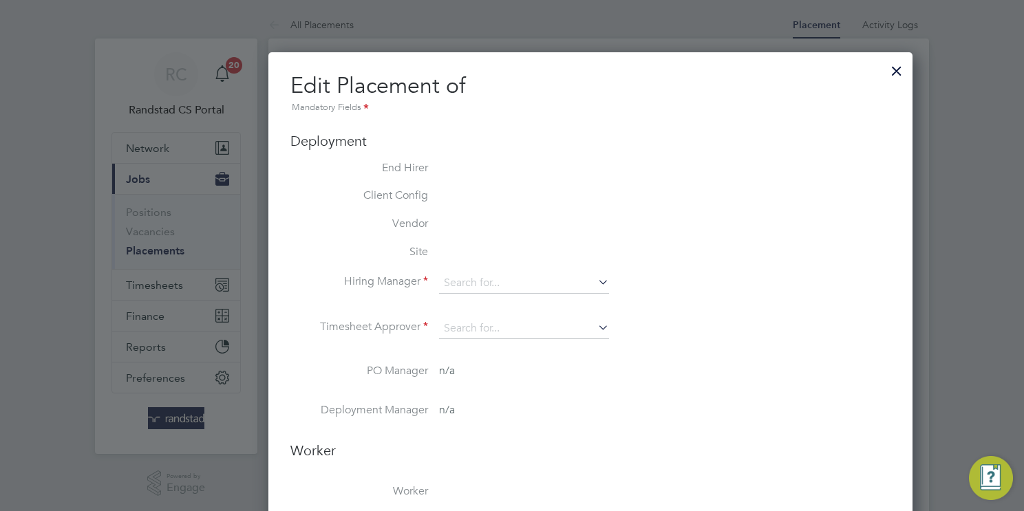
type input "18:00"
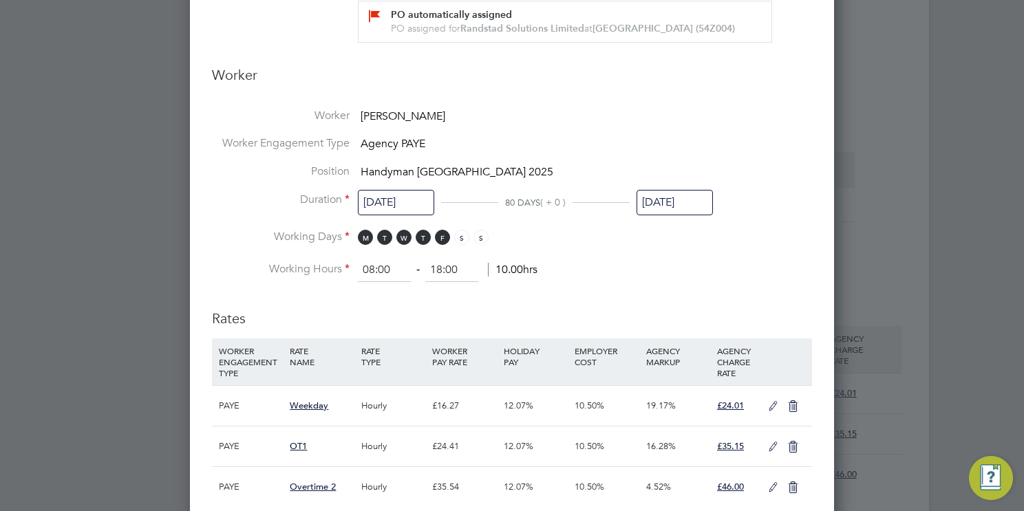
click at [693, 197] on input "[DATE]" at bounding box center [674, 202] width 76 height 25
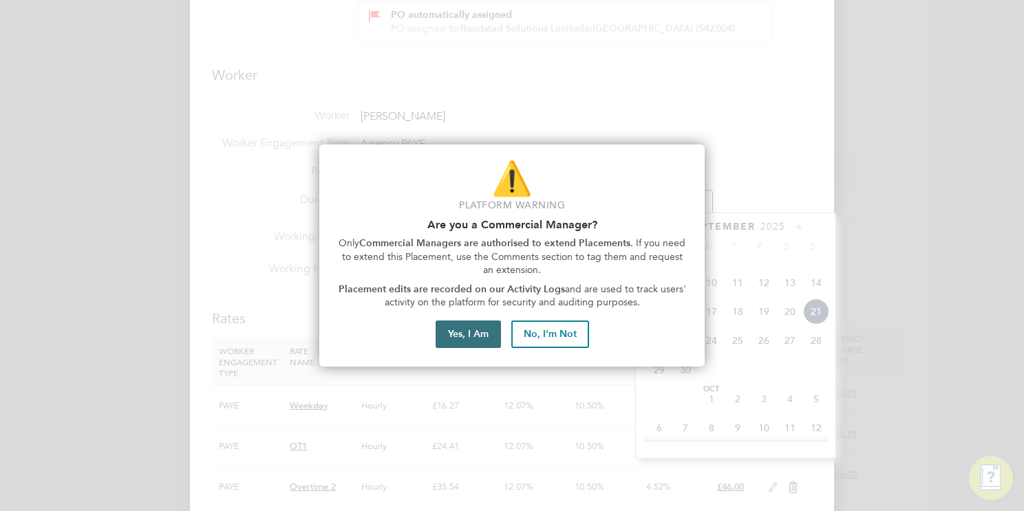
click at [483, 334] on button "Yes, I Am" at bounding box center [467, 335] width 65 height 28
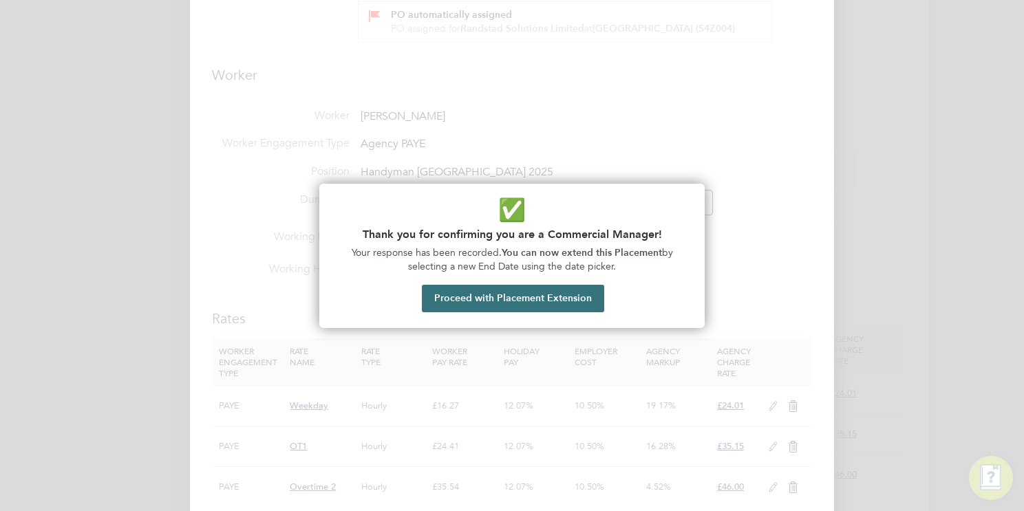
click at [549, 291] on button "Proceed with Placement Extension" at bounding box center [513, 299] width 182 height 28
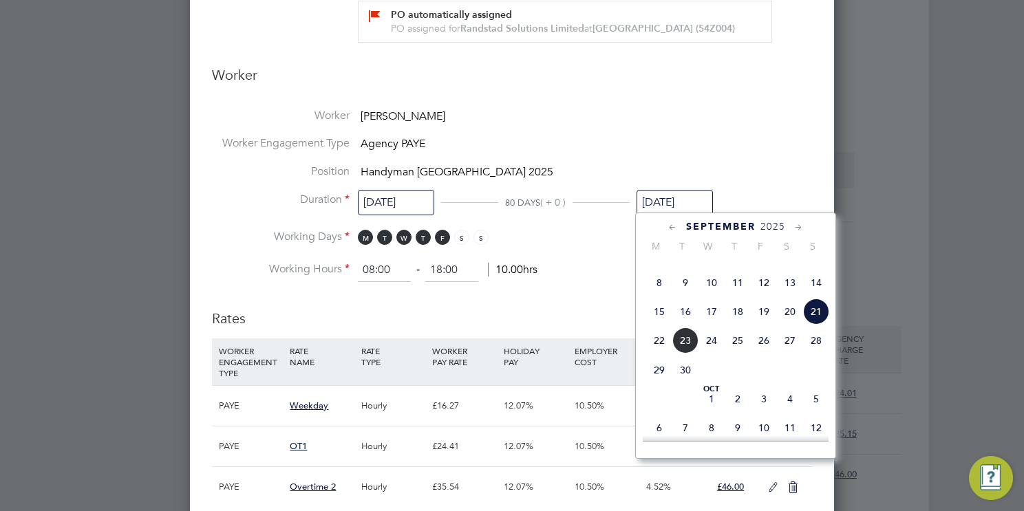
click at [768, 412] on span "3" at bounding box center [764, 399] width 26 height 26
type input "03 Oct 2025"
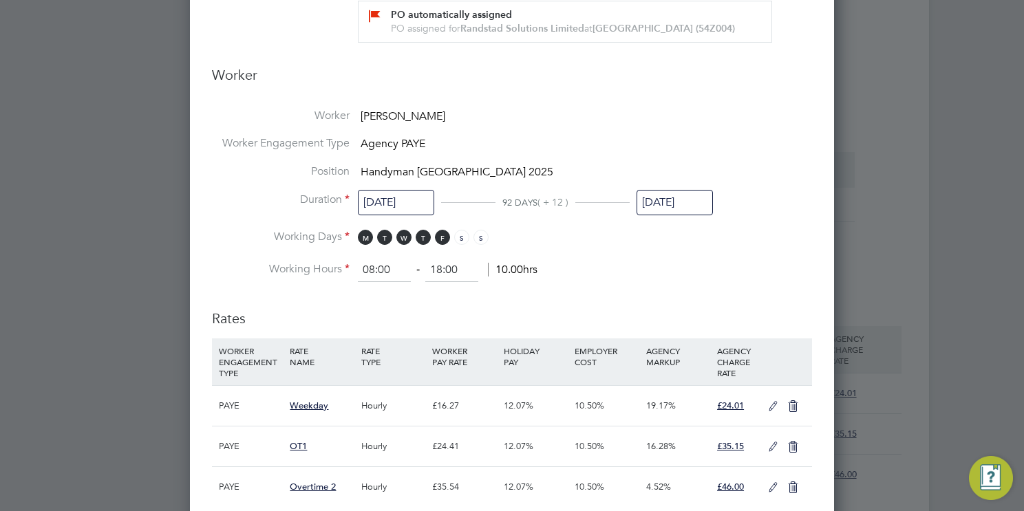
click at [735, 149] on li "Worker Engagement Type Agency PAYE" at bounding box center [512, 150] width 600 height 28
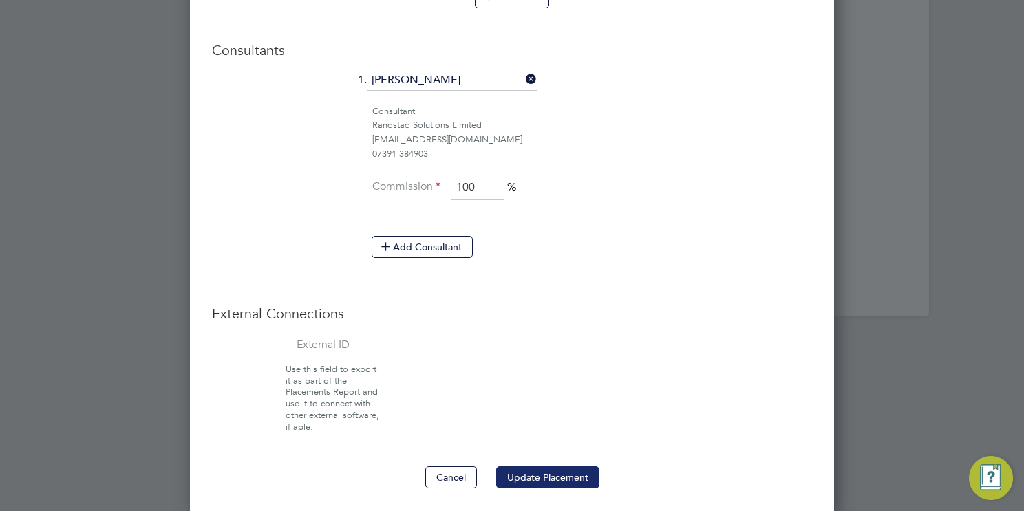
click at [557, 470] on button "Update Placement" at bounding box center [547, 477] width 103 height 22
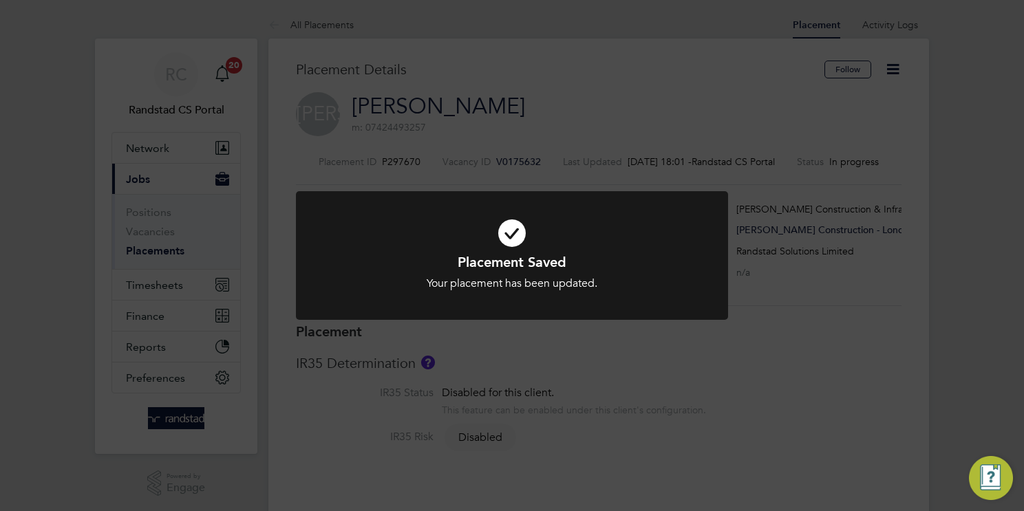
scroll to position [41, 96]
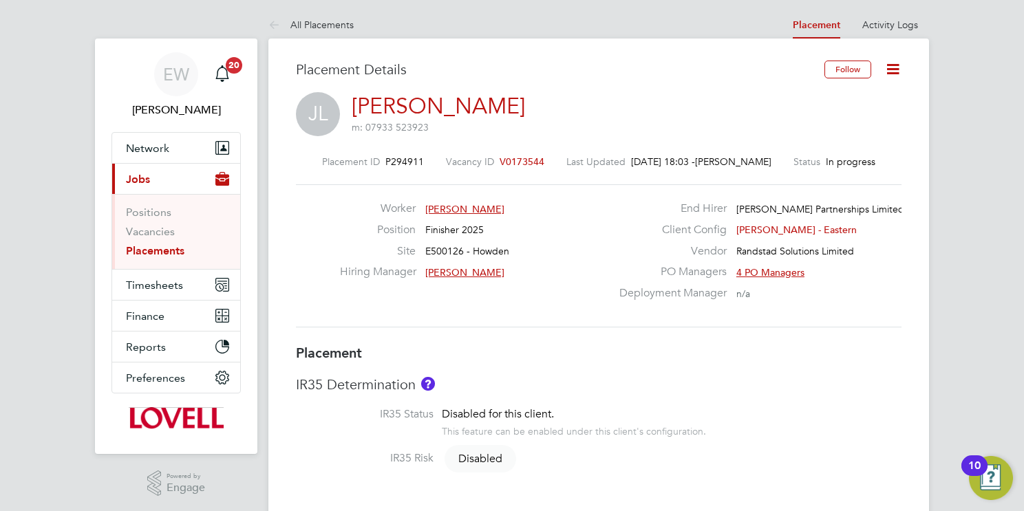
click at [887, 69] on icon at bounding box center [892, 69] width 17 height 17
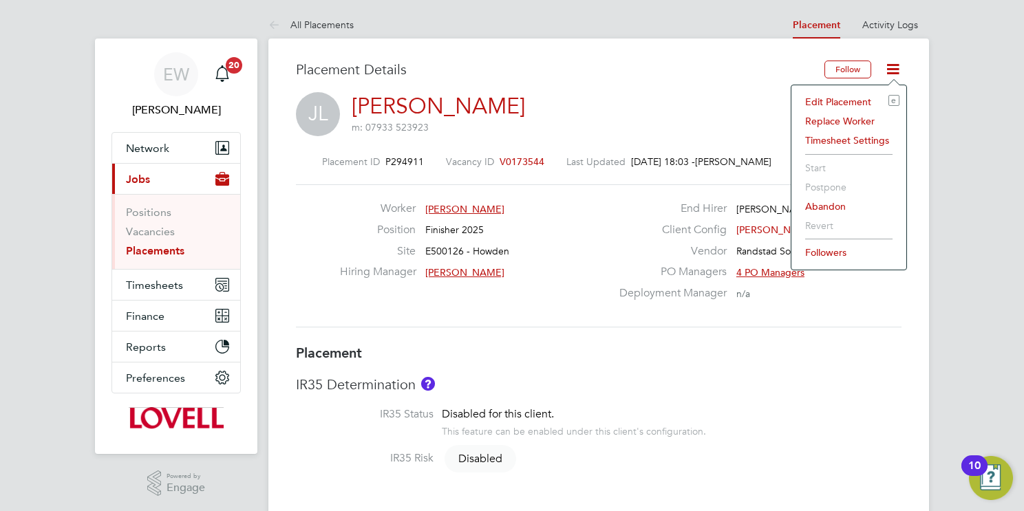
click at [830, 102] on li "Edit Placement e" at bounding box center [848, 101] width 101 height 19
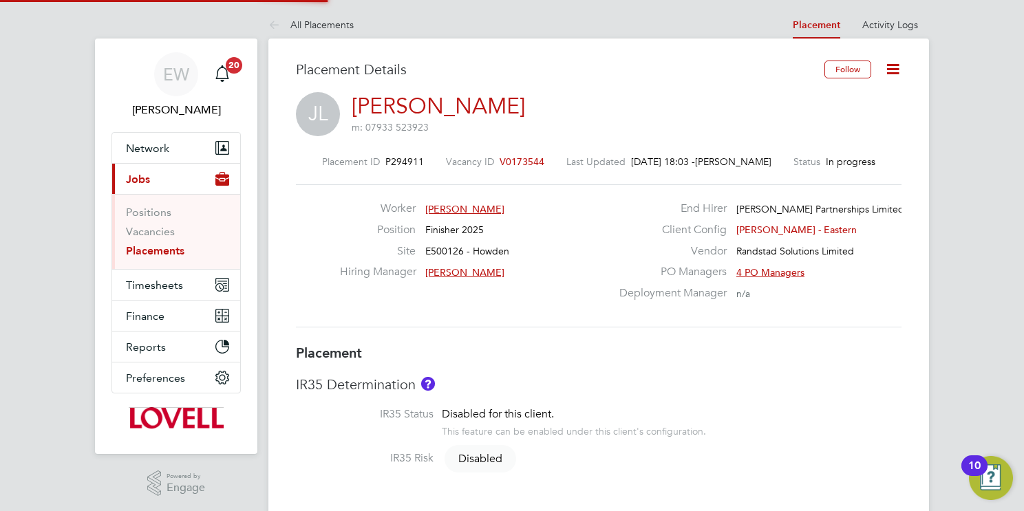
type input "[PERSON_NAME]"
type input "[DATE]"
type input "08:00"
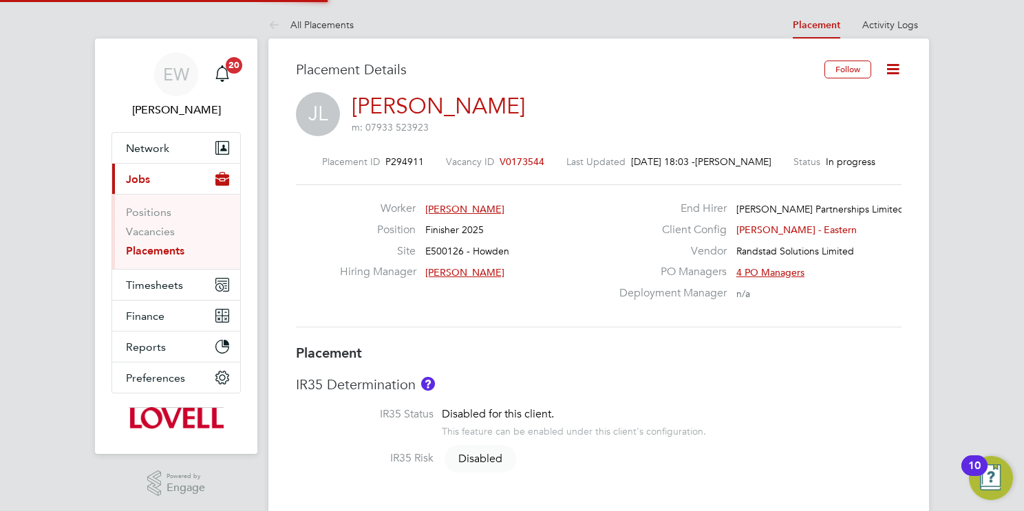
type input "17:00"
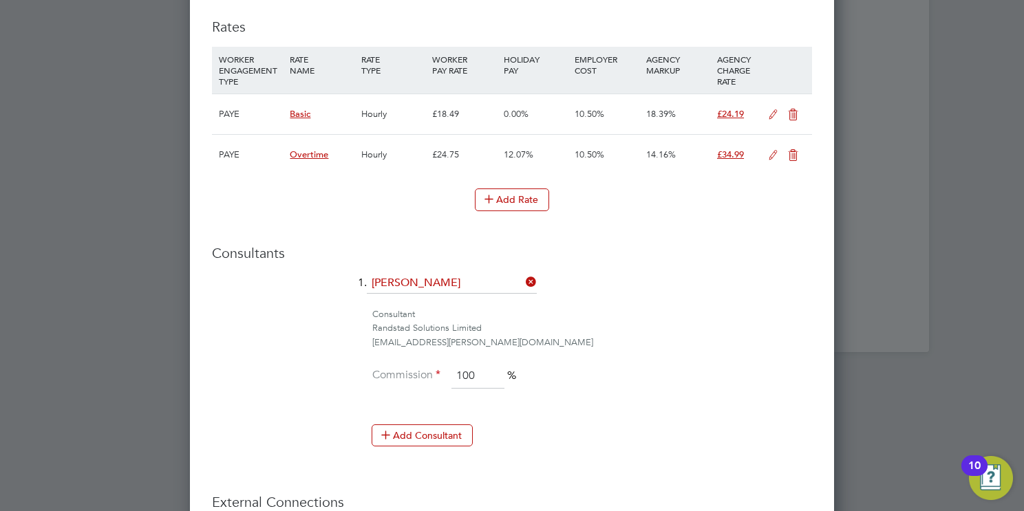
click at [768, 109] on icon at bounding box center [772, 114] width 17 height 11
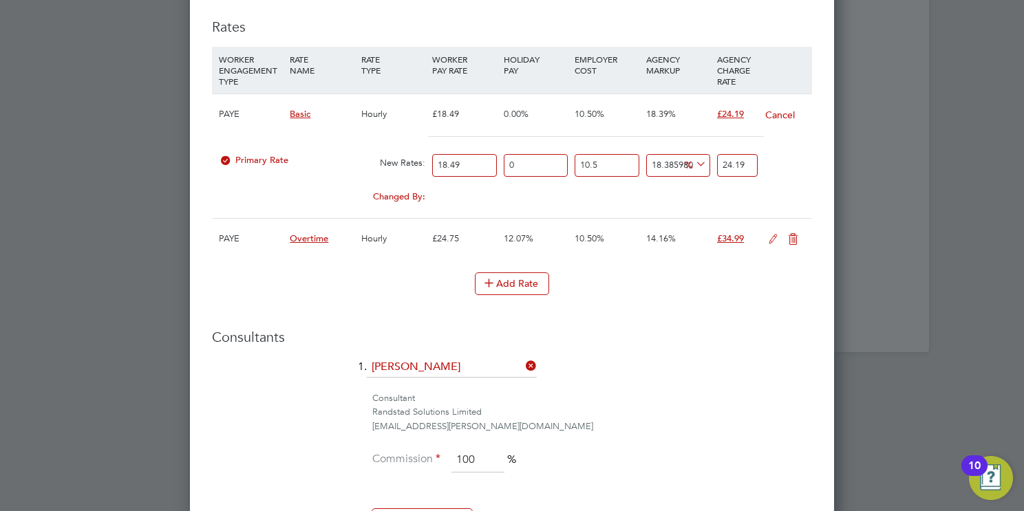
drag, startPoint x: 464, startPoint y: 162, endPoint x: 281, endPoint y: 162, distance: 182.3
click at [292, 164] on div "Primary Rate New Rates: 18.49 0 n/a 10.5 n/a 18.385980163545657 0 % 24.19" at bounding box center [512, 165] width 600 height 36
type input "1"
type input "1.3081650808071794"
type input "19"
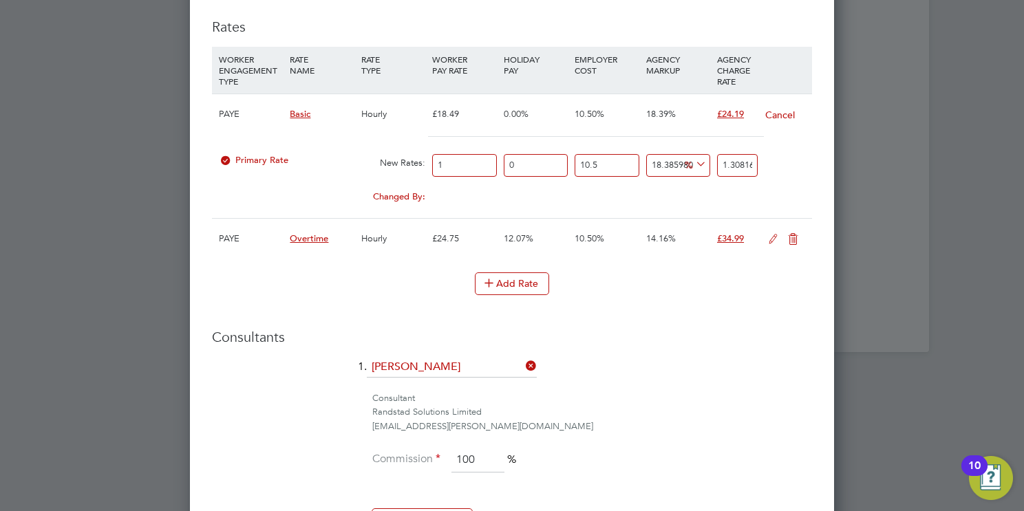
type input "24.85513653533641"
type input "19.2"
type input "25.116769551497846"
type input "19.24"
type input "25.169096154730134"
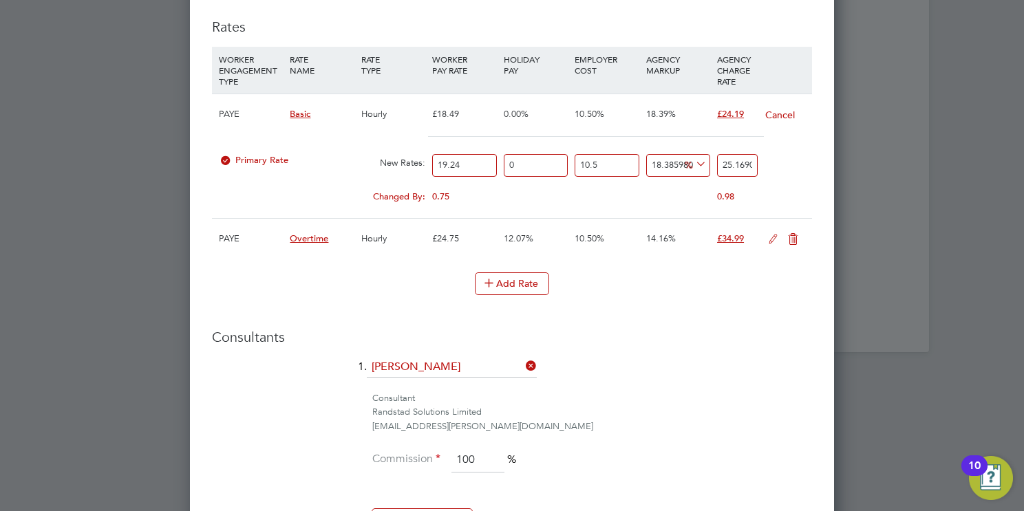
type input "19.24"
click at [736, 162] on input "25.169096154730134" at bounding box center [737, 165] width 41 height 23
type input "-90.59275077374625"
type input "2"
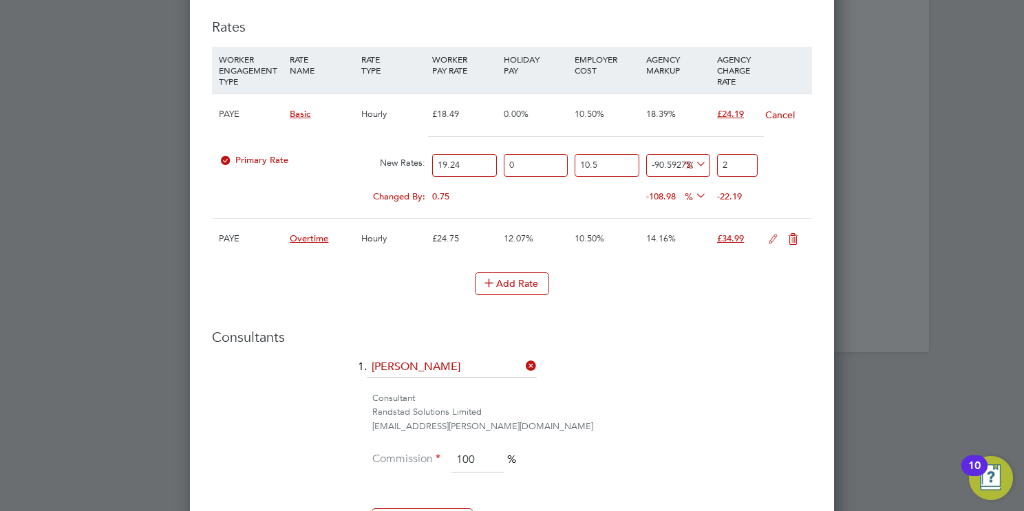
type input "17.59061532817189"
type input "25.08"
type input "17.966905297222038"
type input "25.08"
click at [773, 239] on icon at bounding box center [772, 239] width 17 height 11
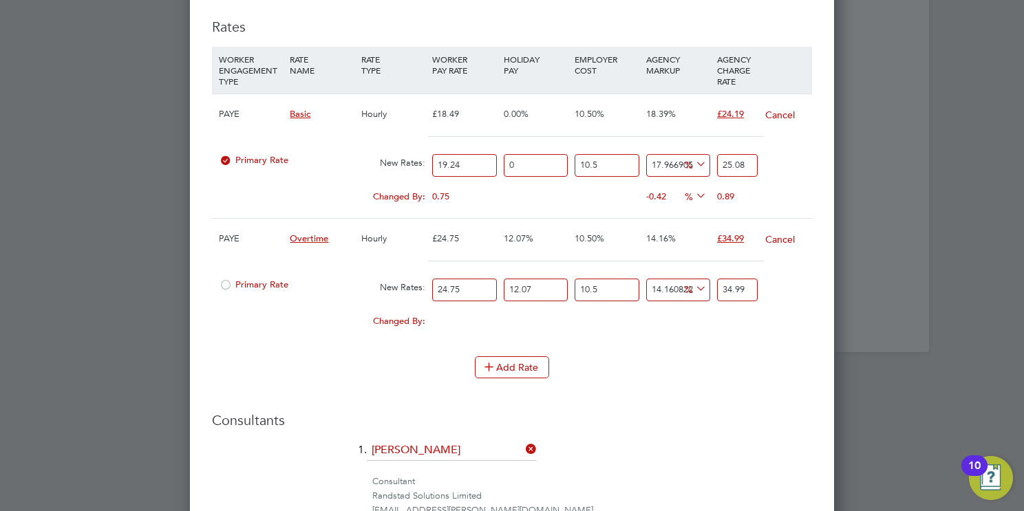
drag, startPoint x: 473, startPoint y: 284, endPoint x: 296, endPoint y: 285, distance: 176.1
click at [296, 285] on div "Primary Rate New Rates: 24.75 12.07 n/a 10.5 n/a 14.160822541613959 0 % 34.99" at bounding box center [512, 290] width 600 height 36
type input "2"
type input "2.8274747474747475"
type input "28"
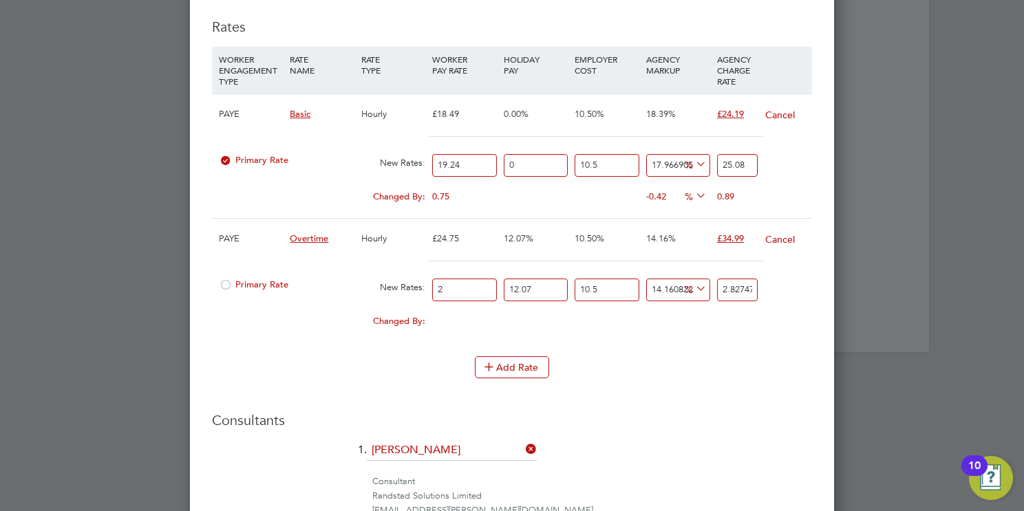
type input "39.58464646464647"
type input "28.8"
type input "40.715636363636364"
type input "28.86"
type input "40.800460606060604"
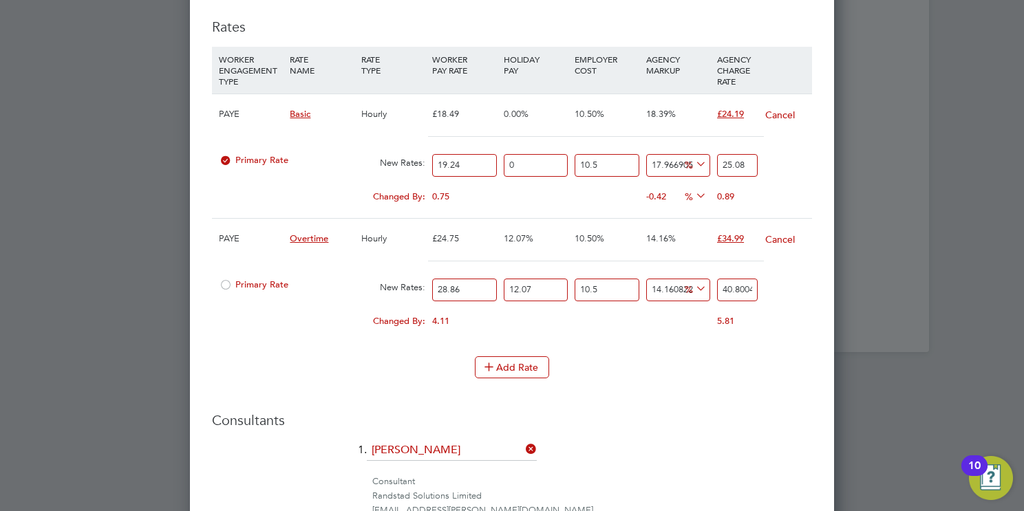
type input "28.86"
drag, startPoint x: 382, startPoint y: 280, endPoint x: 305, endPoint y: 278, distance: 77.8
click at [301, 277] on div "Primary Rate New Rates: 28.86 12.07 n/a 10.5 n/a 14.160822541613959 5.061001396…" at bounding box center [512, 290] width 600 height 36
type input "0"
click at [738, 283] on input "40.800460606060604" at bounding box center [737, 290] width 41 height 23
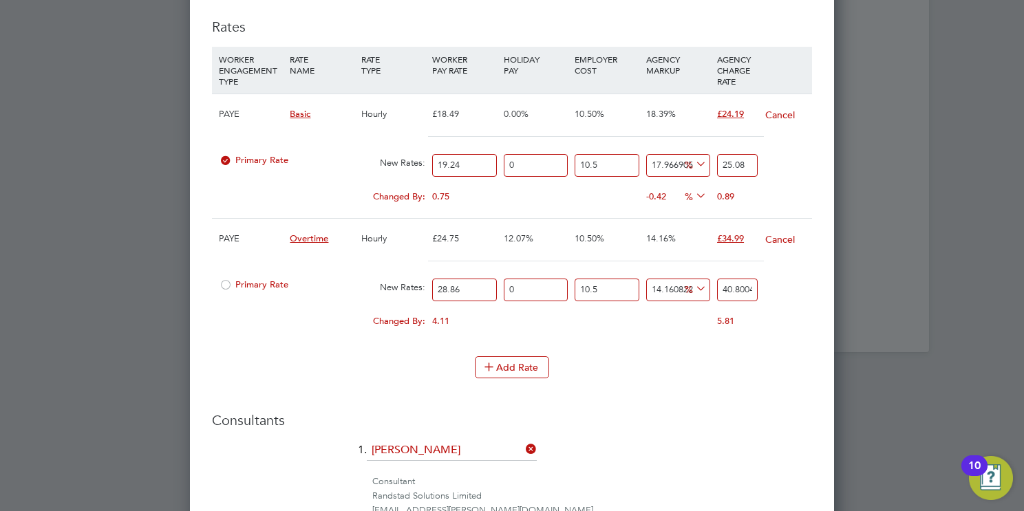
type input "36.406228790988315"
click at [738, 283] on input "36.406228790988315" at bounding box center [737, 290] width 41 height 23
type input "-93.72850051583083"
type input "2"
type input "-90.59275077374625"
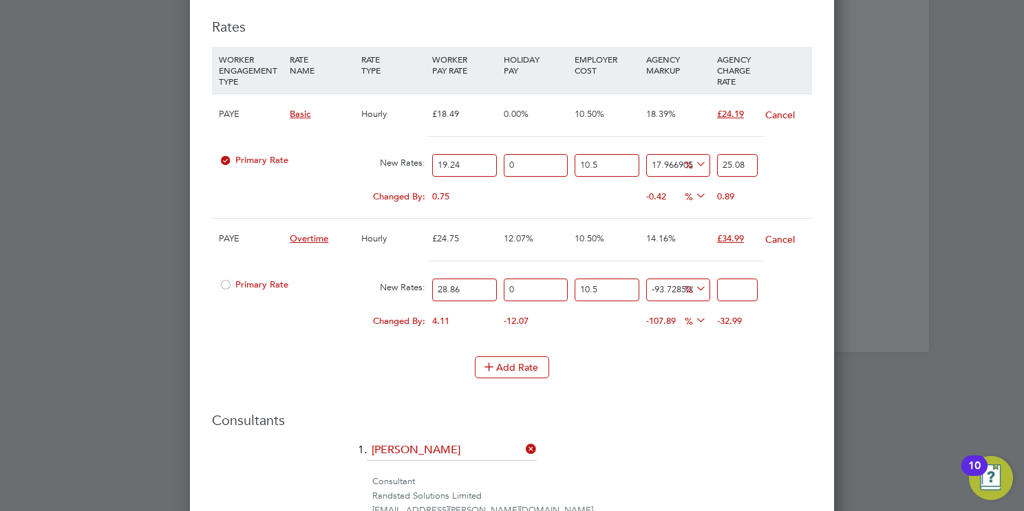
type input "3"
type input "12.886990715045014"
type input "36"
type input "14.141290611878848"
type input "36.4"
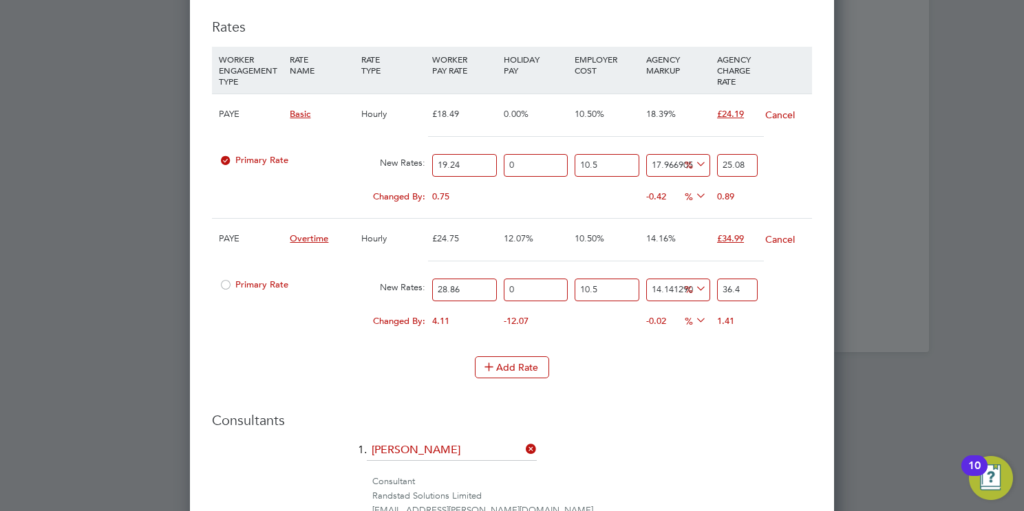
type input "14.392150591245613"
type input "36.48"
click at [517, 365] on button "Add Rate" at bounding box center [512, 367] width 74 height 22
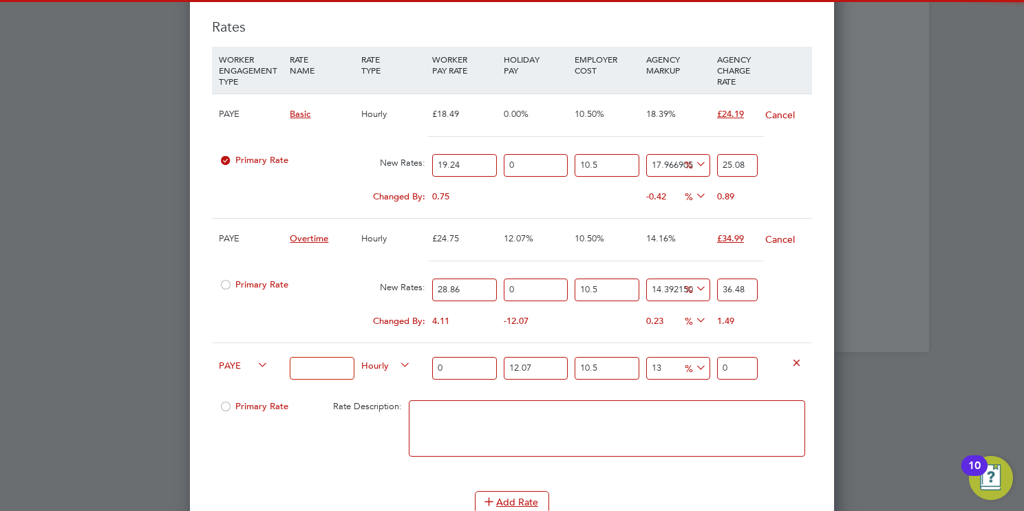
click at [324, 368] on input at bounding box center [322, 368] width 64 height 23
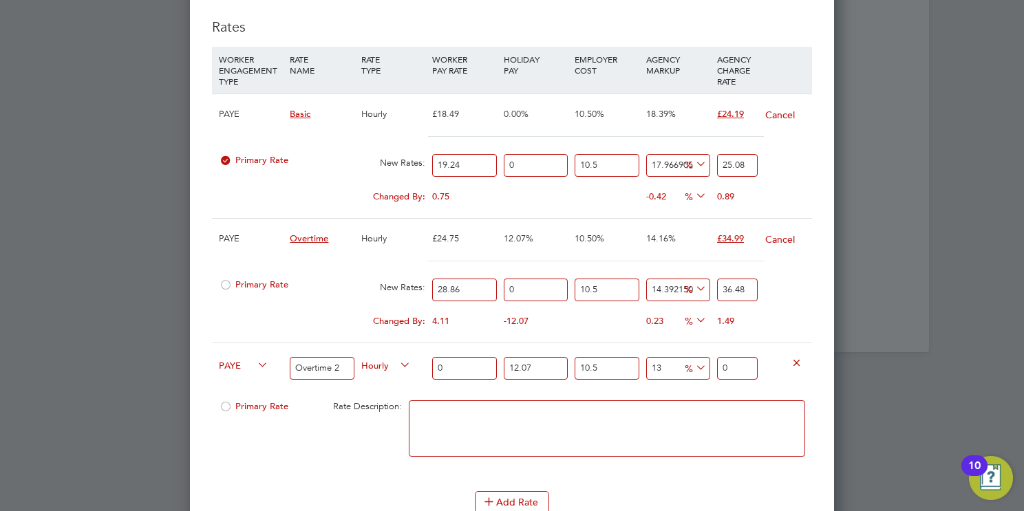
type input "Overtime 2"
drag, startPoint x: 447, startPoint y: 363, endPoint x: 383, endPoint y: 357, distance: 64.3
click at [383, 357] on div "PAYE Overtime 2 Hourly 0 12.07 n/a 10.5 n/a 13 0 % 0" at bounding box center [512, 368] width 600 height 51
type input "3"
type input "4.198086165"
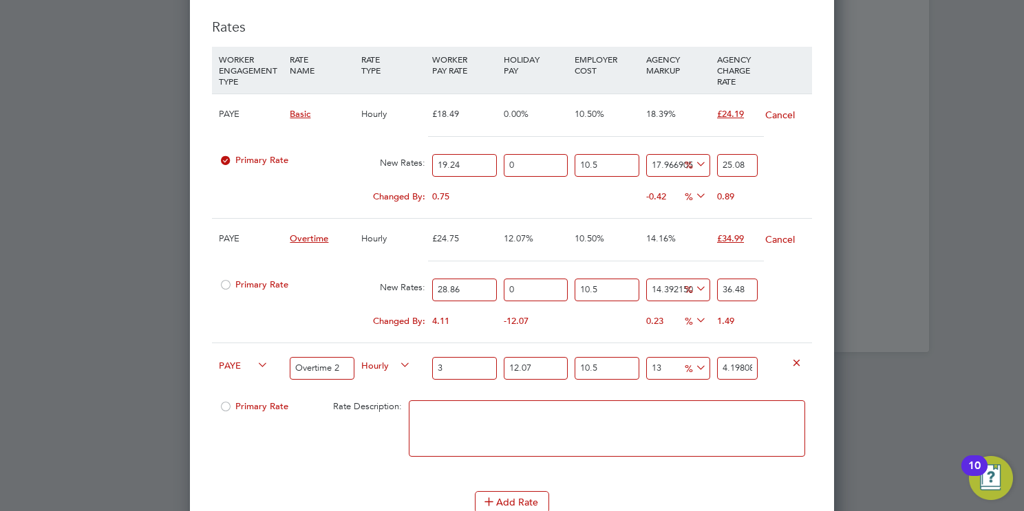
type input "38"
type input "53.17575809"
type input "38.4"
type input "53.735502912"
type input "38.48"
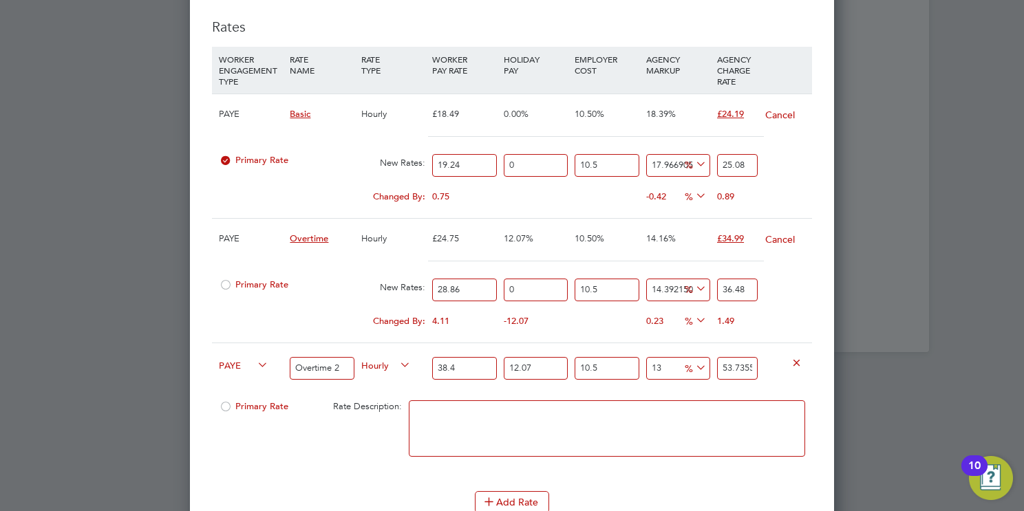
type input "53.8474518764"
type input "38.48"
drag, startPoint x: 536, startPoint y: 365, endPoint x: 375, endPoint y: 367, distance: 161.0
click at [377, 367] on div "PAYE Overtime 2 Hourly 38.48 12.07 n/a 10.5 n/a 13 6.1948395964 % 53.8474518764" at bounding box center [512, 368] width 600 height 51
type input "0"
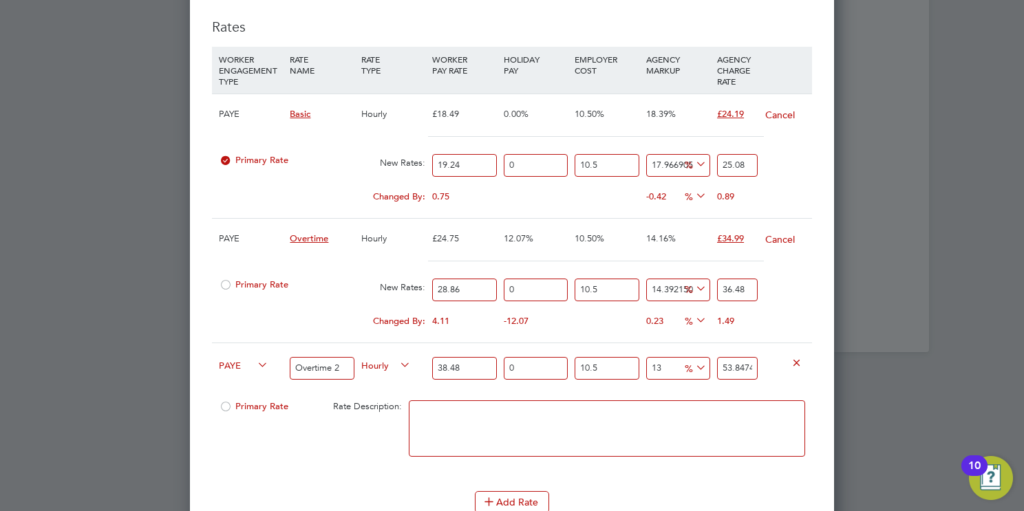
click at [732, 364] on input "53.8474518764" at bounding box center [737, 368] width 41 height 23
type input "48.048052"
click at [732, 364] on input "48.048052" at bounding box center [737, 368] width 41 height 23
type input "-90.59275077374625"
type input "4"
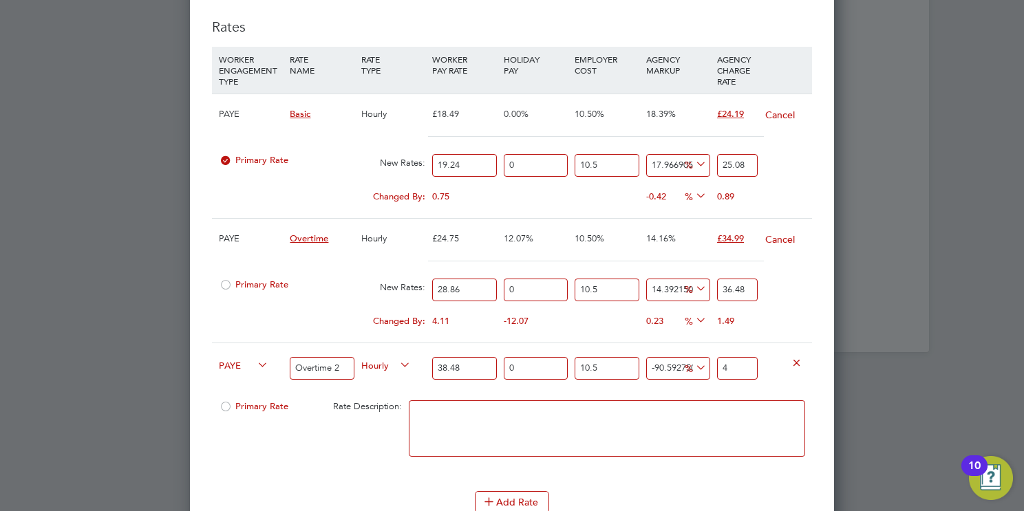
type input "10.535178408481576"
type input "47.8"
type input "12.604773238257401"
type input "47.88"
click at [618, 438] on textarea at bounding box center [607, 428] width 396 height 56
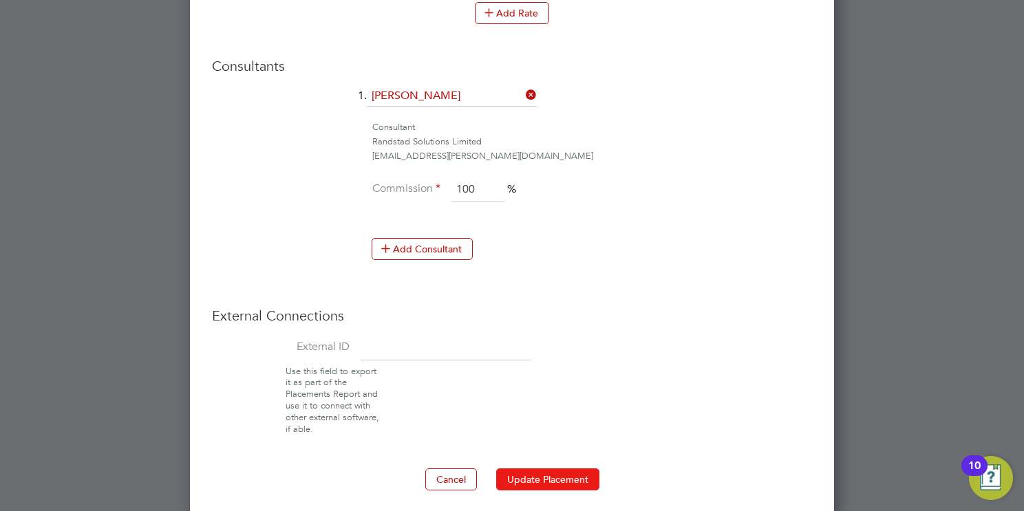
click at [565, 473] on button "Update Placement" at bounding box center [547, 479] width 103 height 22
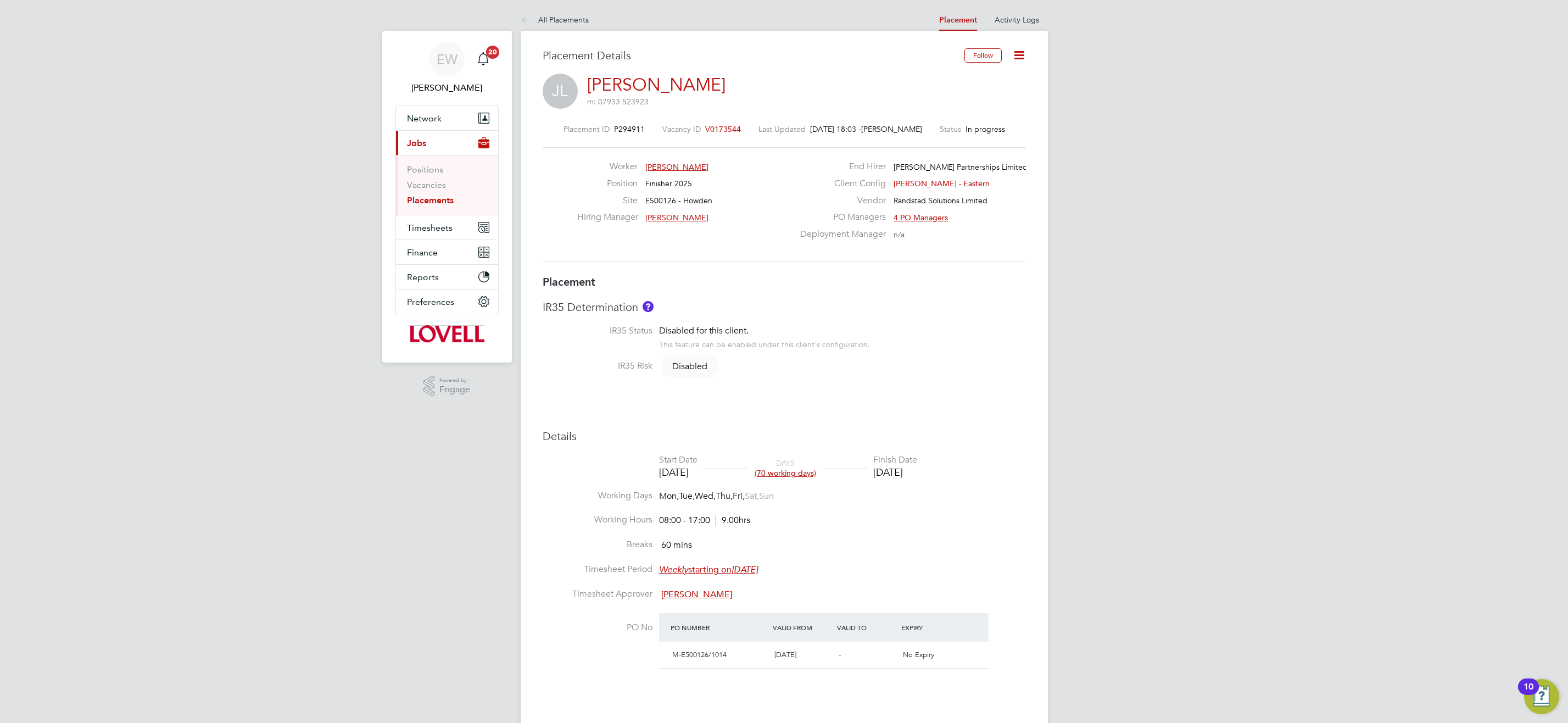
scroll to position [18, 217]
